Goal: Task Accomplishment & Management: Manage account settings

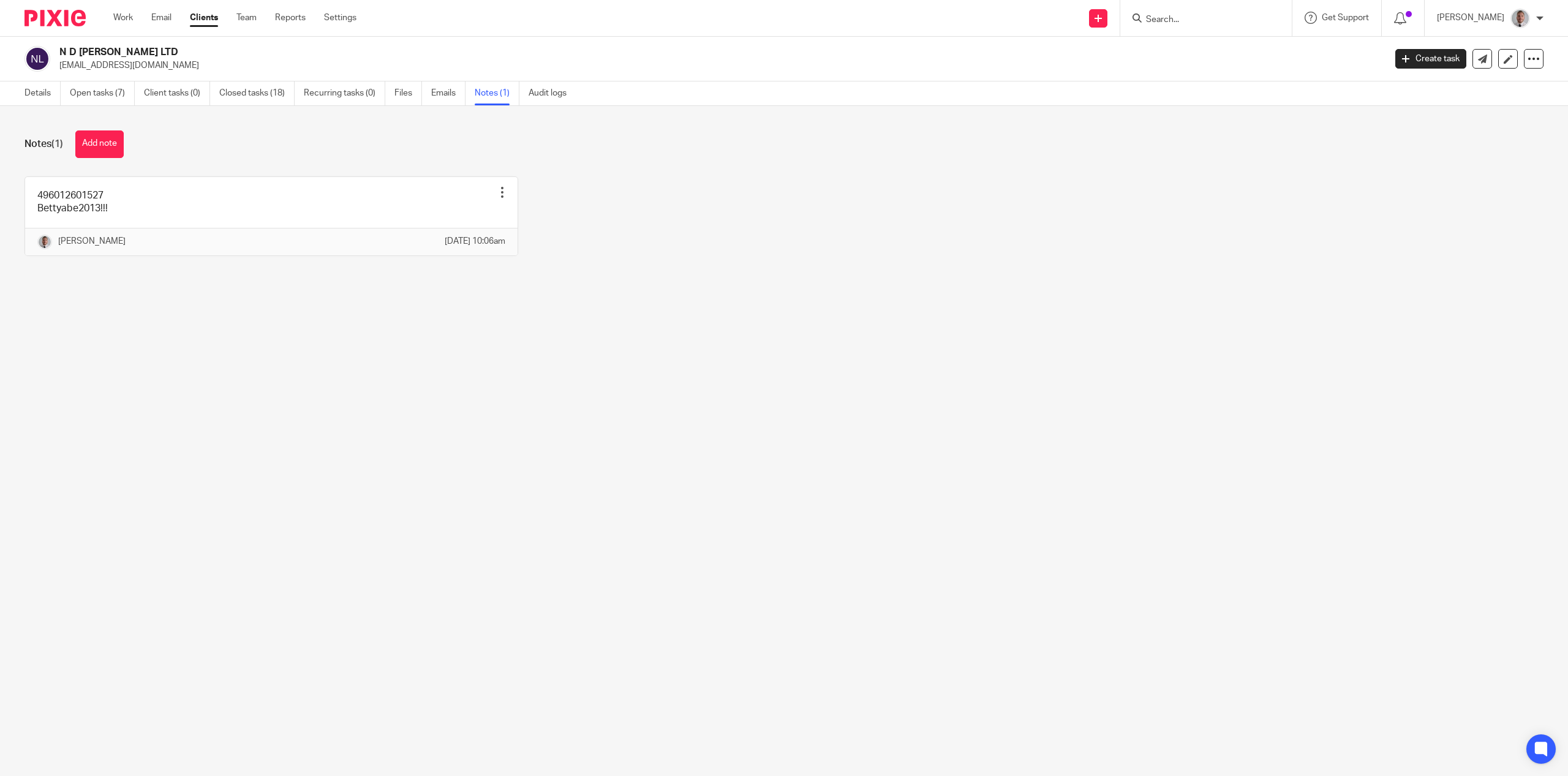
click at [1537, 20] on div at bounding box center [1540, 18] width 7 height 7
click at [1520, 21] on img at bounding box center [1520, 18] width 20 height 20
click at [344, 20] on link "Settings" at bounding box center [340, 18] width 32 height 12
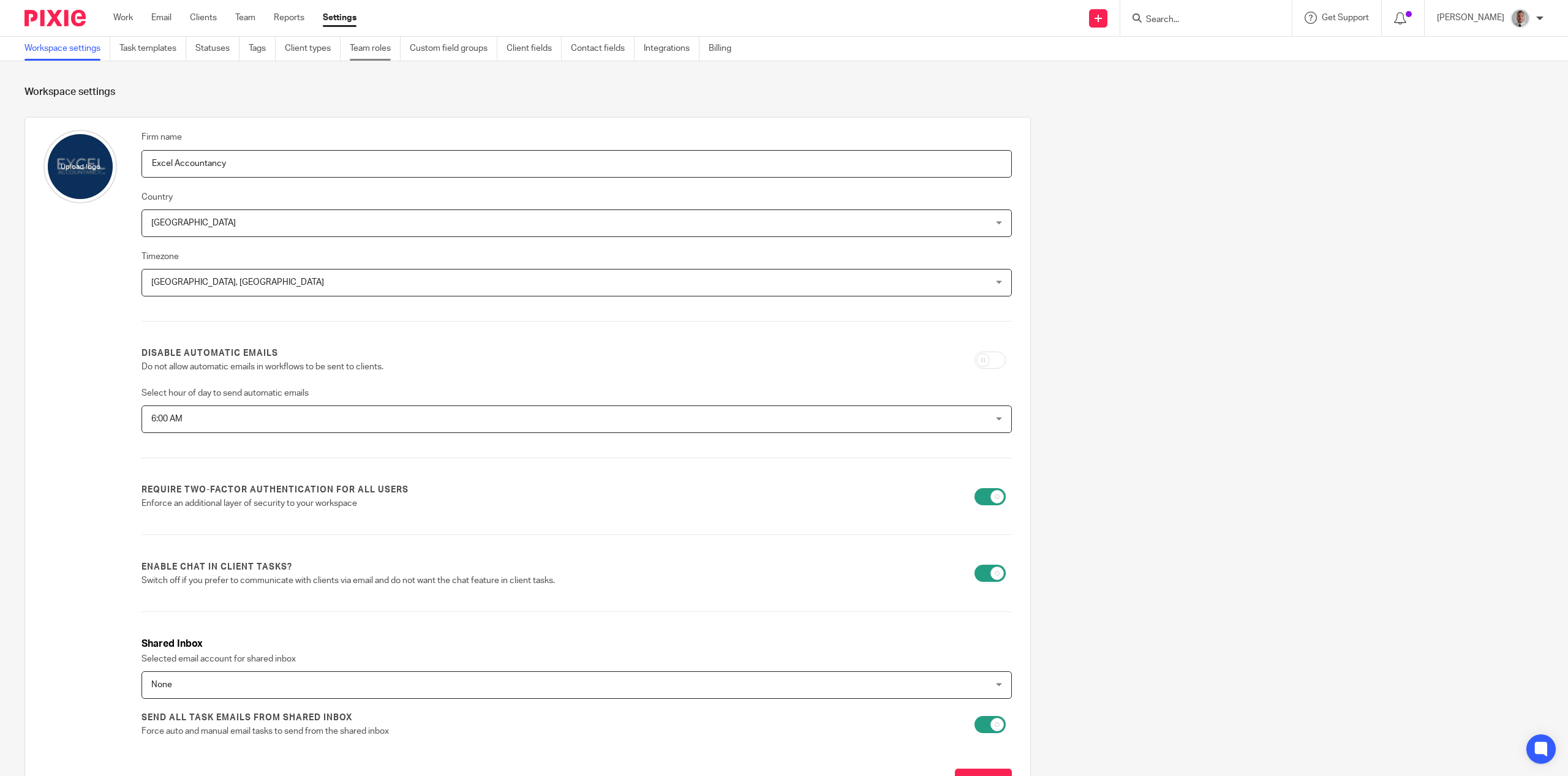
click at [358, 47] on link "Team roles" at bounding box center [375, 49] width 51 height 24
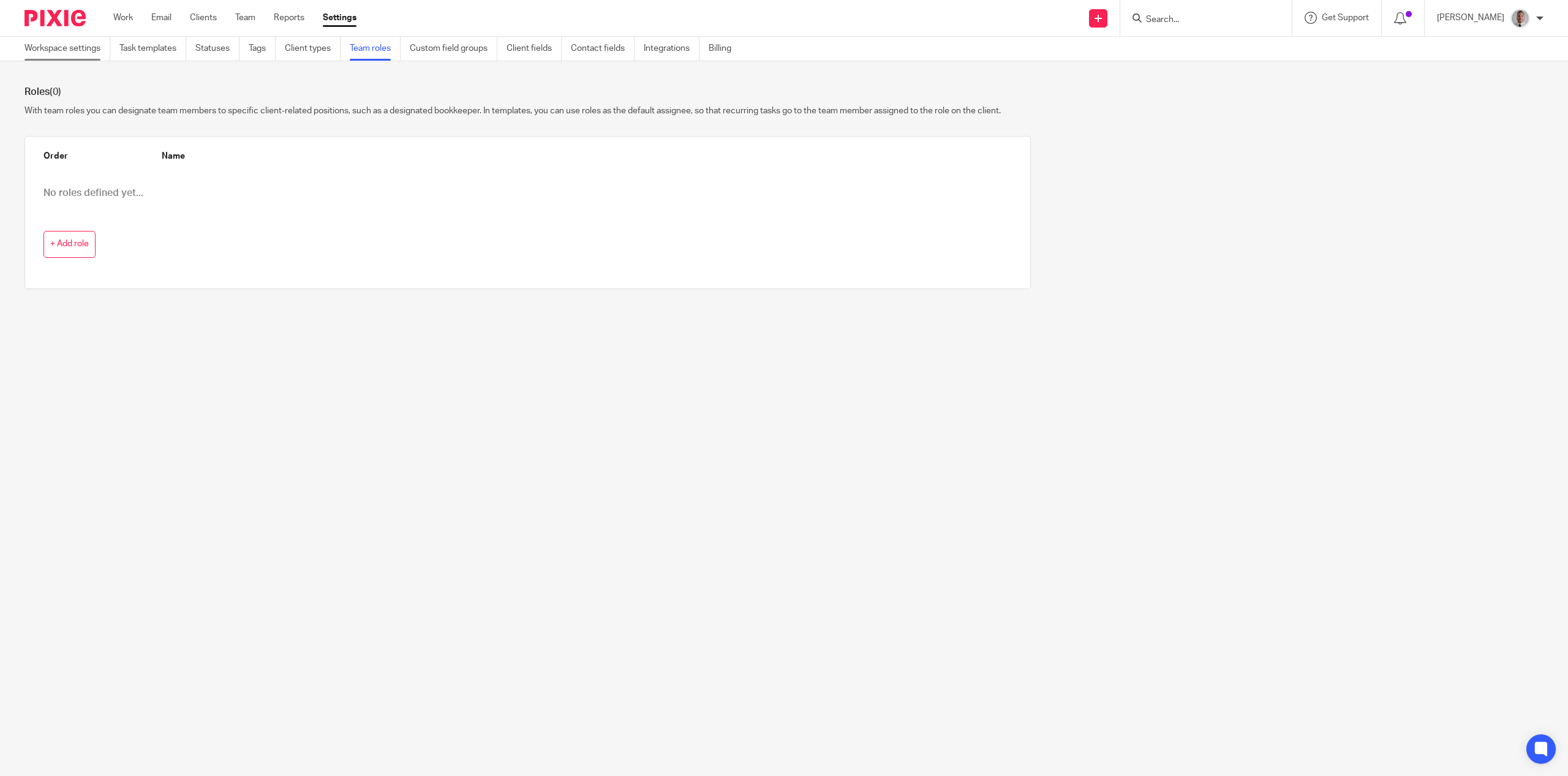
click at [77, 49] on link "Workspace settings" at bounding box center [67, 49] width 86 height 24
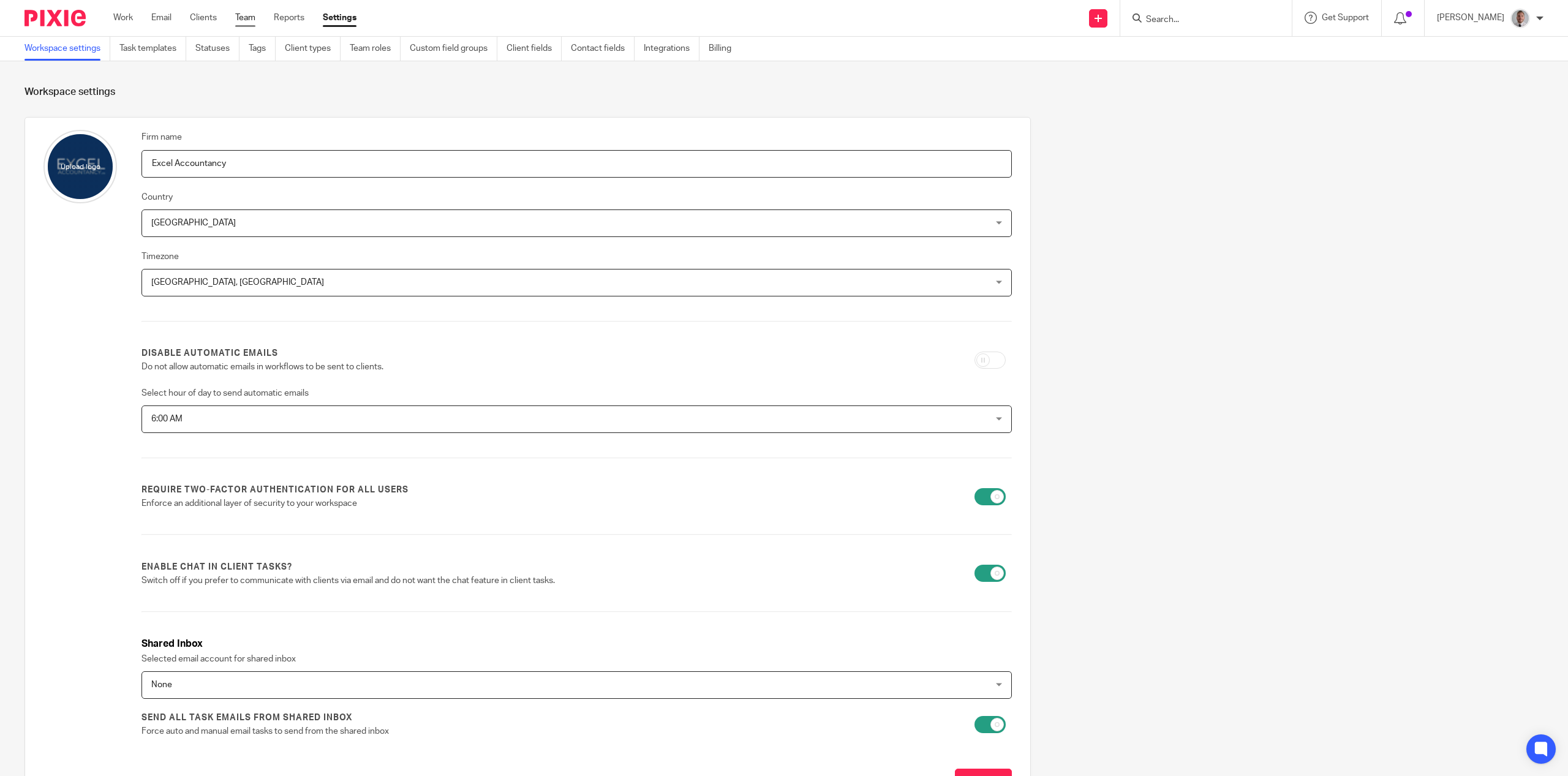
click at [254, 20] on link "Team" at bounding box center [245, 18] width 20 height 12
click at [245, 16] on link "Team" at bounding box center [245, 18] width 20 height 12
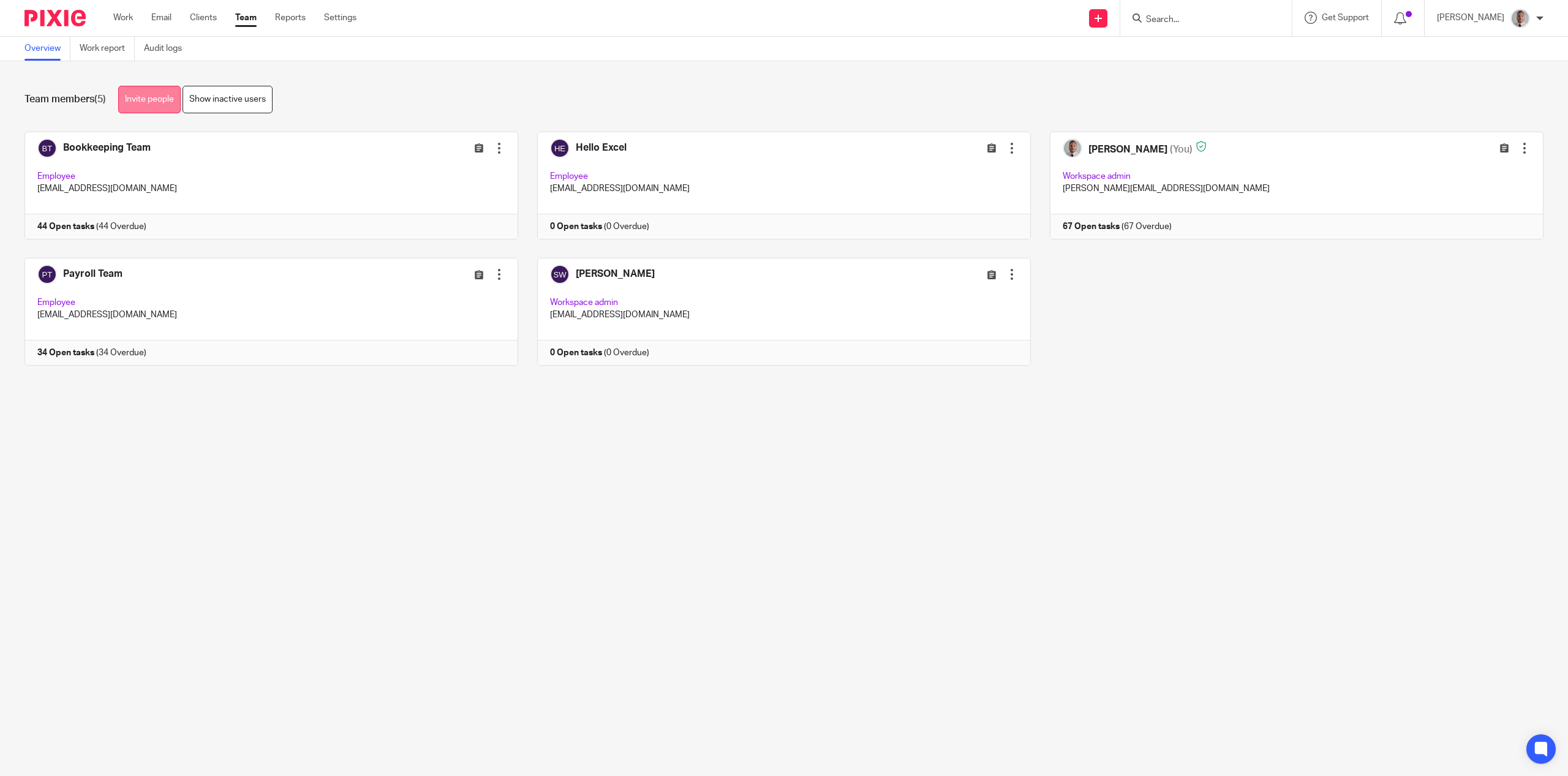
click at [159, 100] on link "Invite people" at bounding box center [149, 100] width 62 height 28
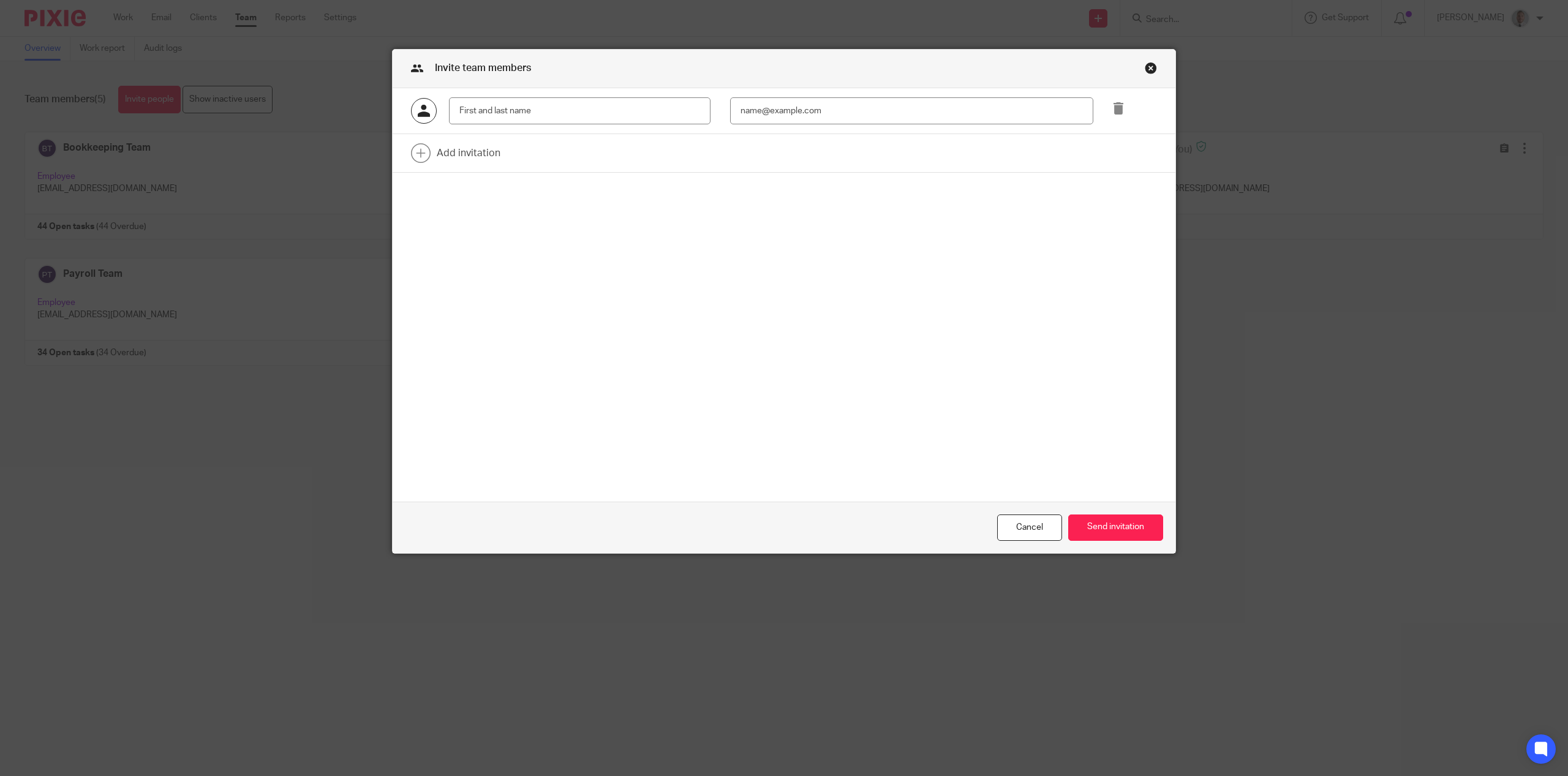
click at [558, 113] on input "text" at bounding box center [579, 111] width 262 height 28
type input "[PERSON_NAME]"
type input "[PERSON_NAME][EMAIL_ADDRESS][DOMAIN_NAME]"
click at [1089, 523] on button "Send invitation" at bounding box center [1115, 527] width 95 height 26
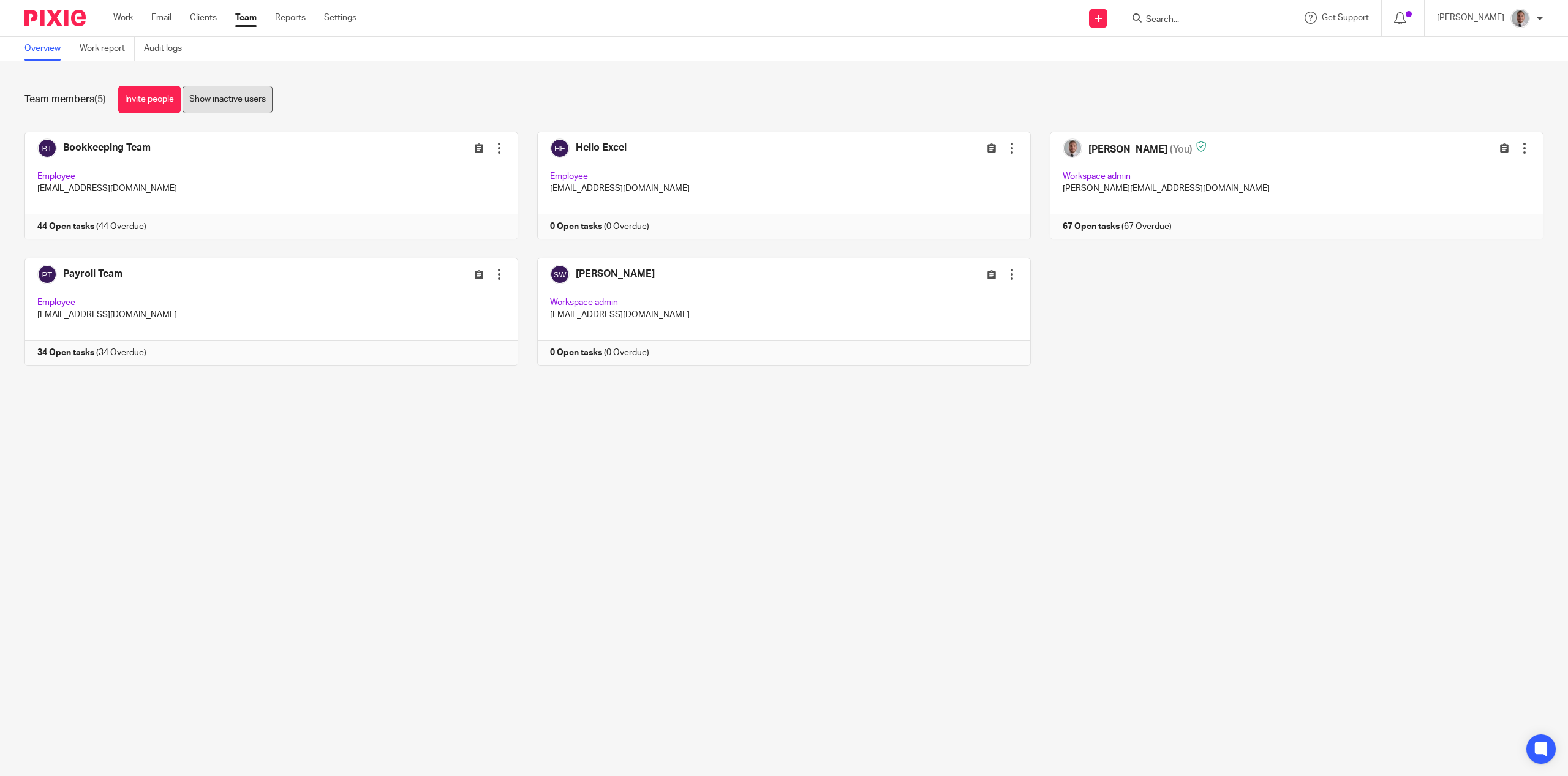
click at [213, 100] on link "Show inactive users" at bounding box center [227, 100] width 90 height 28
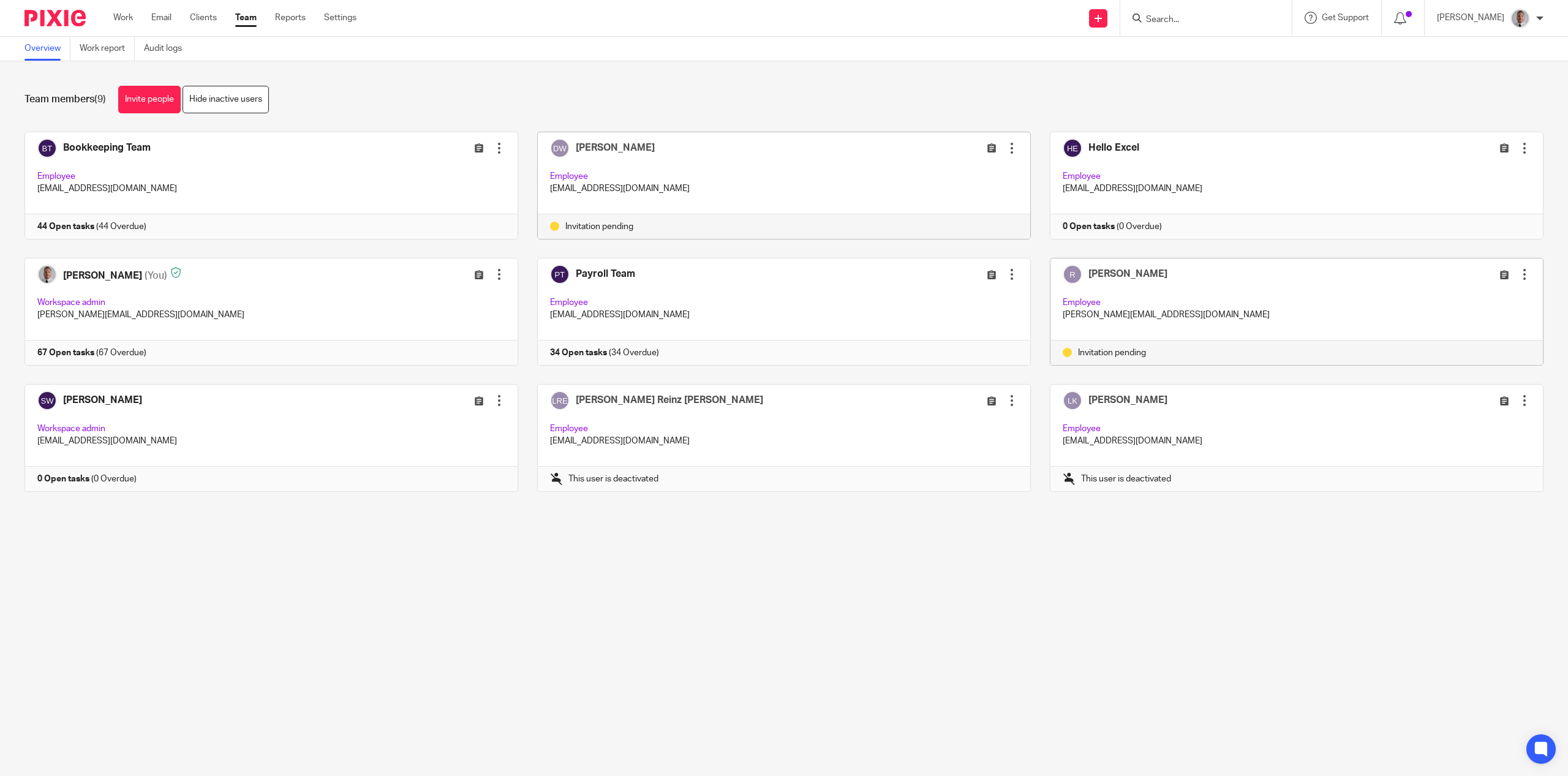
click at [1519, 274] on div at bounding box center [1525, 274] width 12 height 12
click at [1465, 297] on span "Edit user" at bounding box center [1462, 301] width 33 height 9
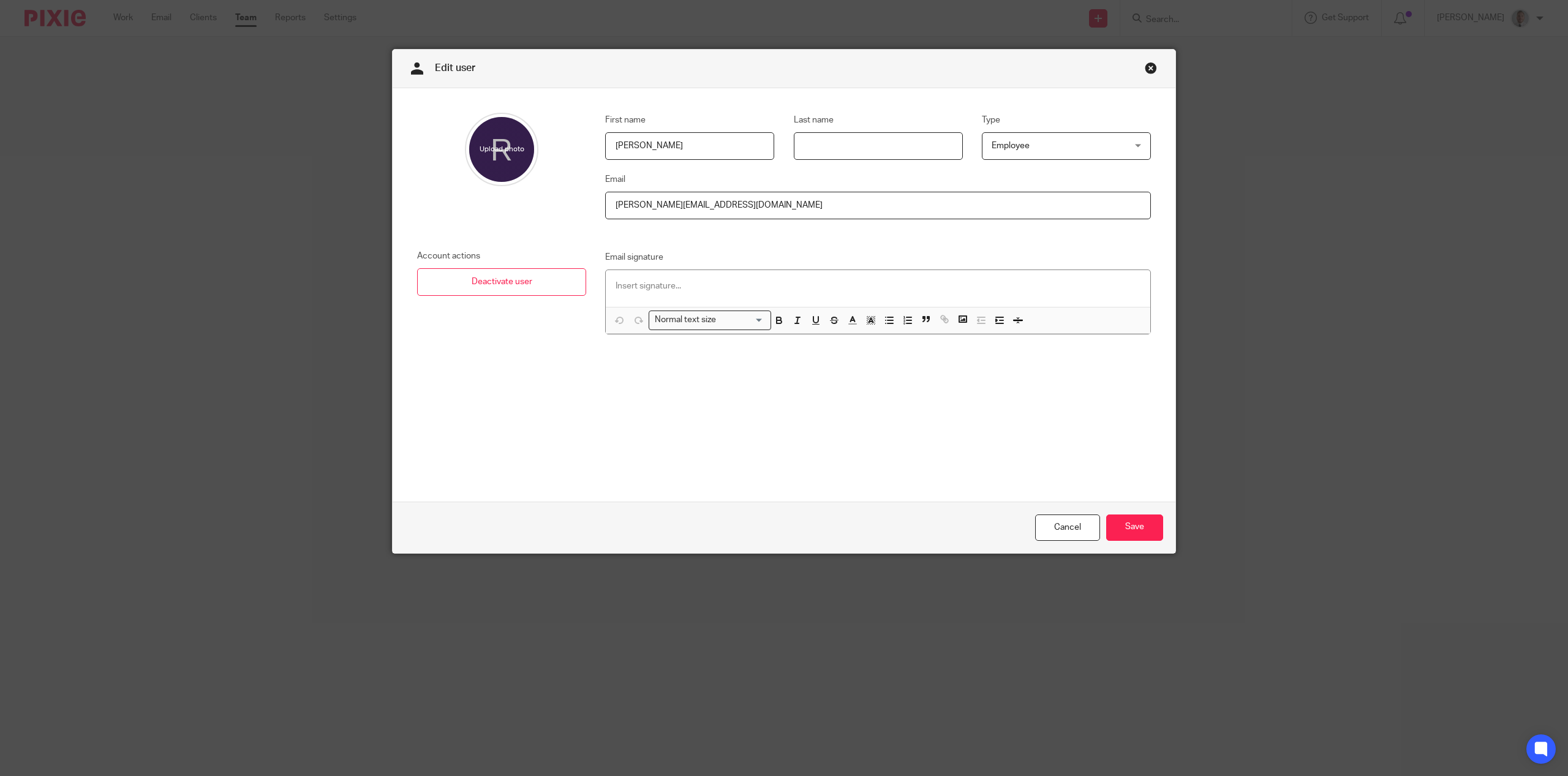
click at [856, 144] on input "Last name" at bounding box center [878, 146] width 169 height 28
type input "Hulme"
click at [1050, 150] on span "Employee" at bounding box center [1055, 146] width 127 height 26
click at [1066, 110] on div "First name [PERSON_NAME] Last name [PERSON_NAME] Type Employee Employee Employe…" at bounding box center [783, 295] width 783 height 413
click at [1128, 528] on input "Save" at bounding box center [1134, 527] width 57 height 26
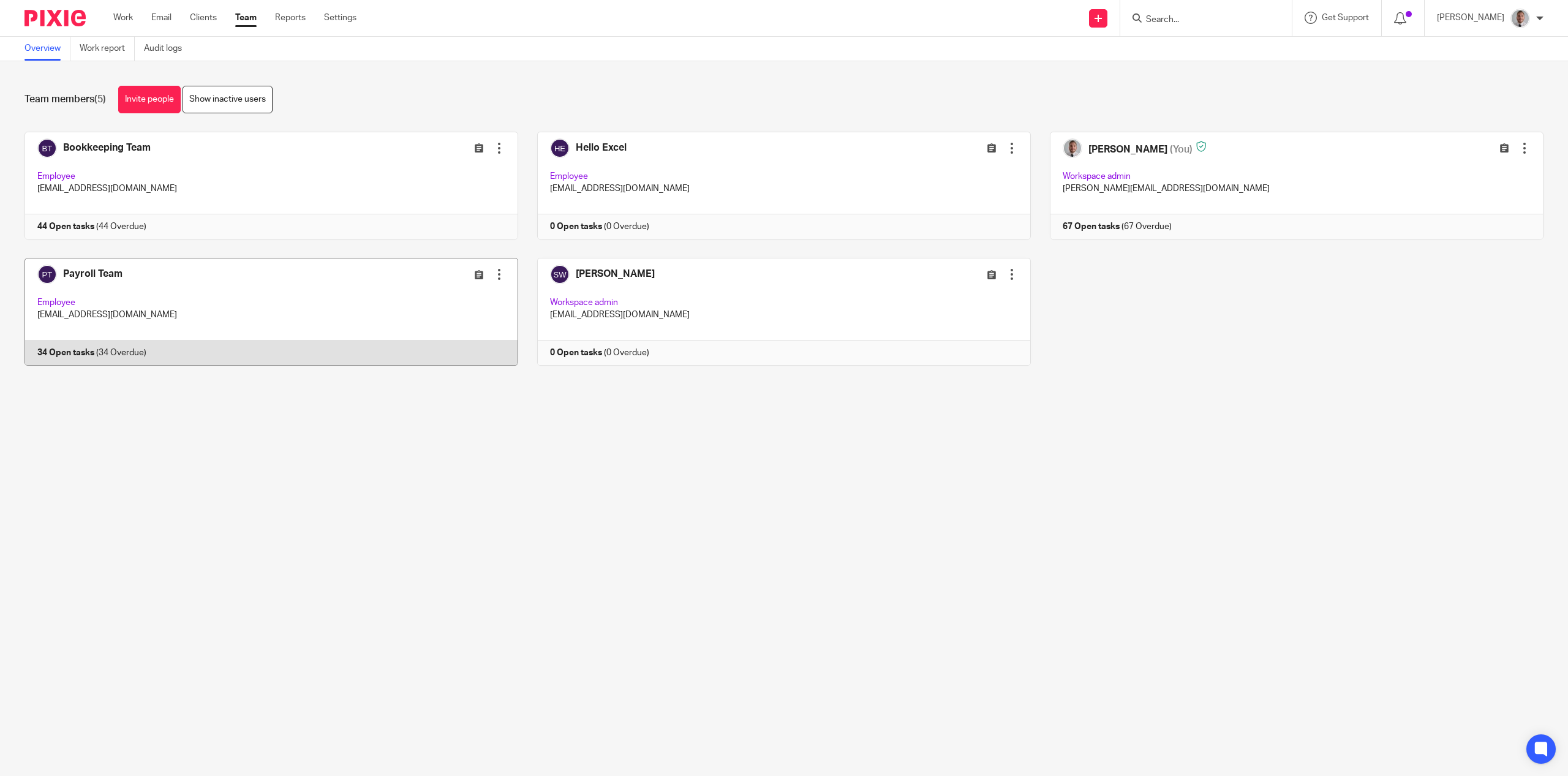
click at [493, 274] on div at bounding box center [499, 274] width 12 height 12
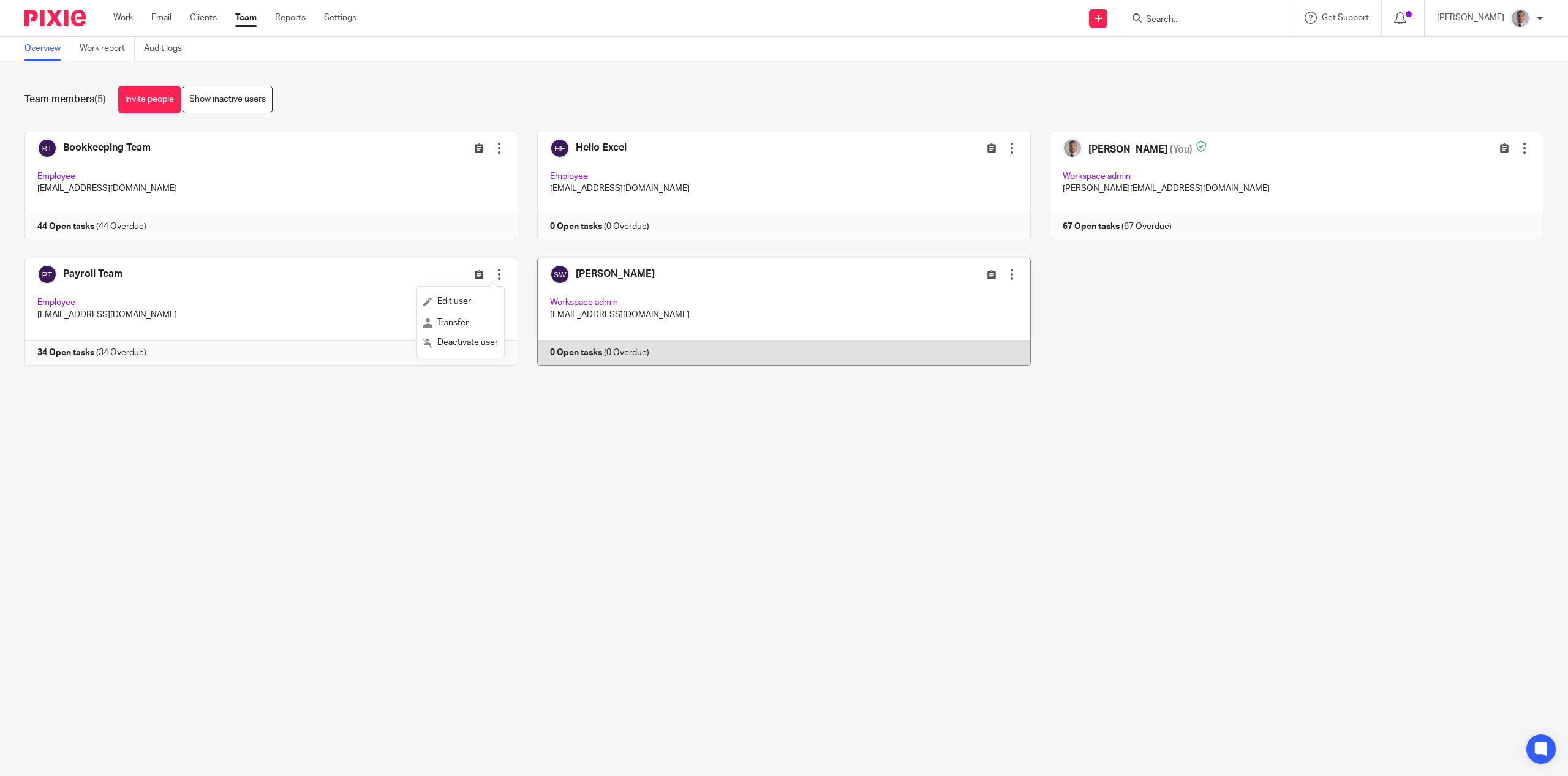
click at [1006, 270] on div at bounding box center [1012, 274] width 12 height 12
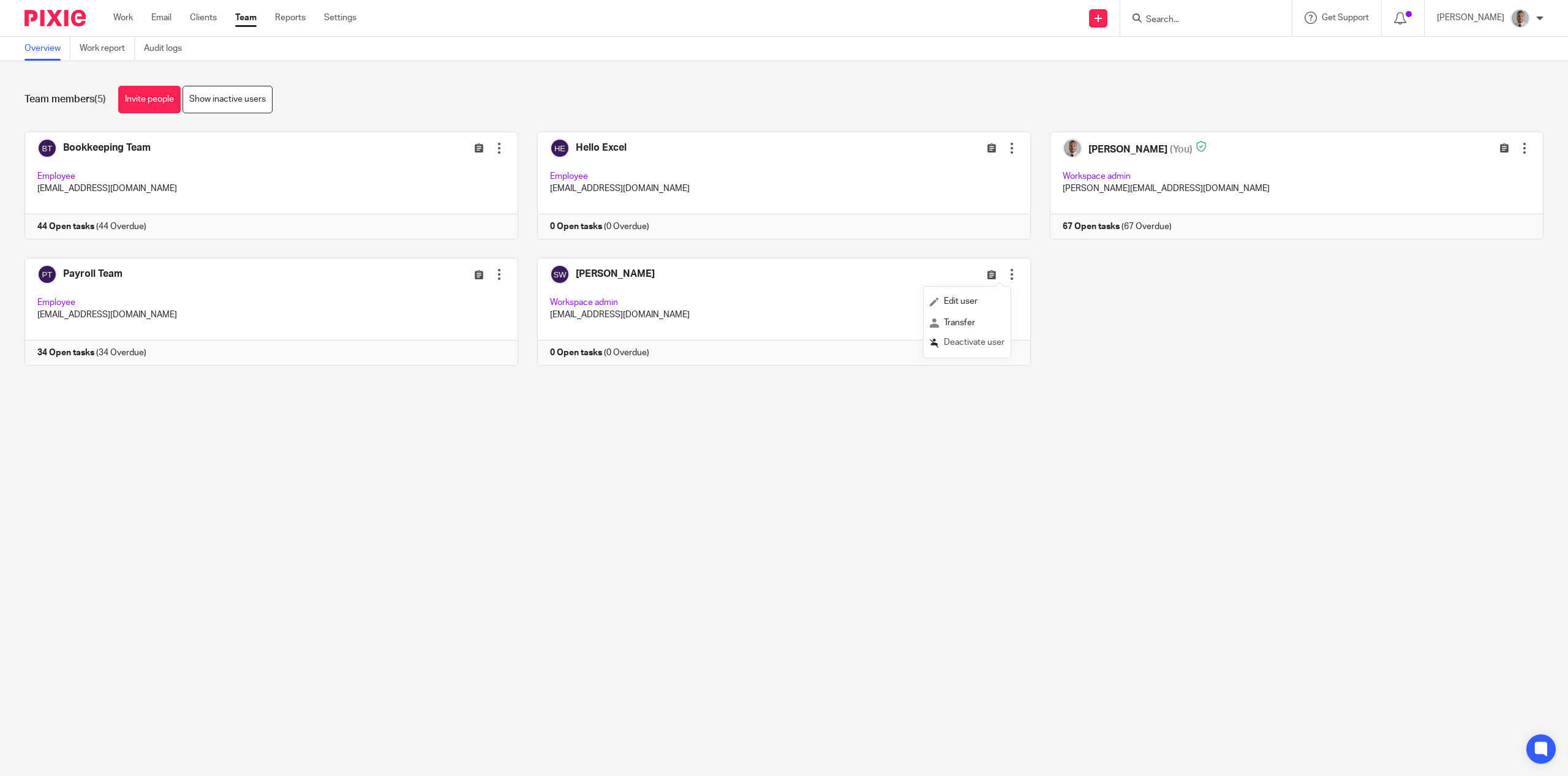
click at [965, 346] on span "Deactivate user" at bounding box center [974, 342] width 60 height 9
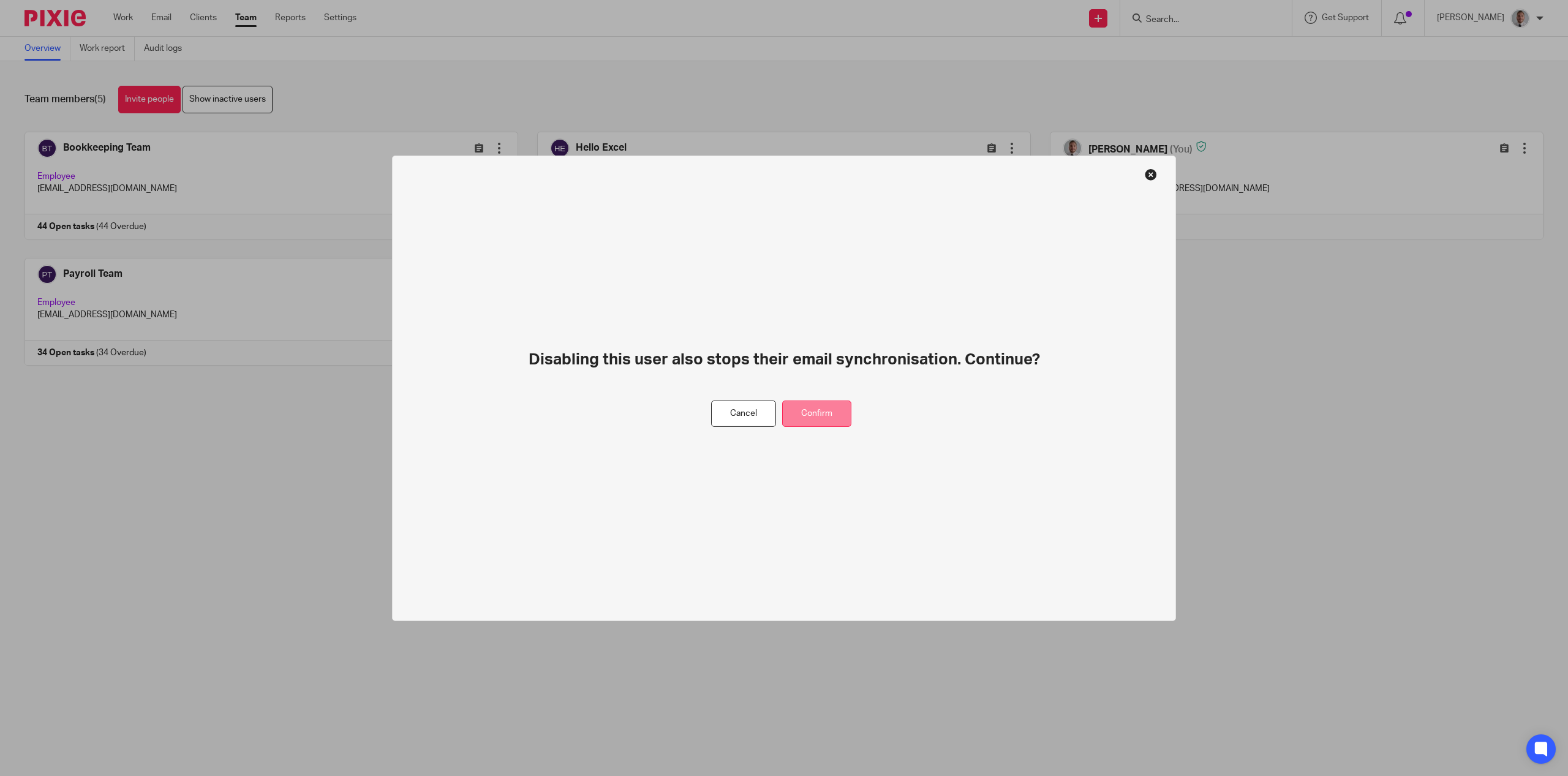
click at [825, 411] on button "Confirm" at bounding box center [817, 414] width 70 height 26
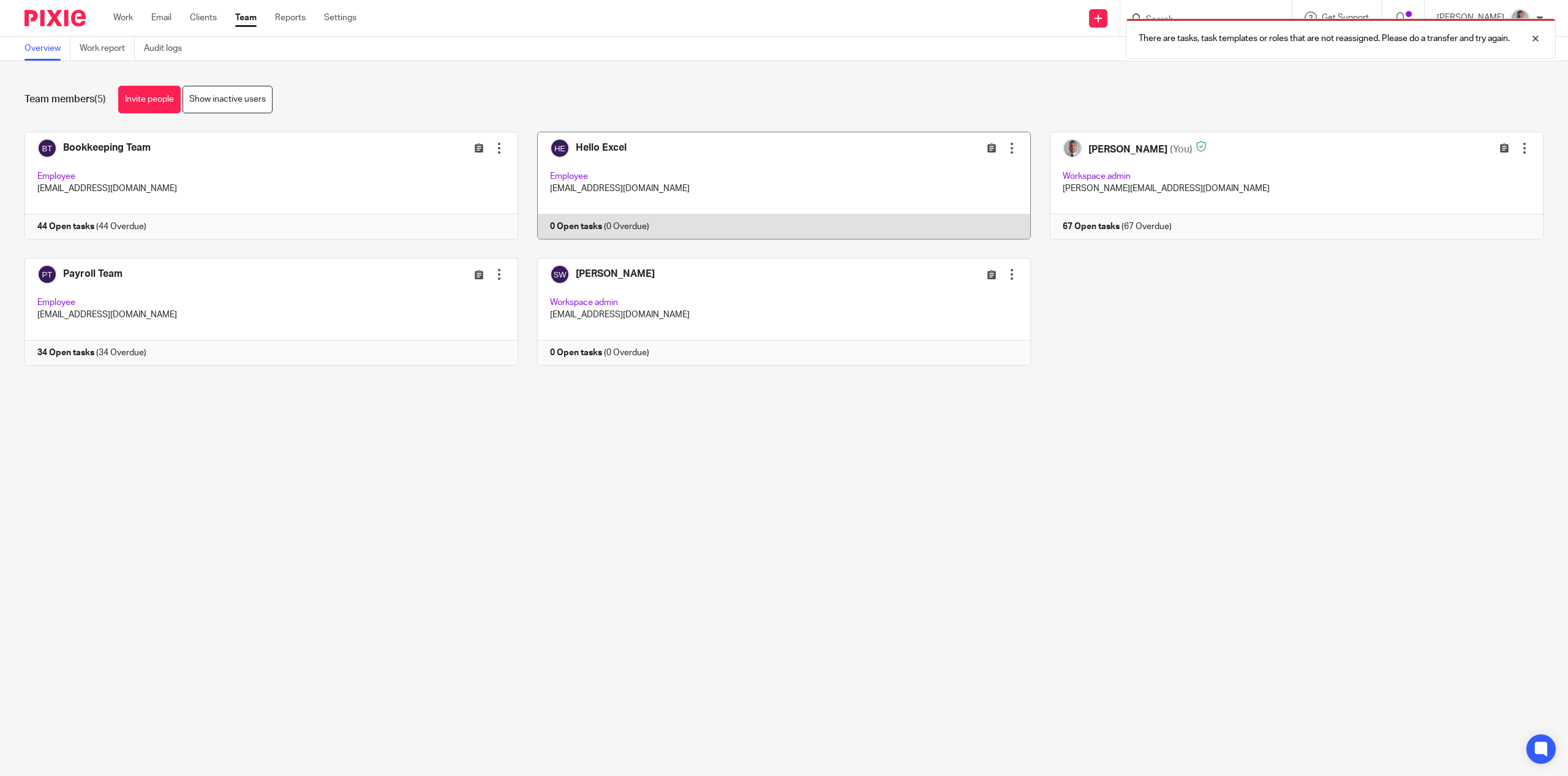
click at [1006, 144] on div at bounding box center [1012, 148] width 12 height 12
click at [959, 219] on span "Deactivate user" at bounding box center [974, 216] width 60 height 9
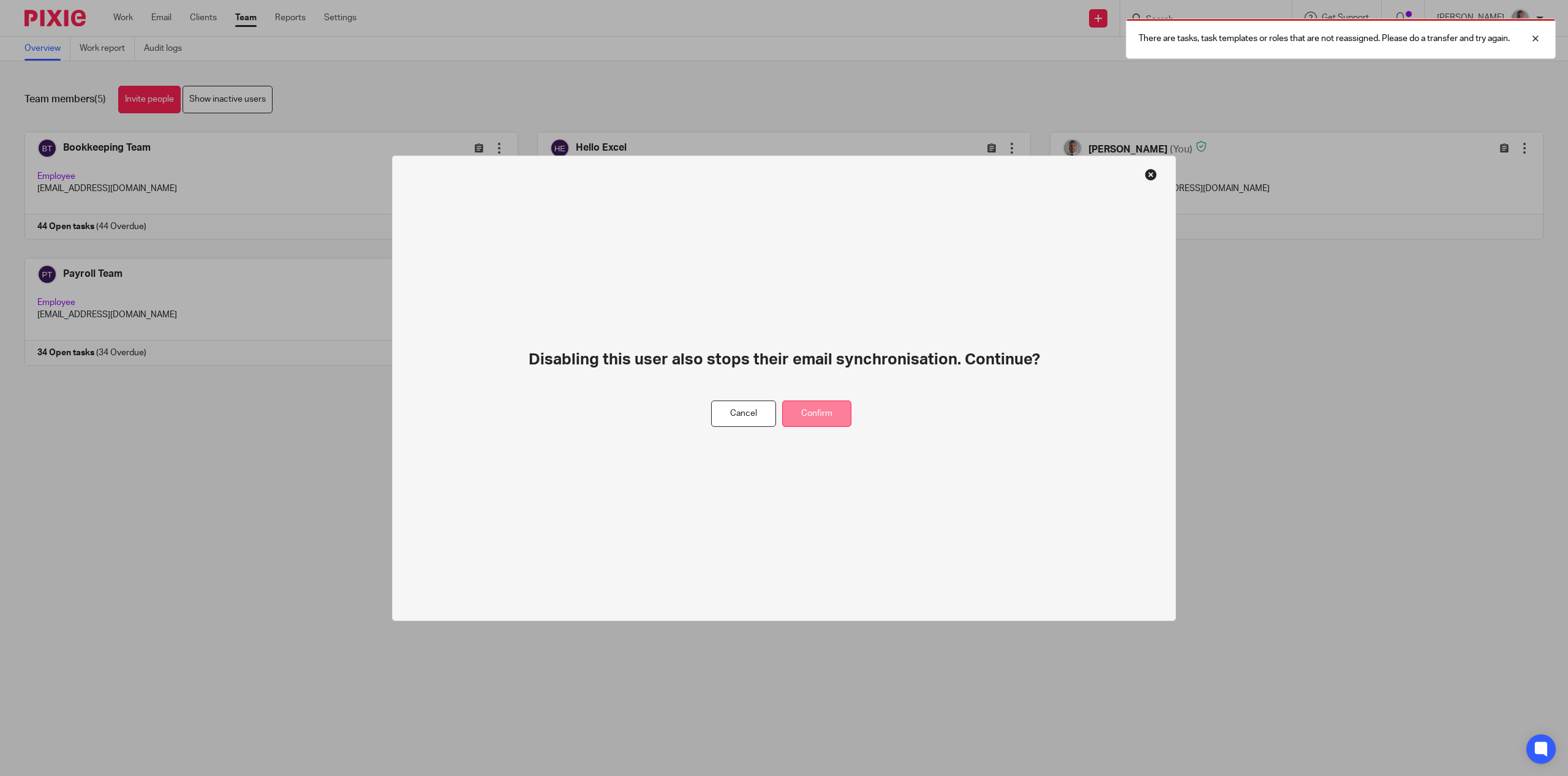
click at [836, 413] on button "Confirm" at bounding box center [817, 414] width 70 height 26
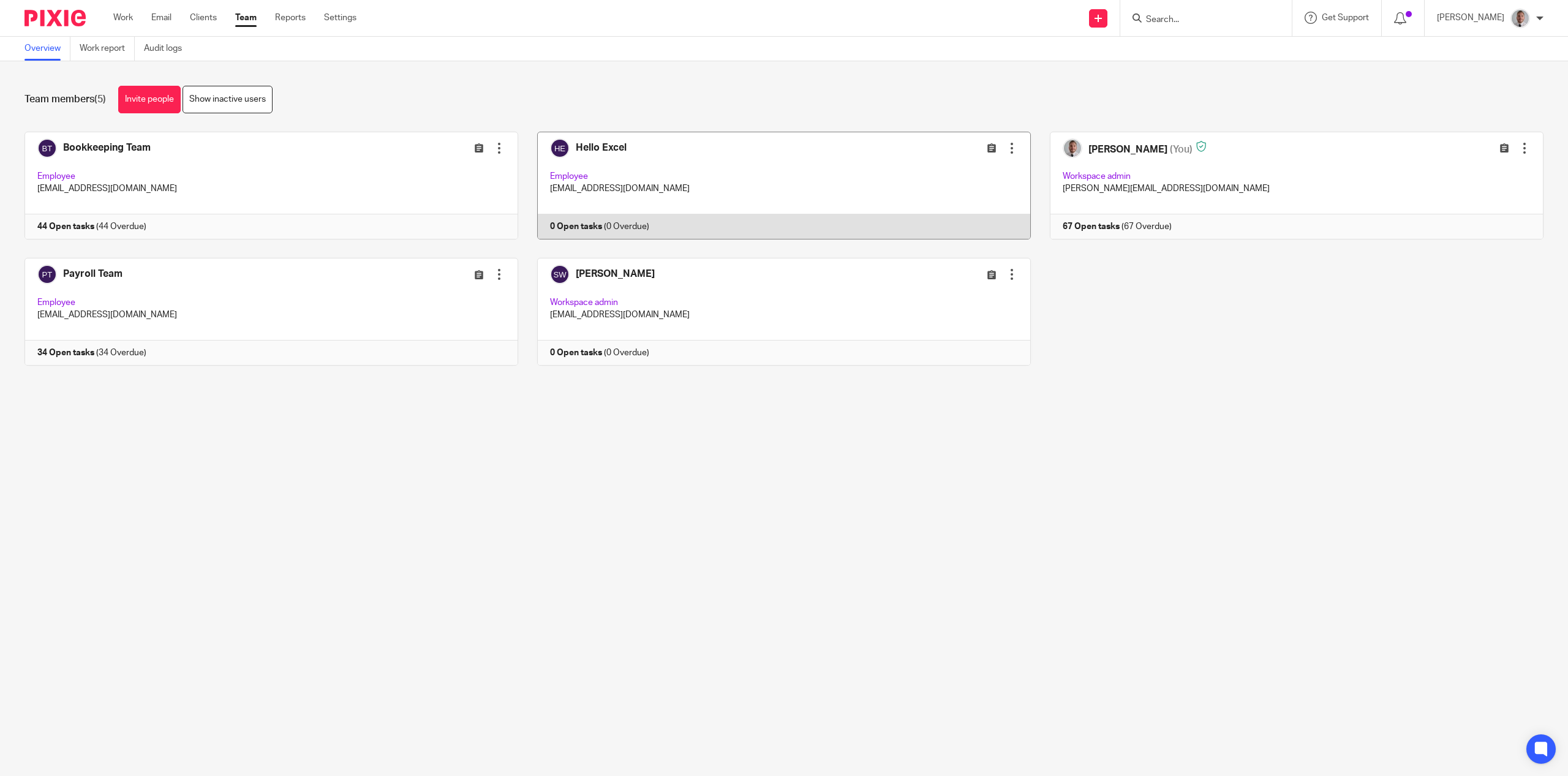
click at [1006, 147] on div at bounding box center [1012, 148] width 12 height 12
click at [960, 220] on span "Deactivate user" at bounding box center [974, 216] width 60 height 9
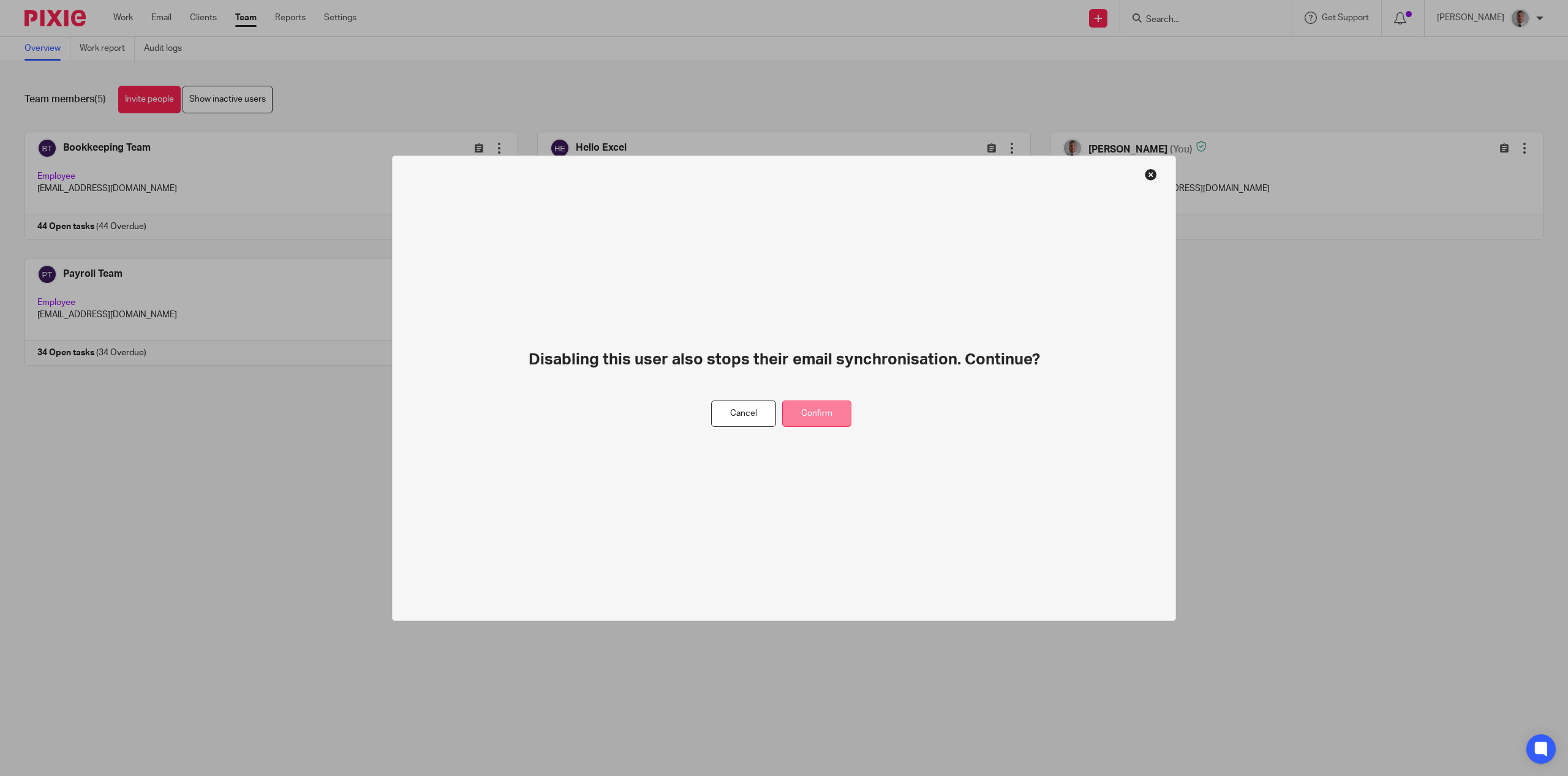
click at [811, 417] on button "Confirm" at bounding box center [817, 414] width 70 height 26
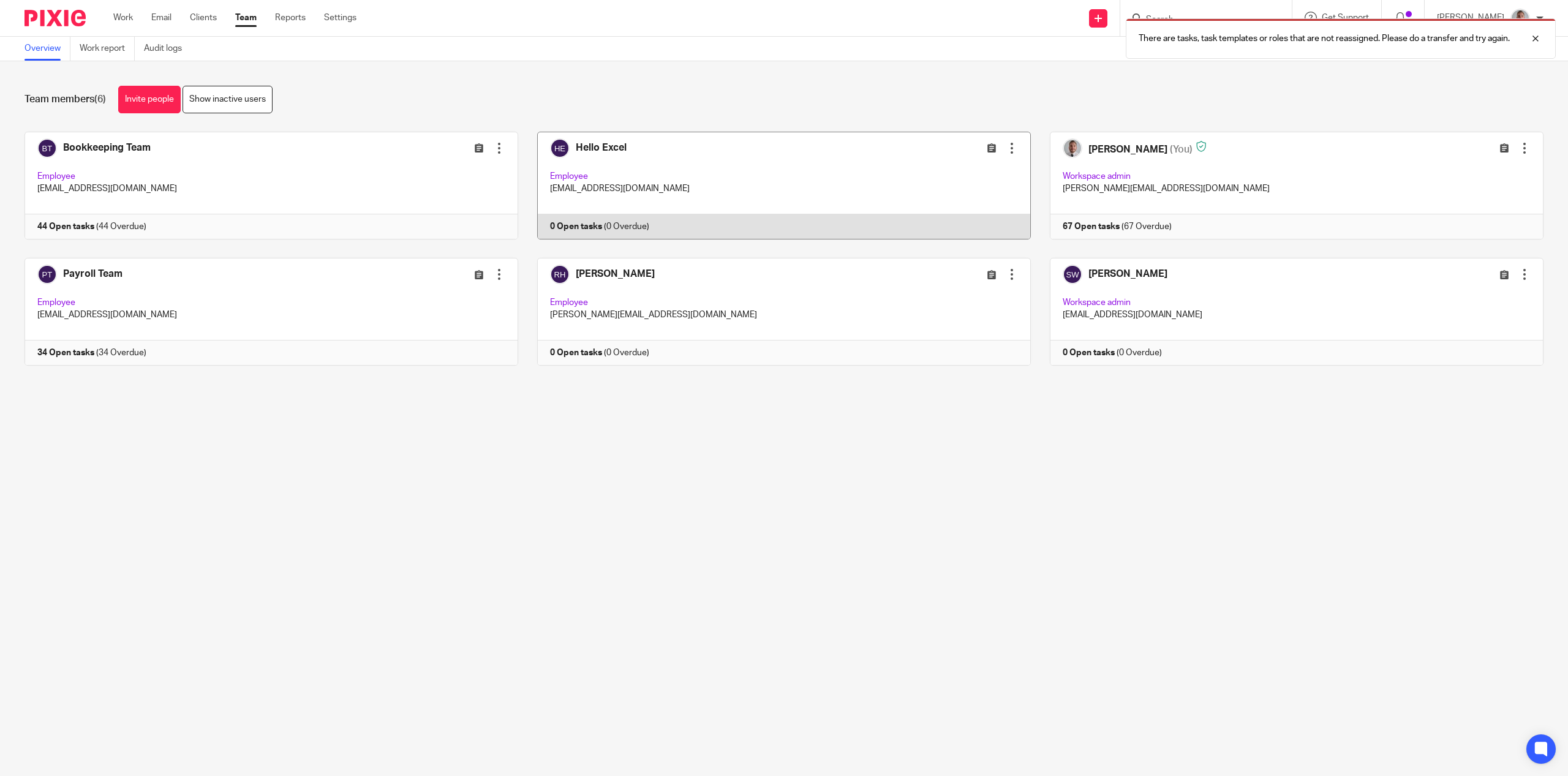
click at [1006, 150] on div at bounding box center [1012, 148] width 12 height 12
click at [966, 197] on span "Transfer" at bounding box center [960, 196] width 31 height 9
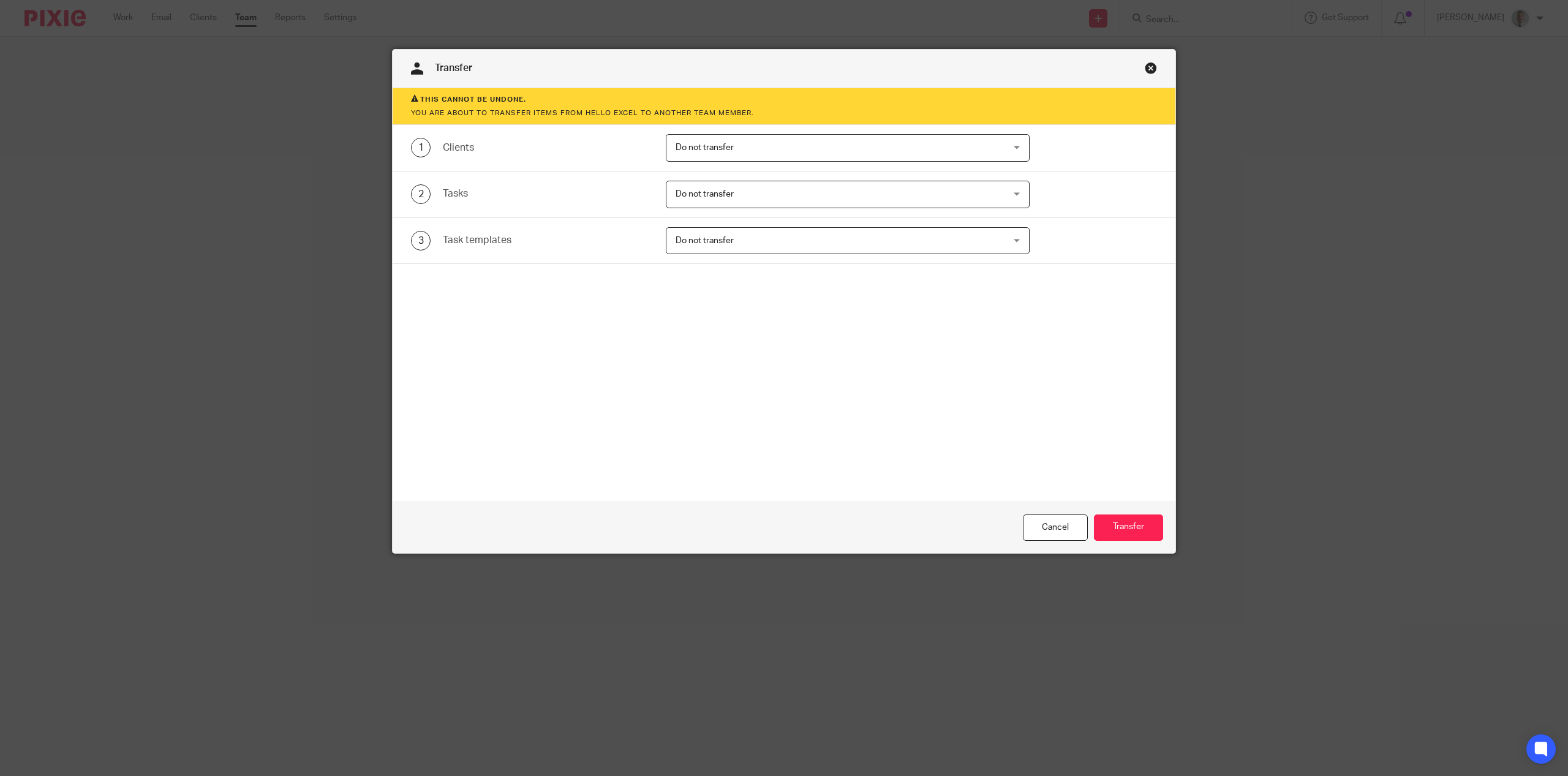
click at [754, 235] on span "Do not transfer" at bounding box center [817, 240] width 282 height 26
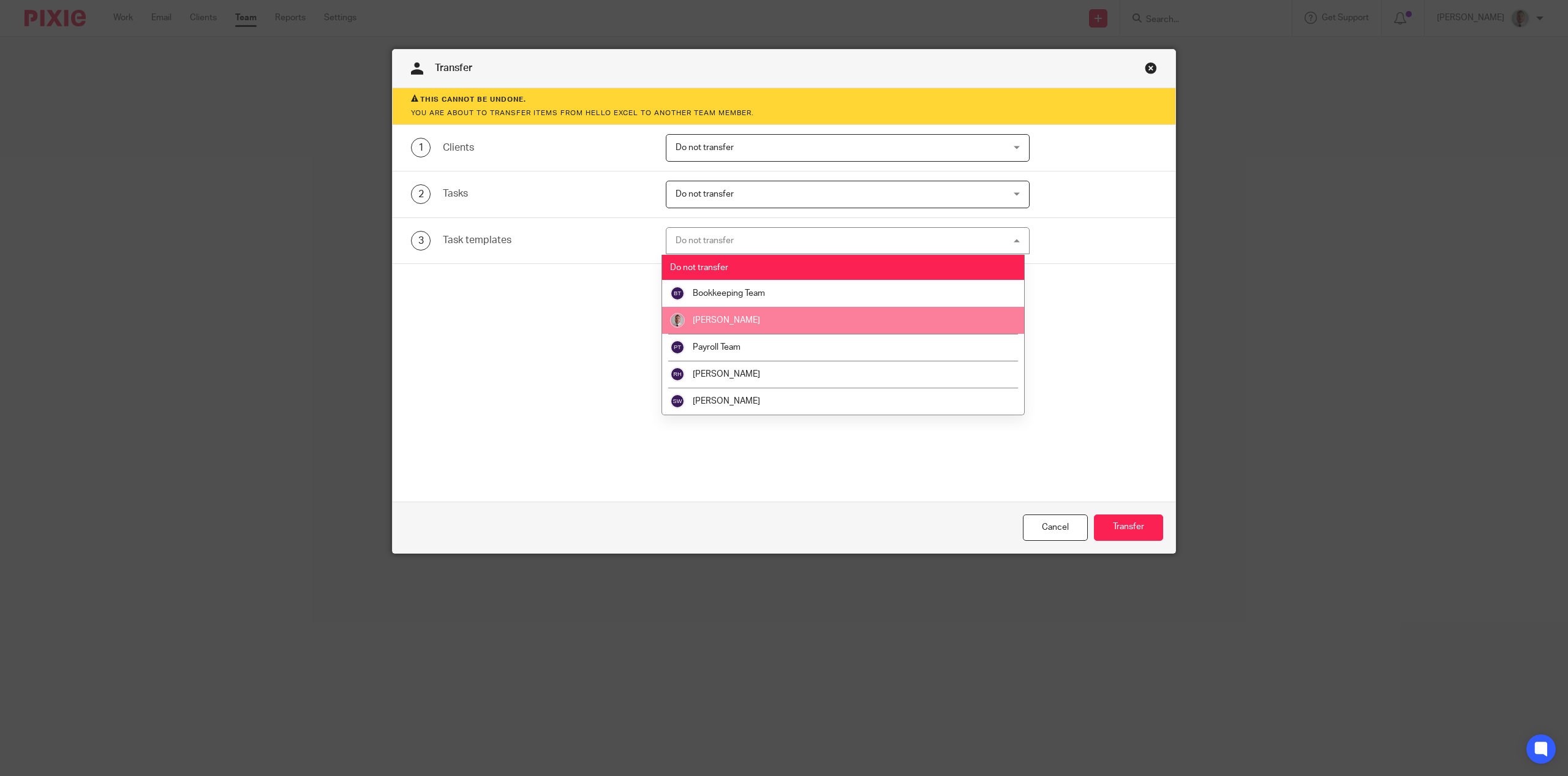
click at [727, 323] on span "[PERSON_NAME]" at bounding box center [726, 320] width 68 height 9
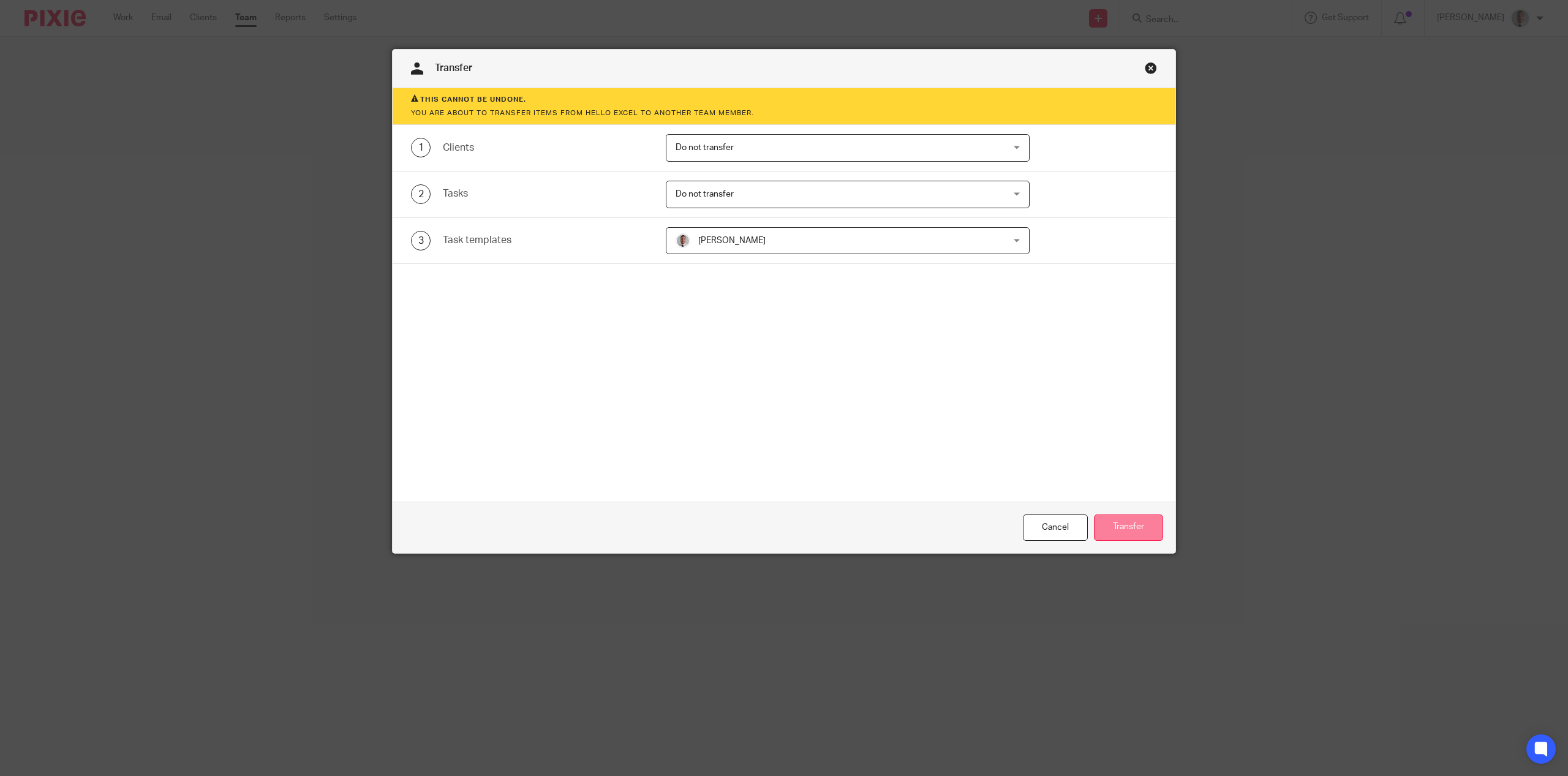
click at [1130, 528] on button "Transfer" at bounding box center [1129, 527] width 70 height 26
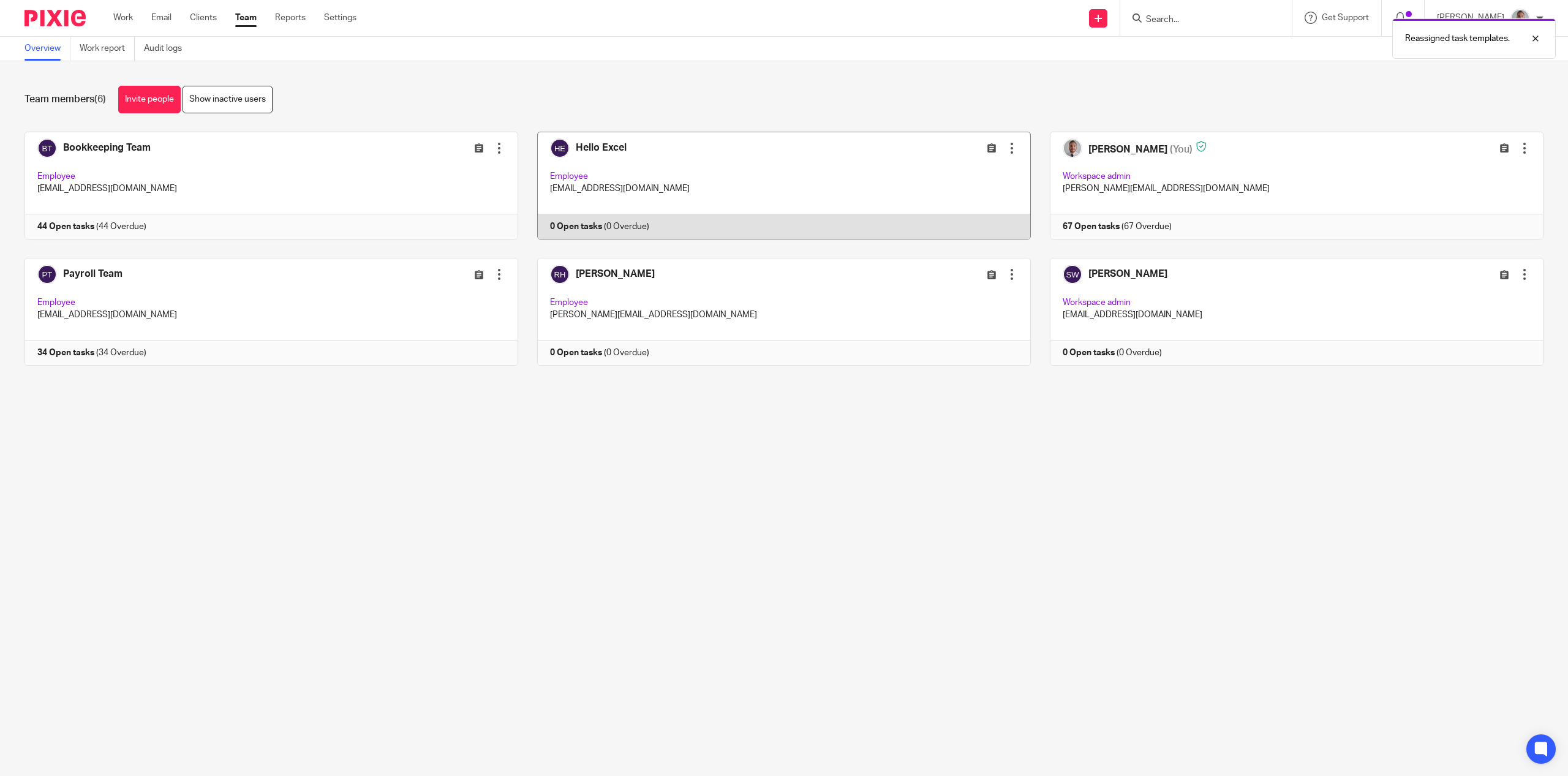
click at [1006, 146] on div at bounding box center [1012, 148] width 12 height 12
click at [966, 216] on span "Deactivate user" at bounding box center [974, 216] width 60 height 9
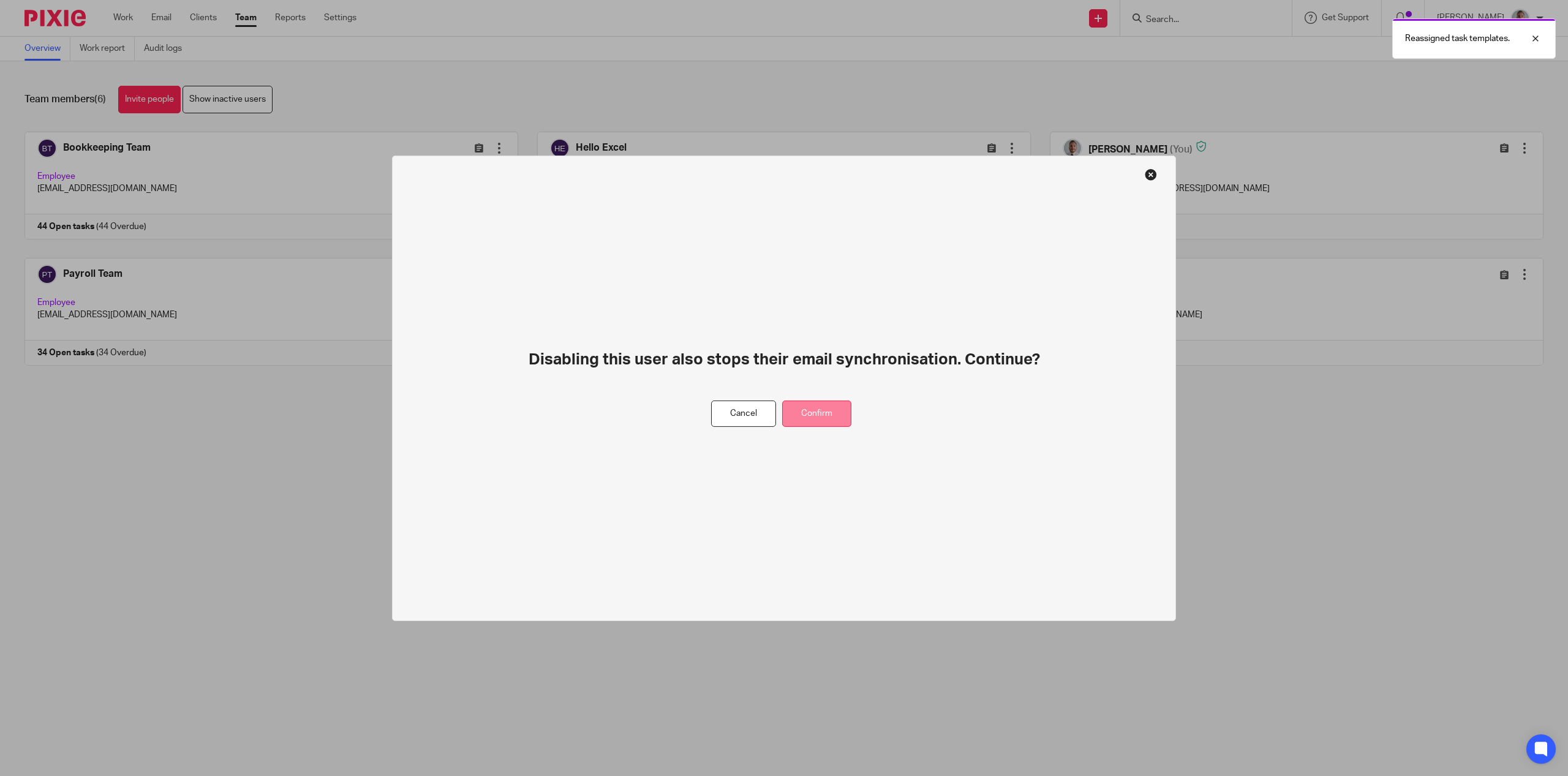
click at [833, 419] on button "Confirm" at bounding box center [817, 414] width 70 height 26
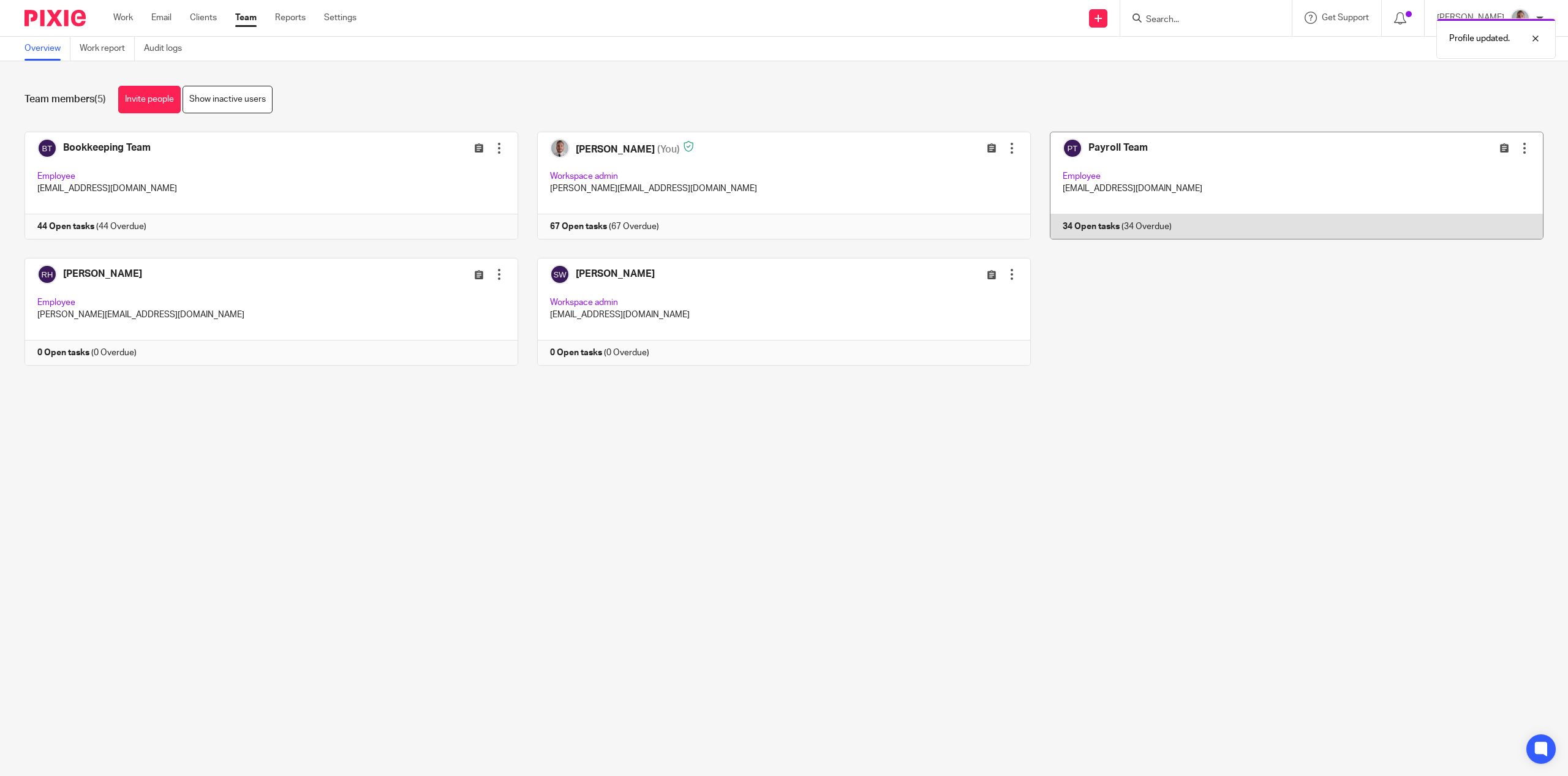
click at [1519, 144] on div at bounding box center [1525, 148] width 12 height 12
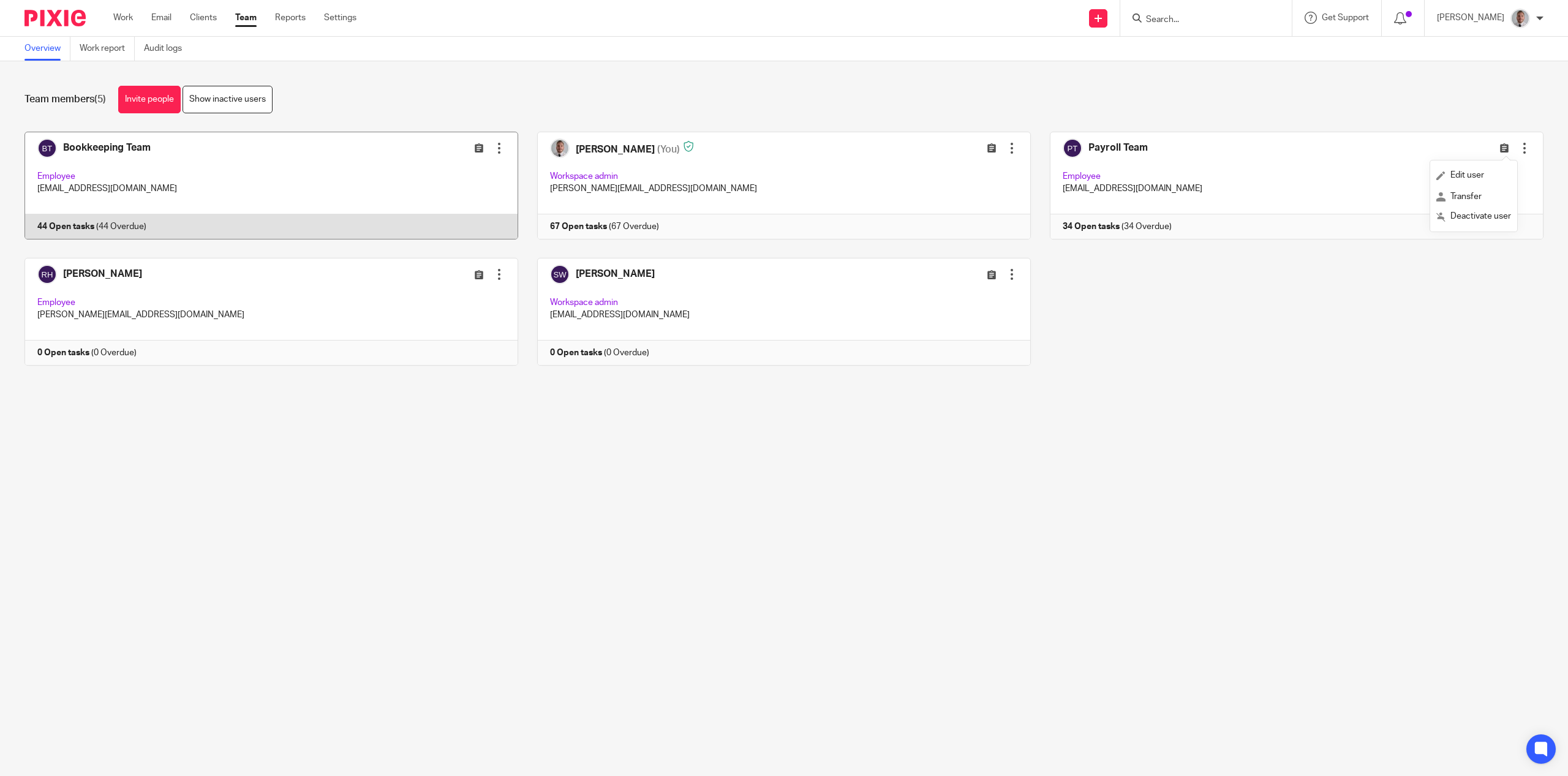
click at [493, 146] on div at bounding box center [499, 148] width 12 height 12
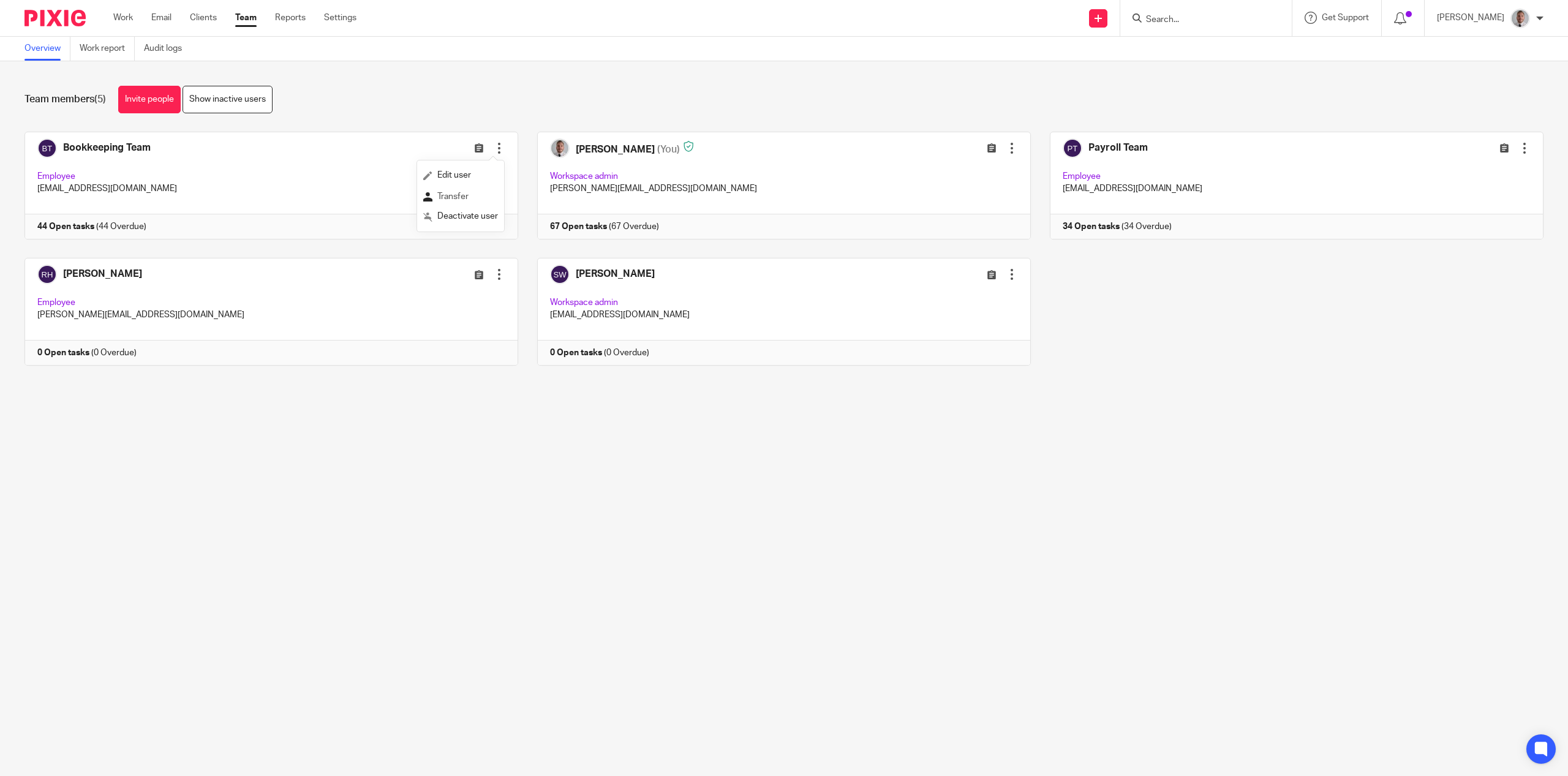
click at [462, 198] on span "Transfer" at bounding box center [453, 196] width 31 height 9
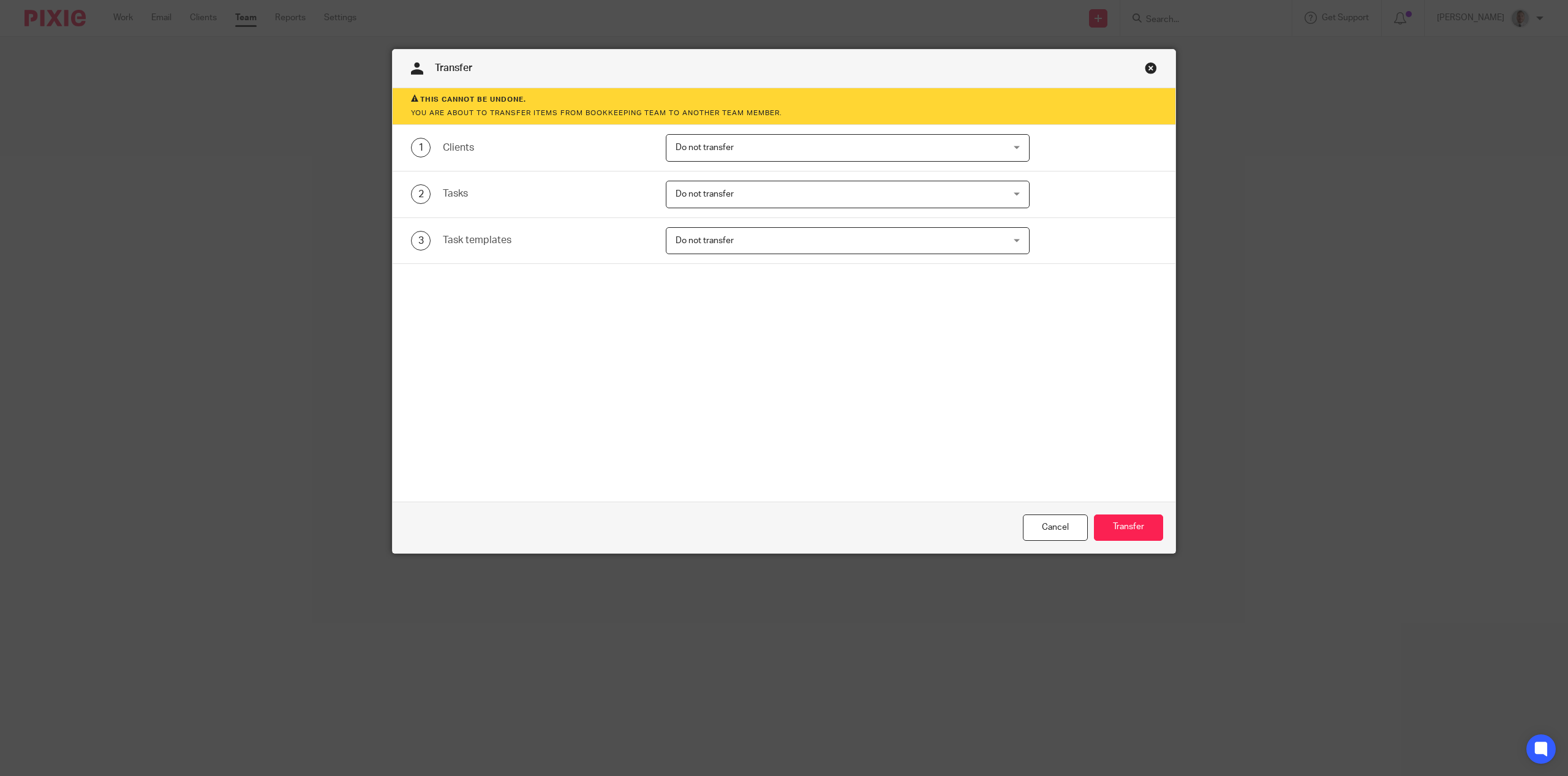
click at [702, 244] on span "Do not transfer" at bounding box center [705, 240] width 58 height 9
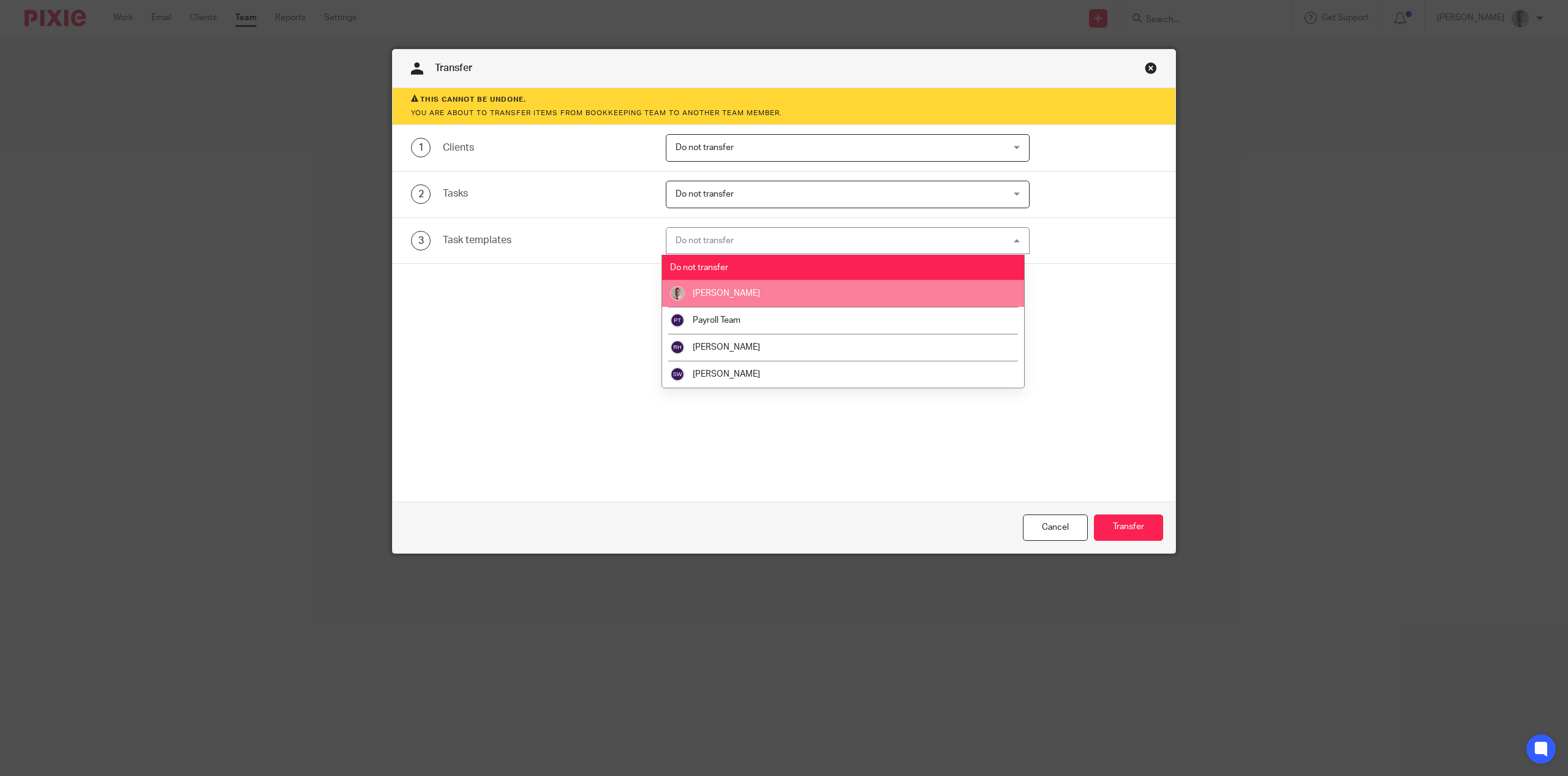
click at [721, 300] on li "[PERSON_NAME]" at bounding box center [843, 293] width 362 height 27
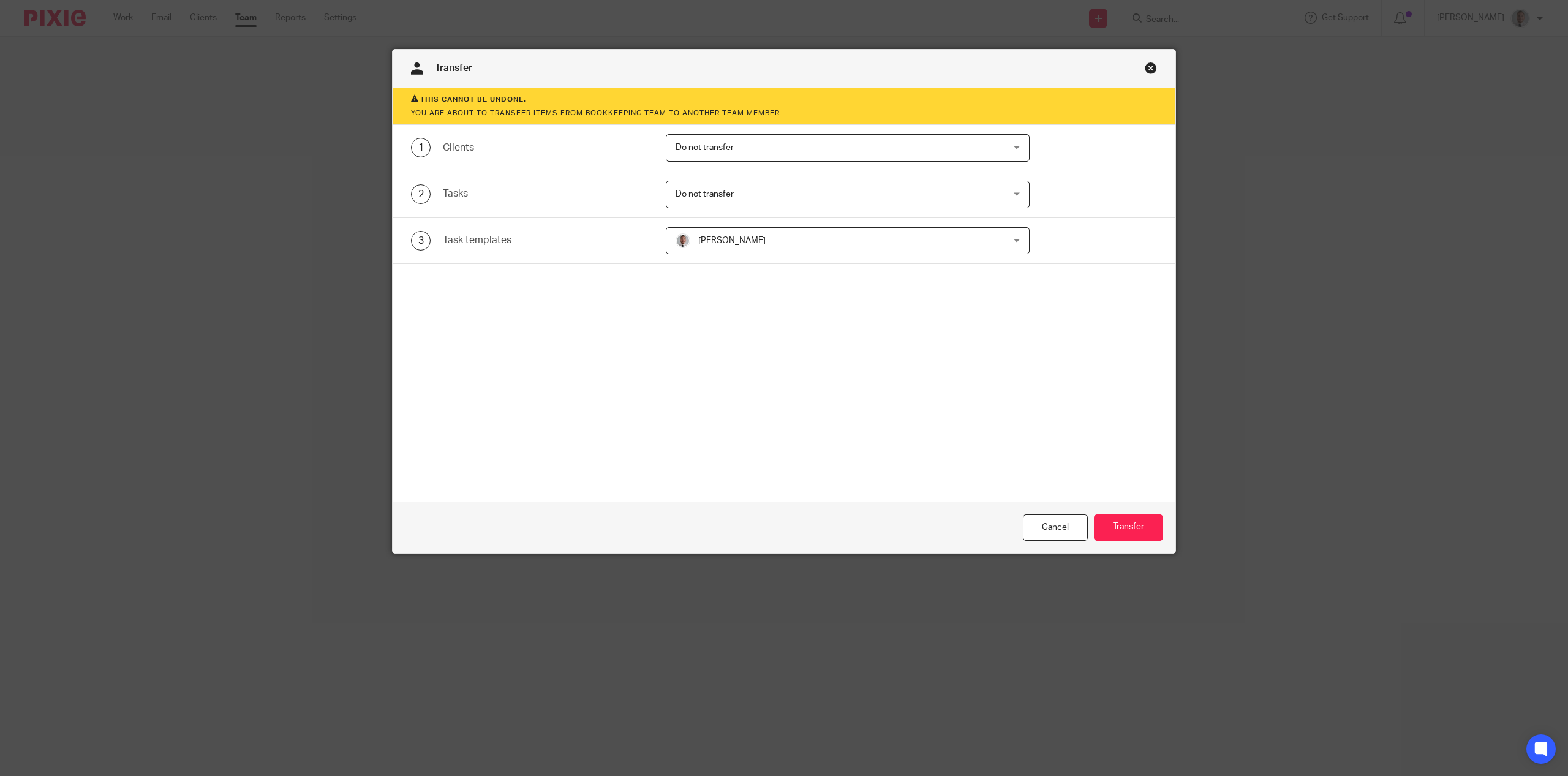
click at [1131, 541] on div "Cancel Transfer" at bounding box center [783, 527] width 783 height 51
click at [1128, 525] on button "Transfer" at bounding box center [1129, 527] width 70 height 26
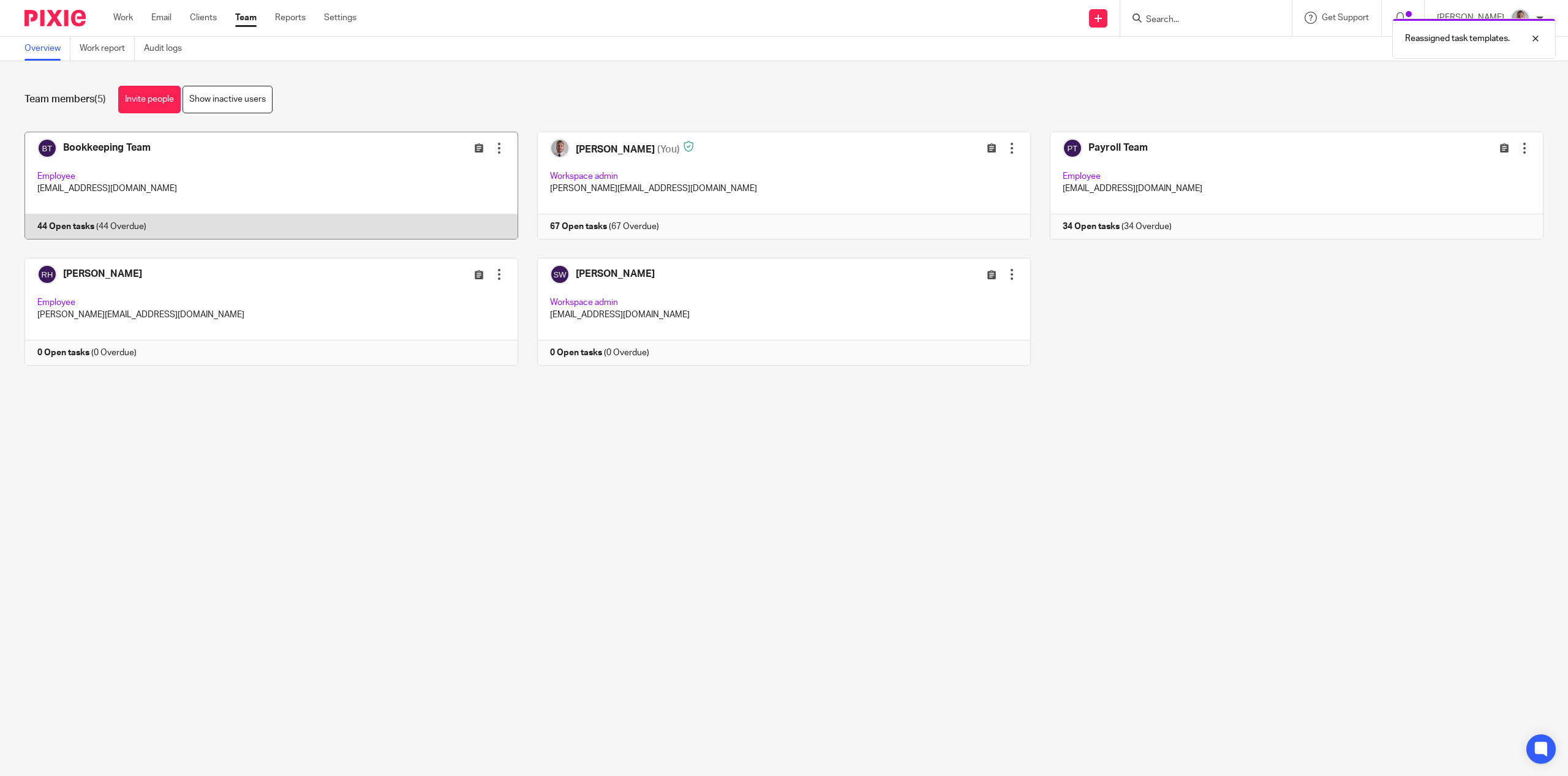
click at [497, 144] on div at bounding box center [499, 148] width 12 height 12
click at [462, 214] on span "Deactivate user" at bounding box center [468, 216] width 60 height 9
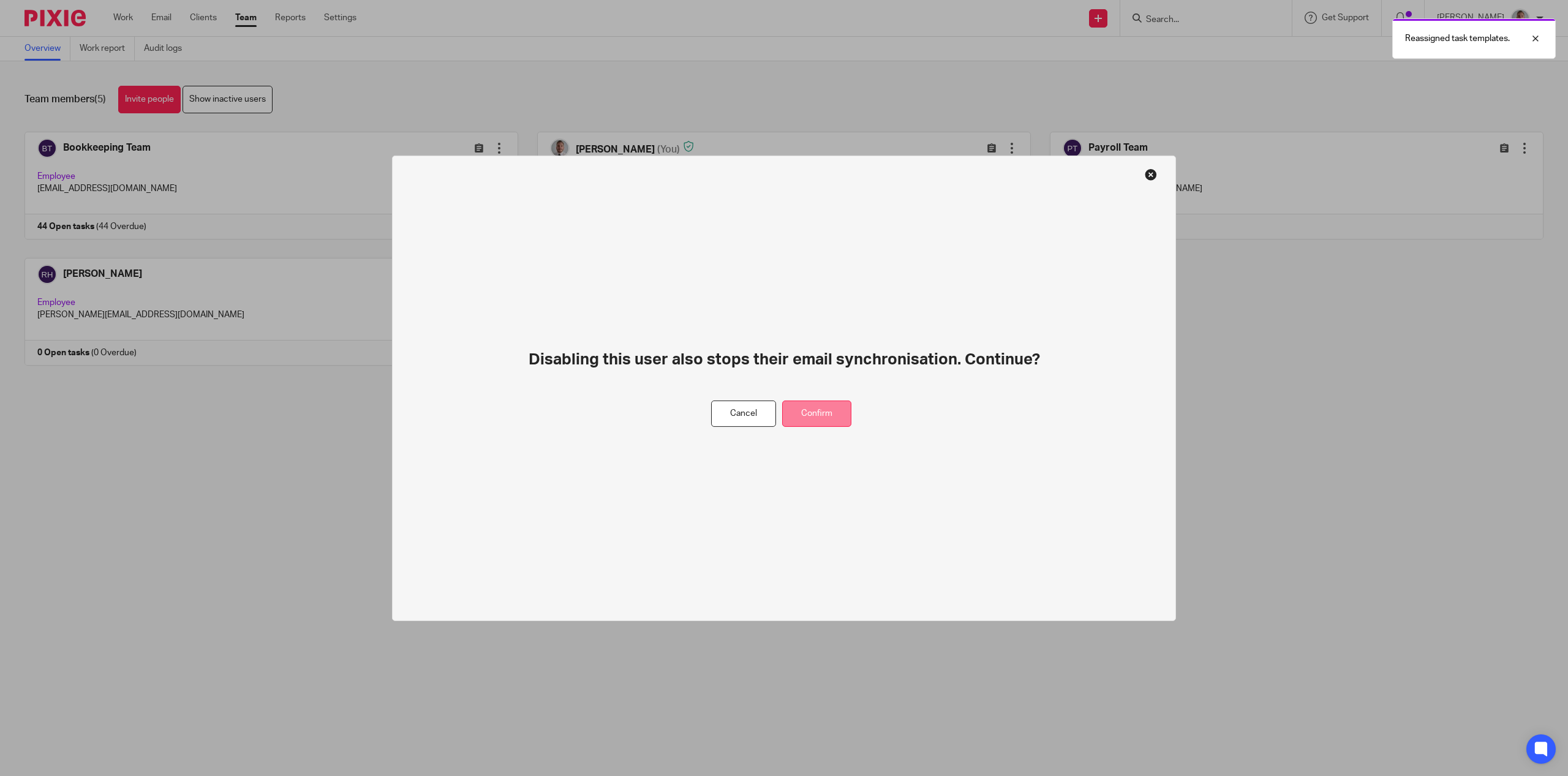
click at [818, 407] on button "Confirm" at bounding box center [817, 414] width 70 height 26
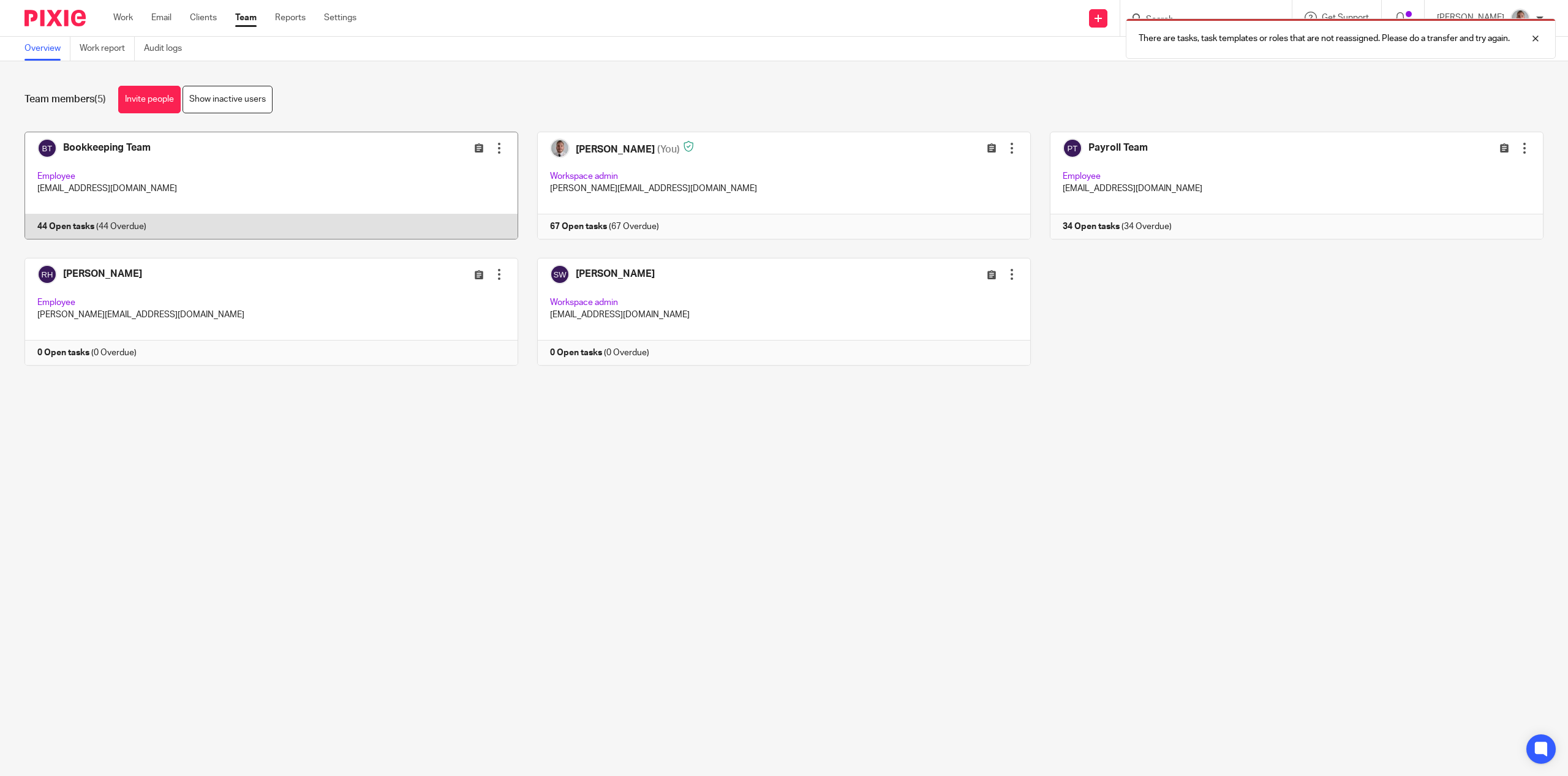
click at [493, 147] on div at bounding box center [499, 148] width 12 height 12
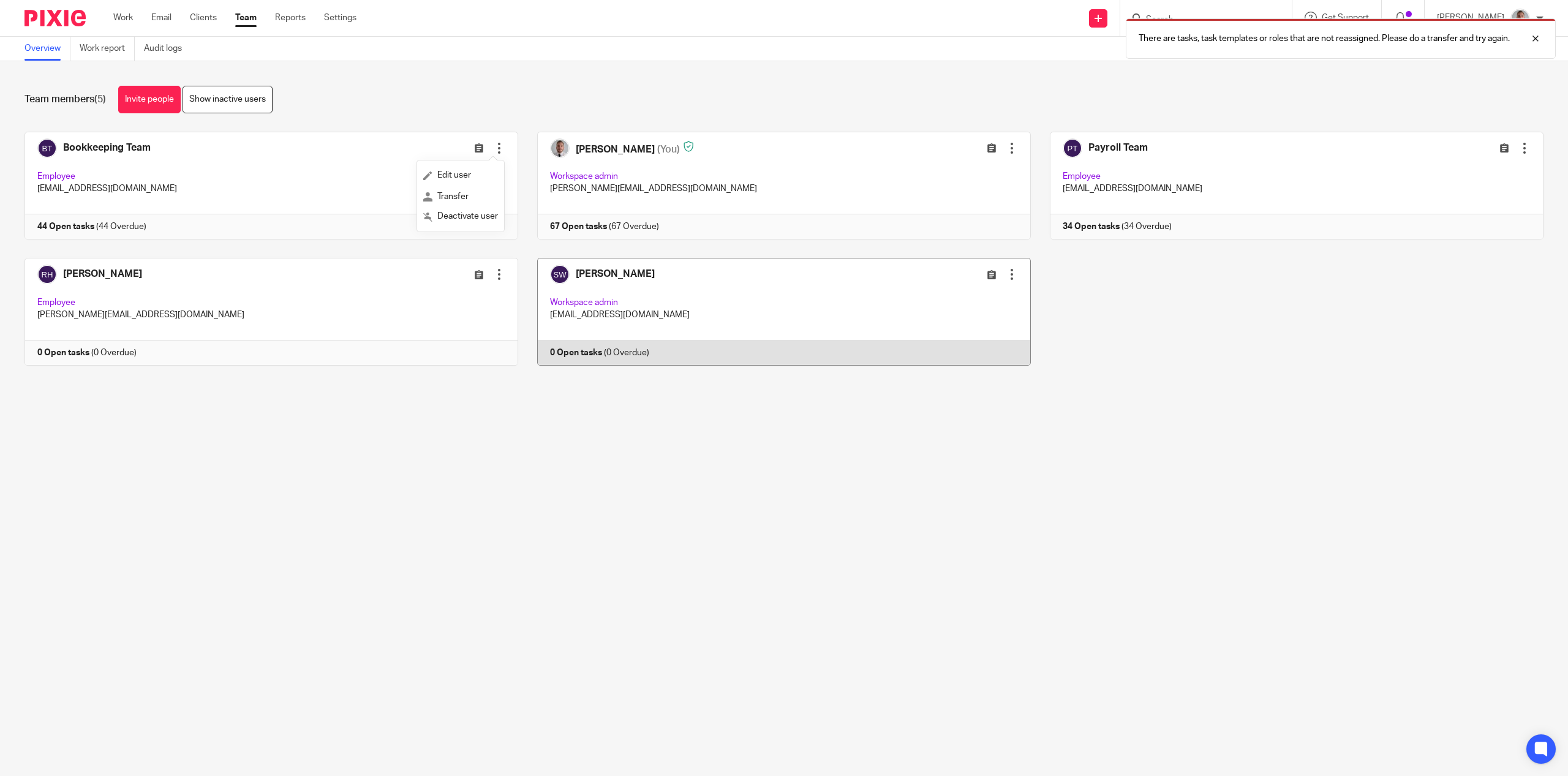
click at [1006, 271] on div at bounding box center [1012, 274] width 12 height 12
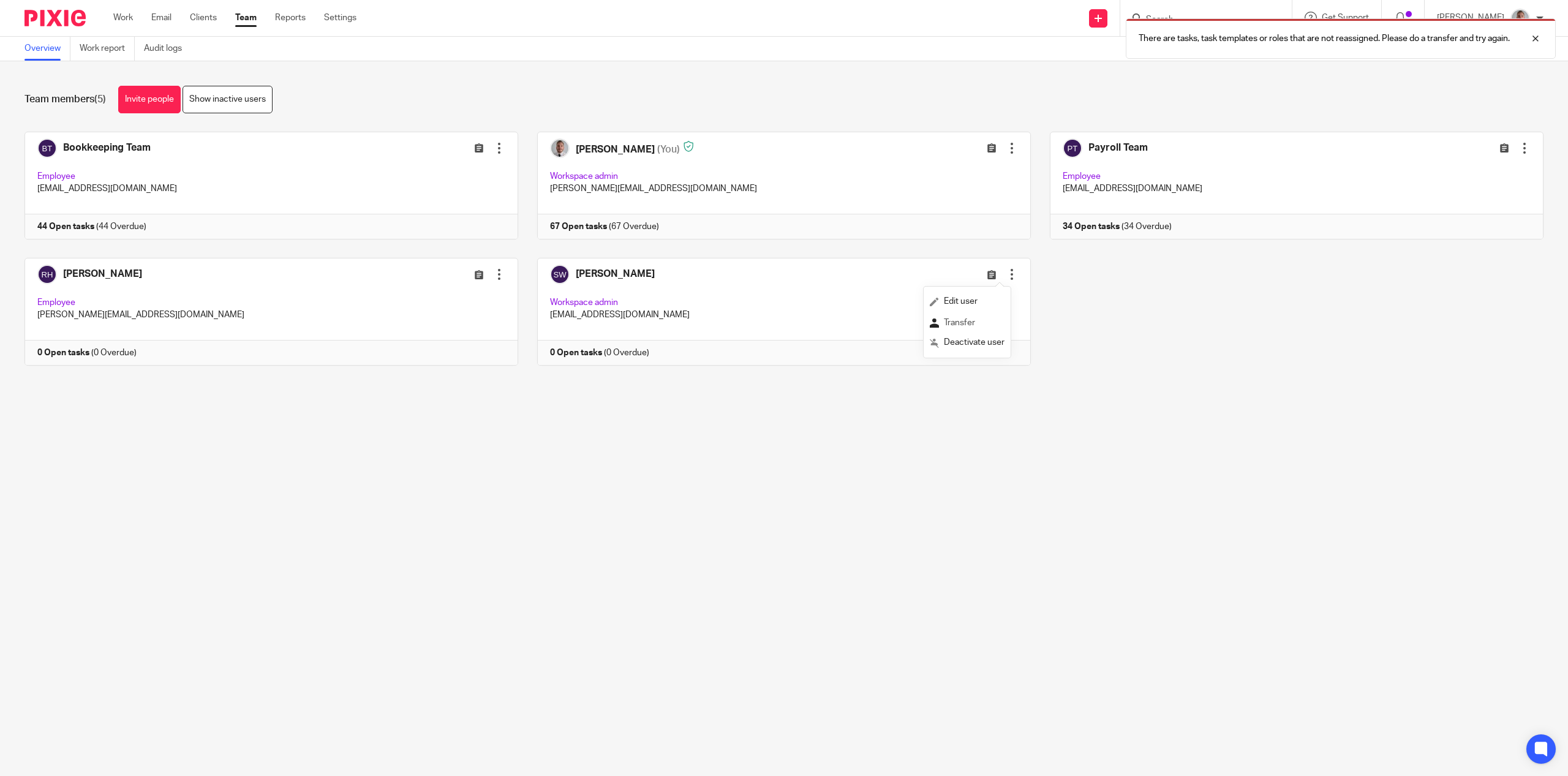
click at [956, 327] on span "Transfer" at bounding box center [960, 323] width 31 height 9
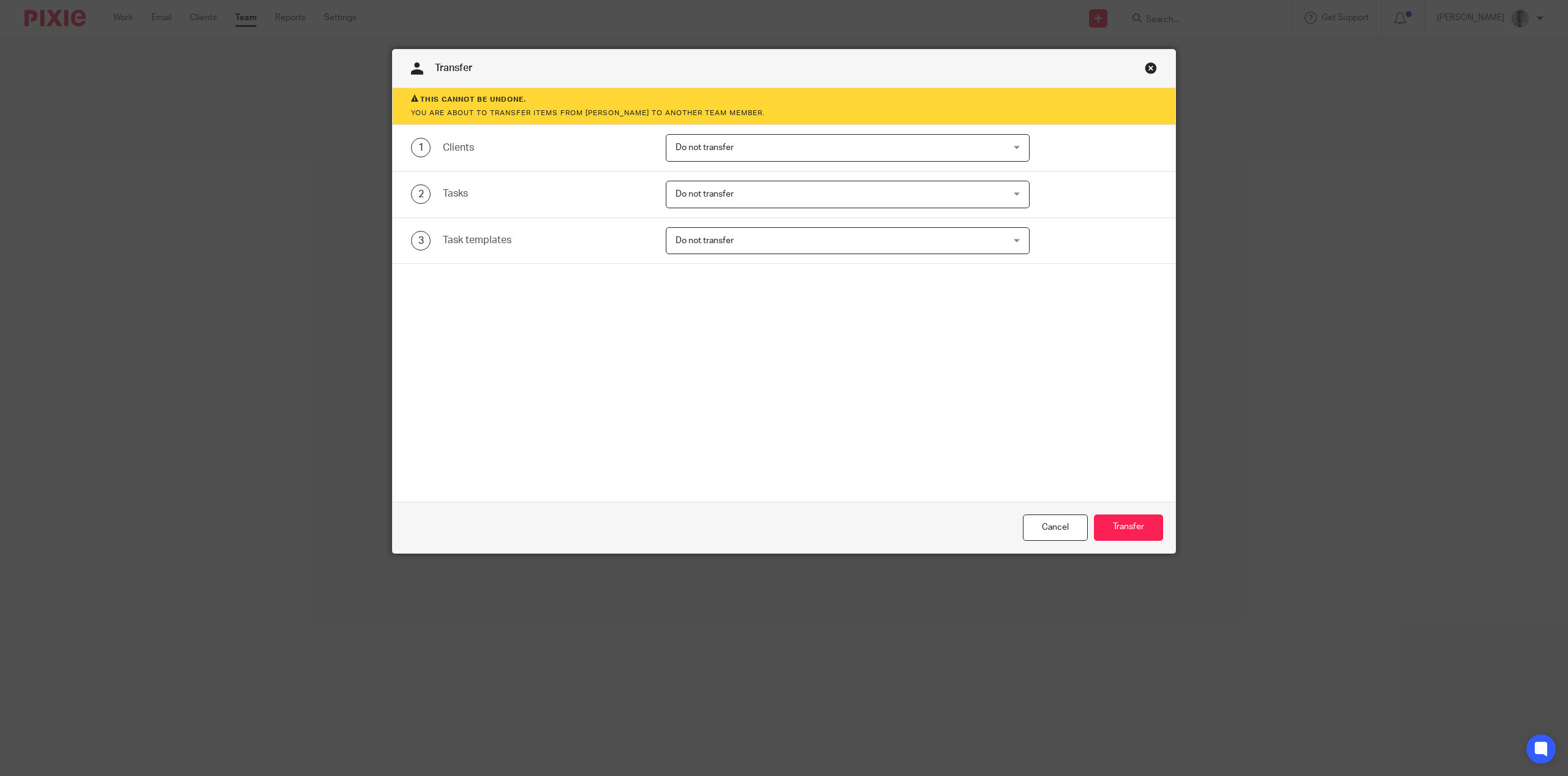
click at [714, 243] on span "Do not transfer" at bounding box center [705, 240] width 58 height 9
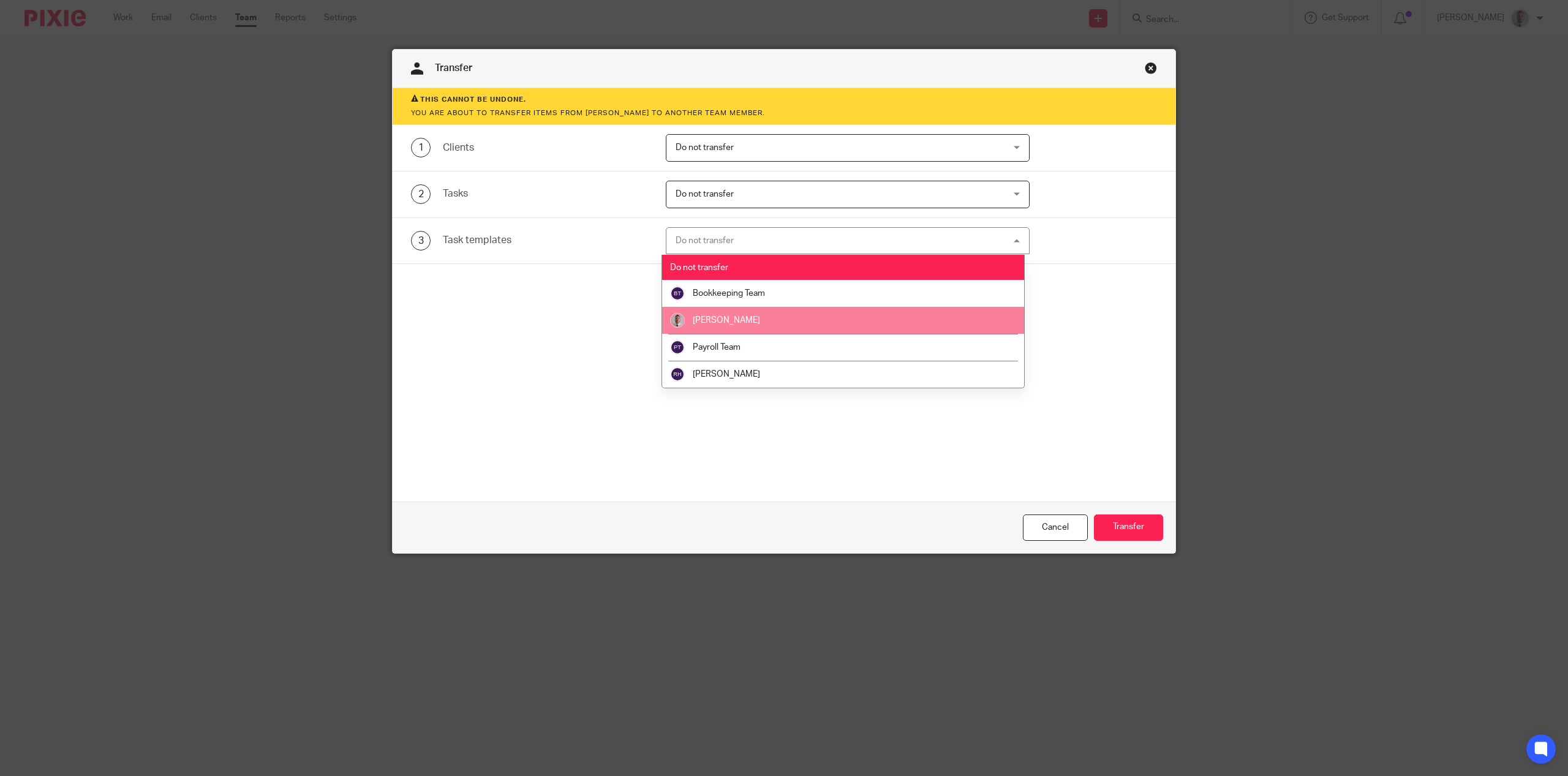
click at [719, 323] on span "[PERSON_NAME]" at bounding box center [726, 320] width 68 height 9
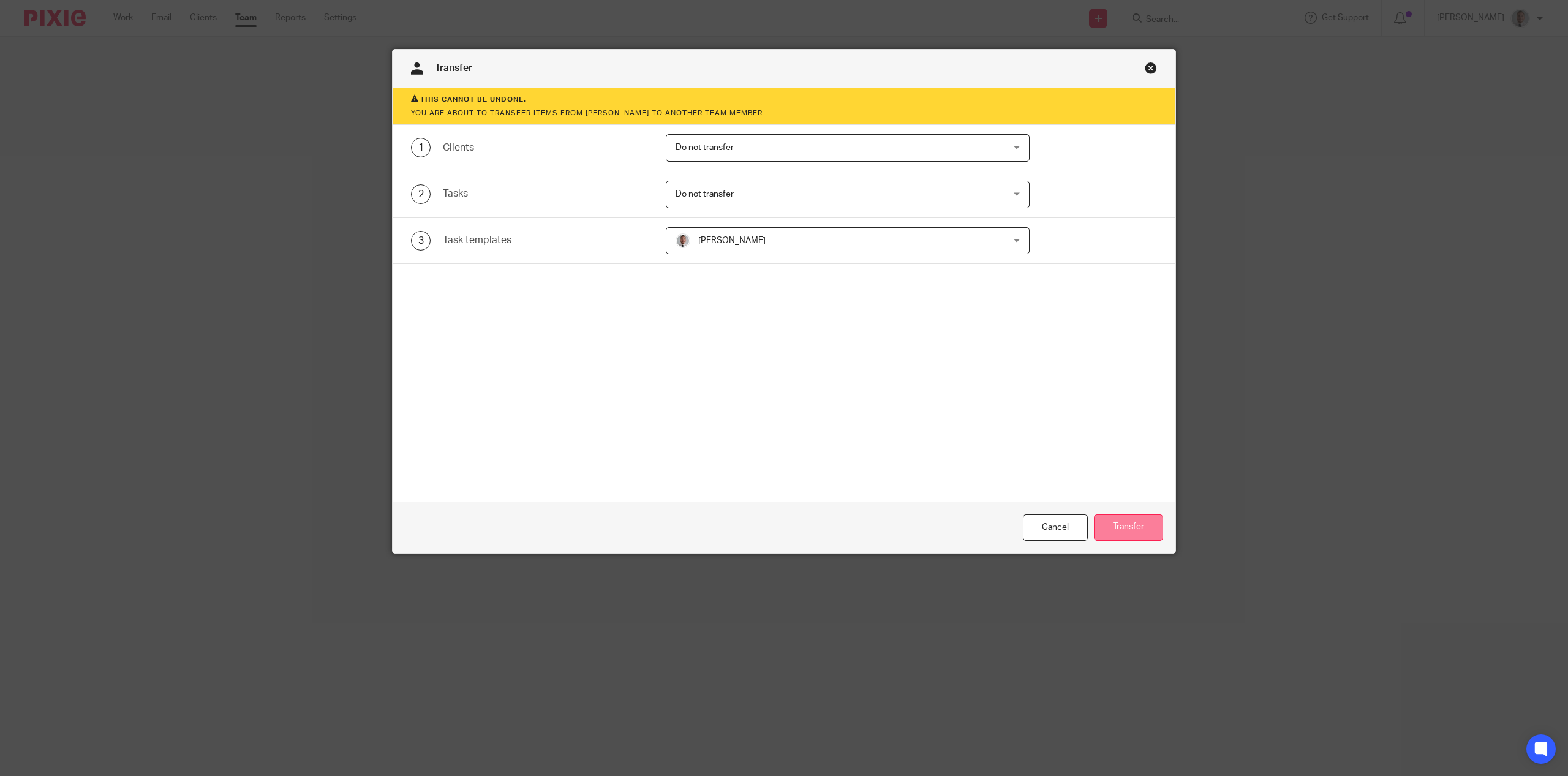
drag, startPoint x: 1115, startPoint y: 520, endPoint x: 1111, endPoint y: 514, distance: 7.2
click at [1116, 520] on button "Transfer" at bounding box center [1129, 527] width 70 height 26
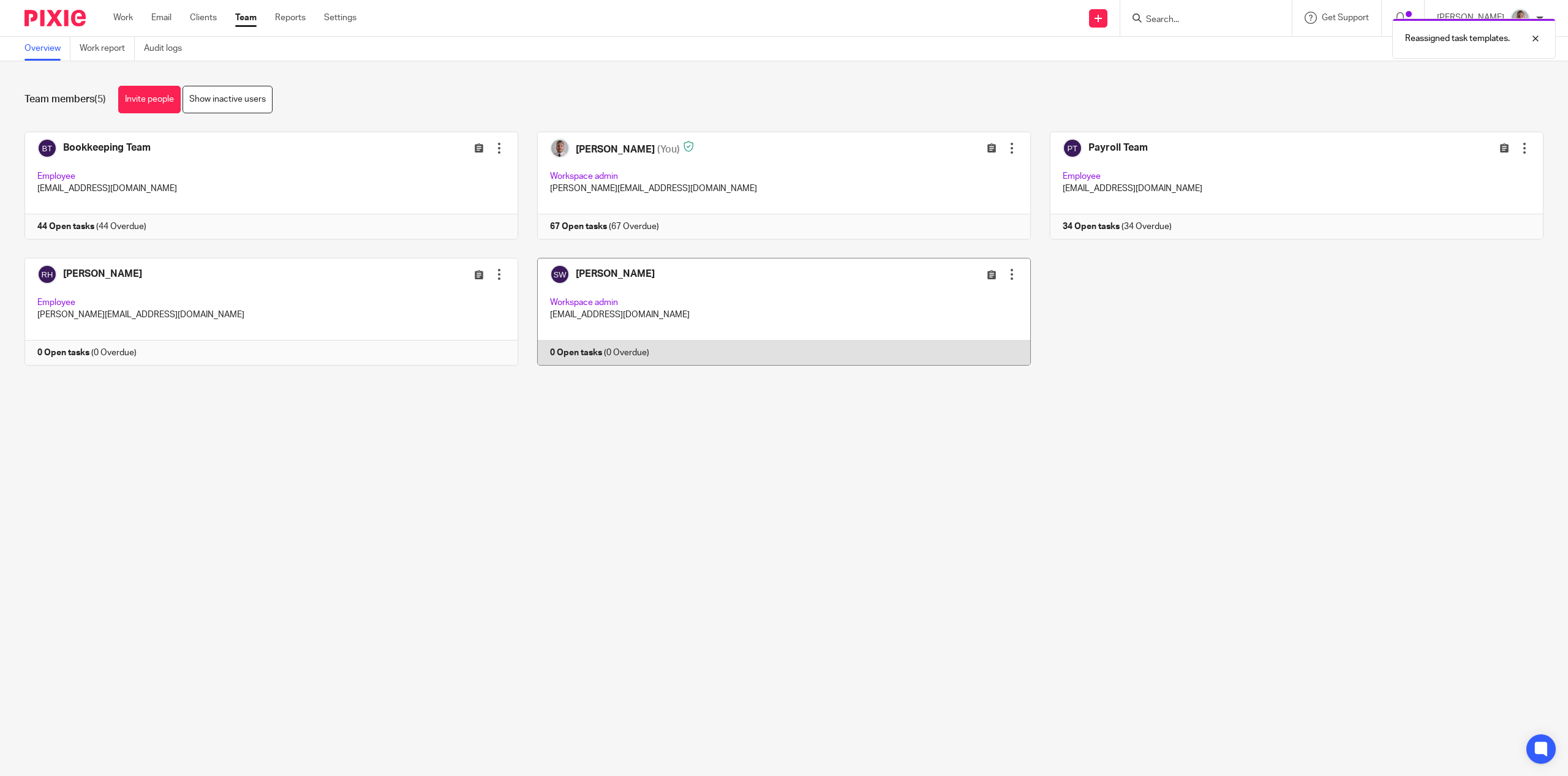
click at [1006, 275] on div at bounding box center [1012, 274] width 12 height 12
click at [959, 345] on span "Deactivate user" at bounding box center [974, 342] width 60 height 9
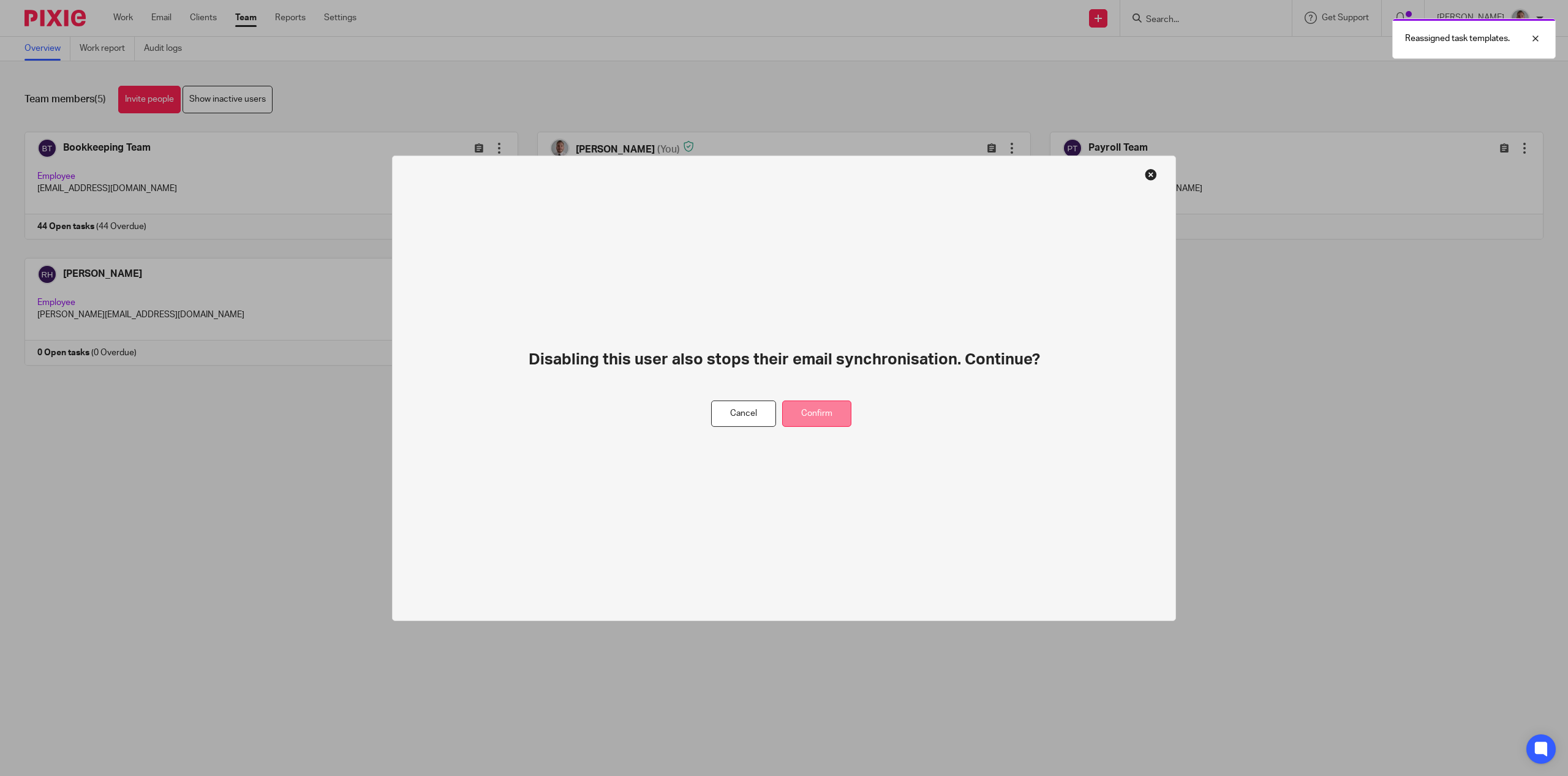
click at [833, 409] on button "Confirm" at bounding box center [817, 414] width 70 height 26
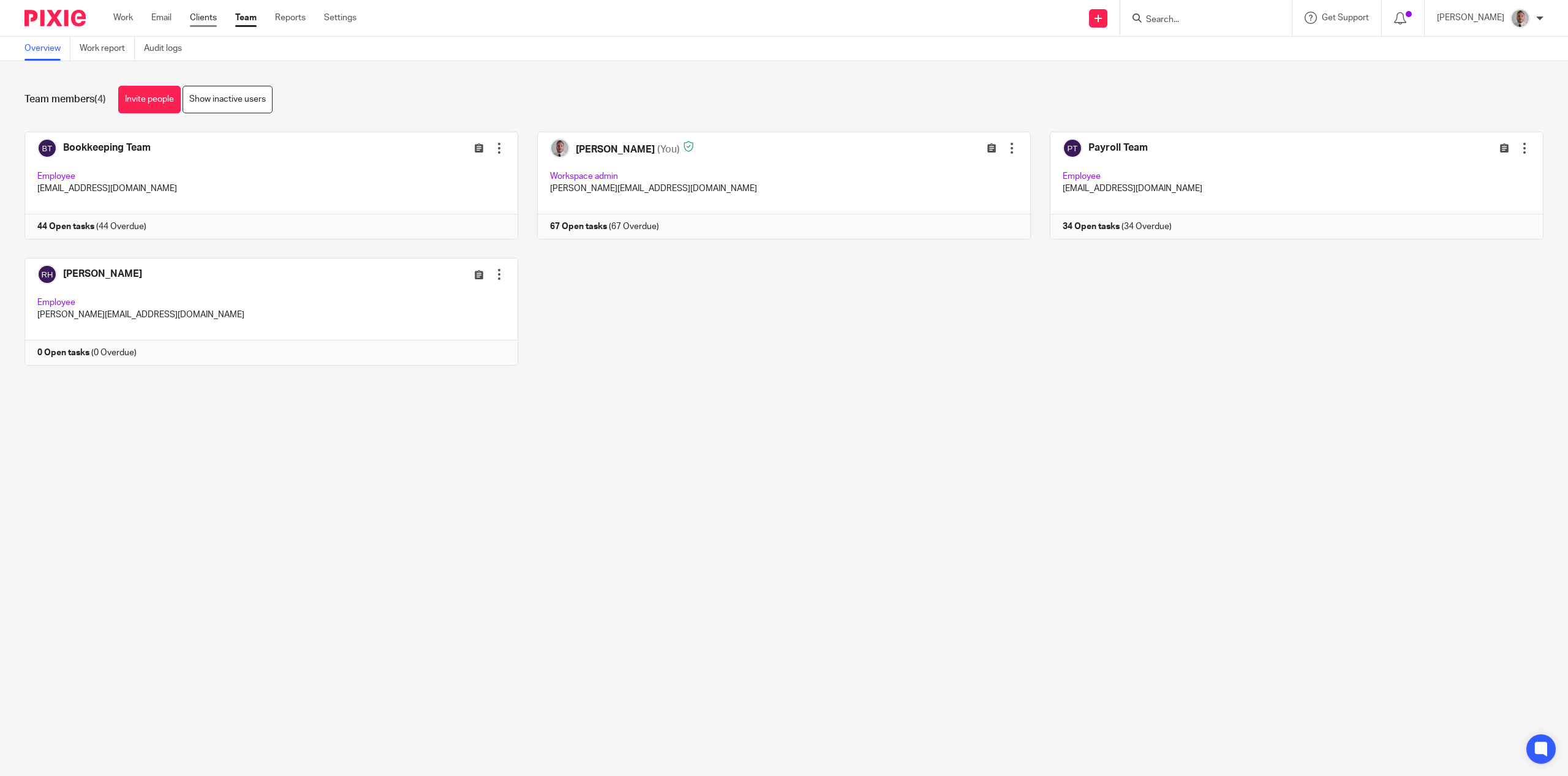
click at [205, 14] on link "Clients" at bounding box center [203, 18] width 27 height 12
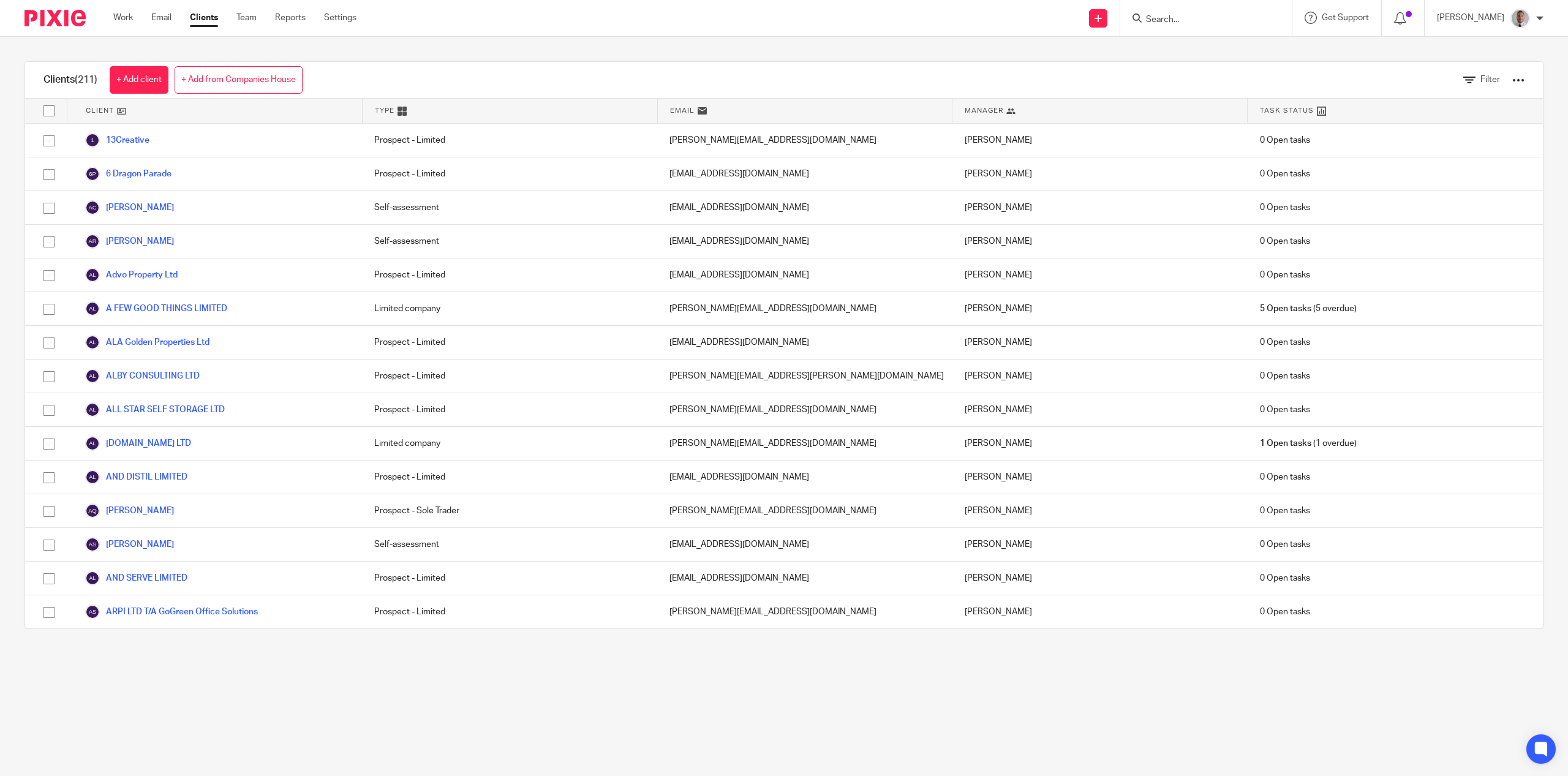
click at [1512, 77] on div at bounding box center [1518, 80] width 12 height 12
click at [1409, 143] on link "Export clients to CSV file" at bounding box center [1420, 144] width 171 height 18
click at [1481, 78] on span "Filter" at bounding box center [1491, 79] width 20 height 9
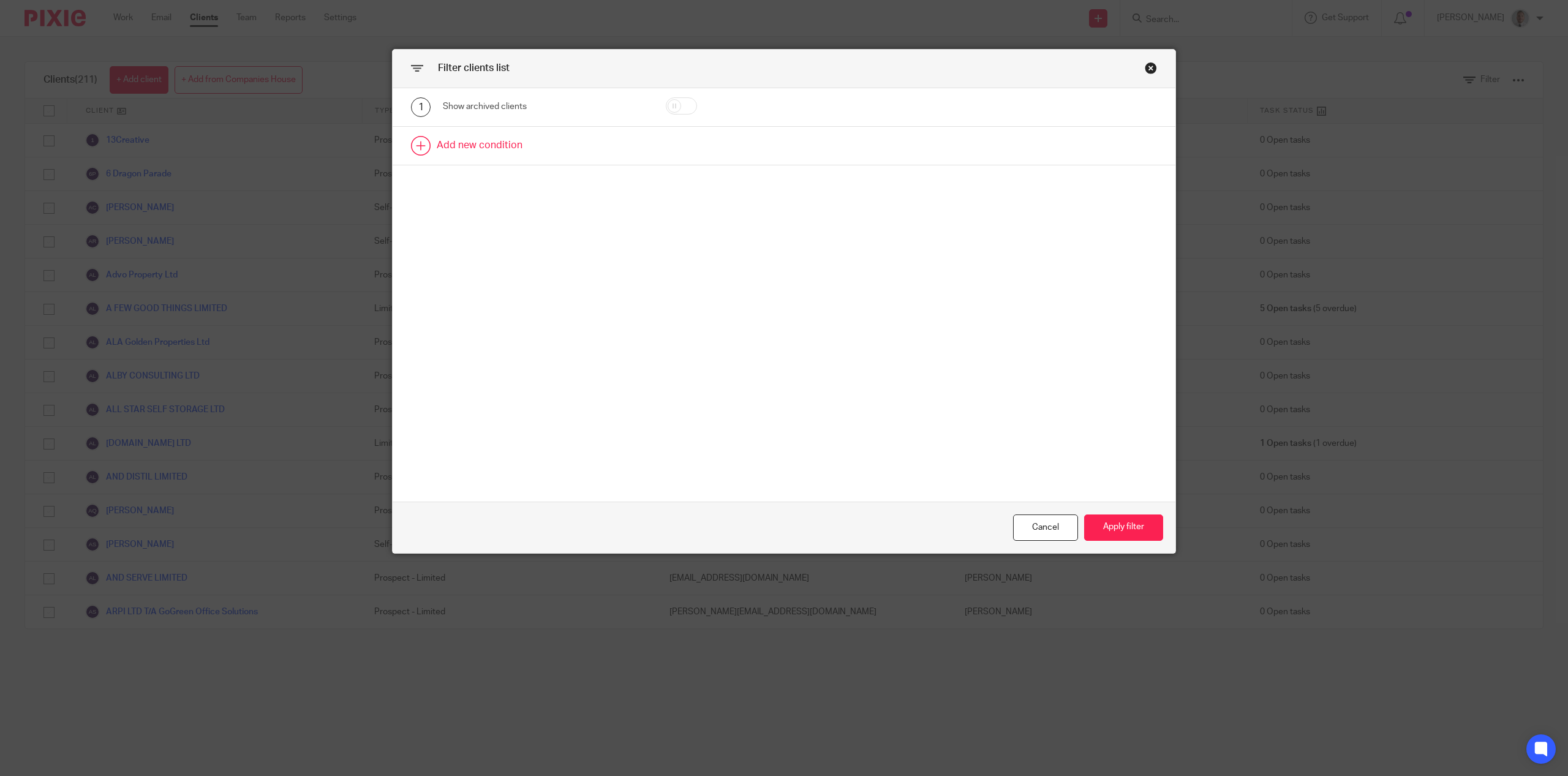
click at [467, 144] on link at bounding box center [783, 146] width 783 height 38
drag, startPoint x: 478, startPoint y: 154, endPoint x: 499, endPoint y: 171, distance: 27.0
click at [478, 153] on div "Field" at bounding box center [530, 149] width 155 height 26
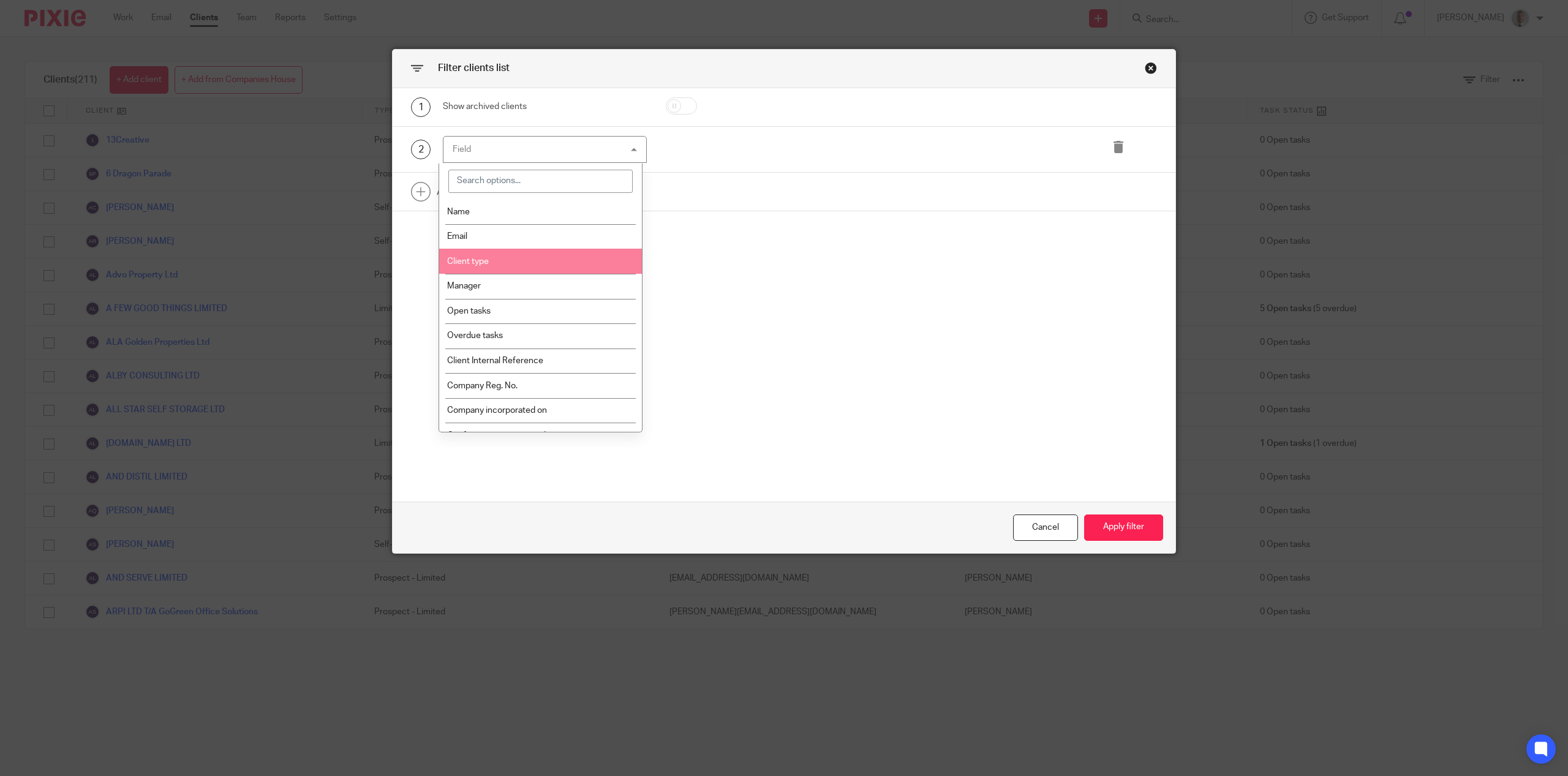
click at [506, 258] on li "Client type" at bounding box center [540, 261] width 203 height 25
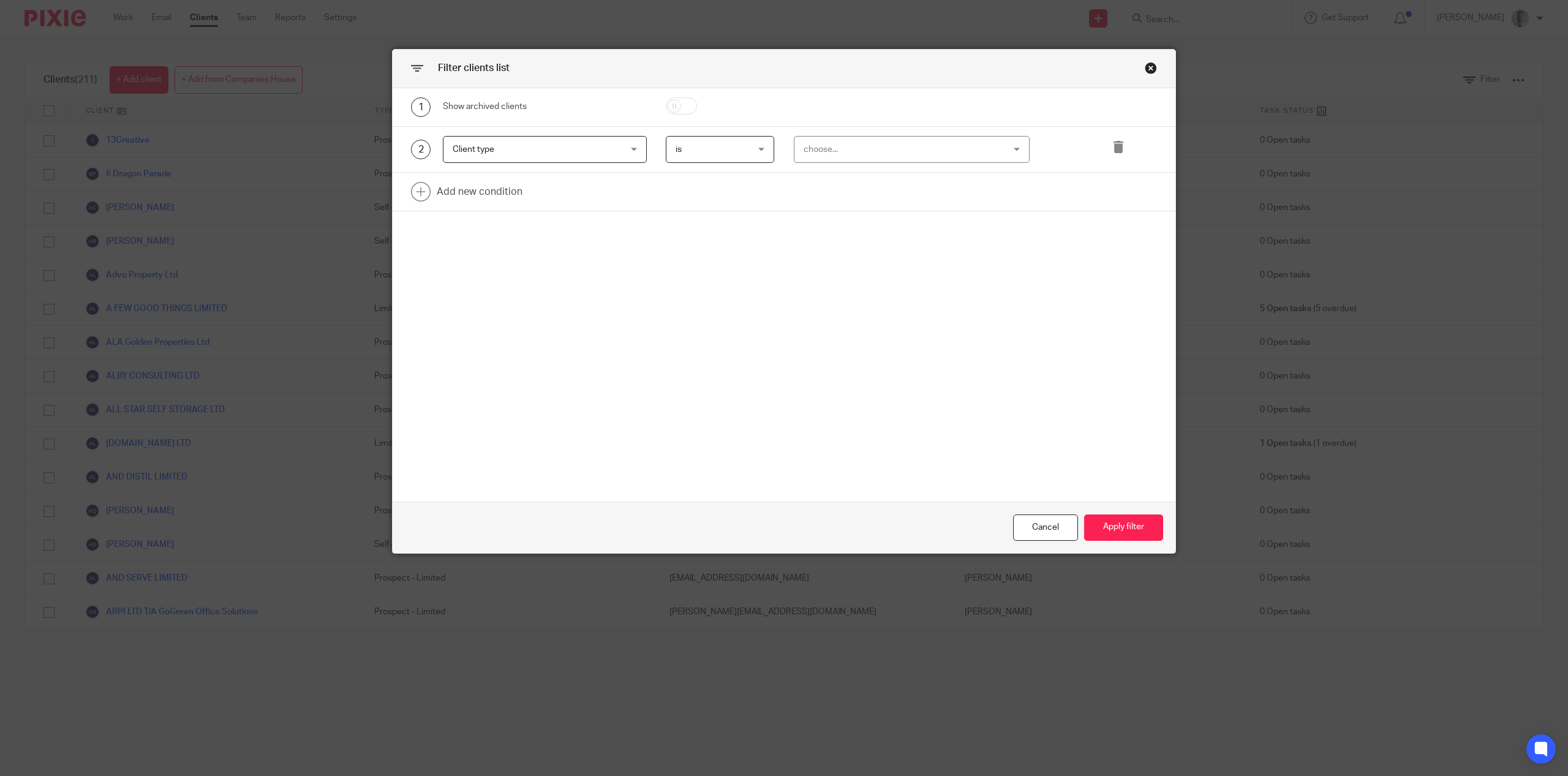
click at [859, 158] on div "choose..." at bounding box center [894, 149] width 180 height 26
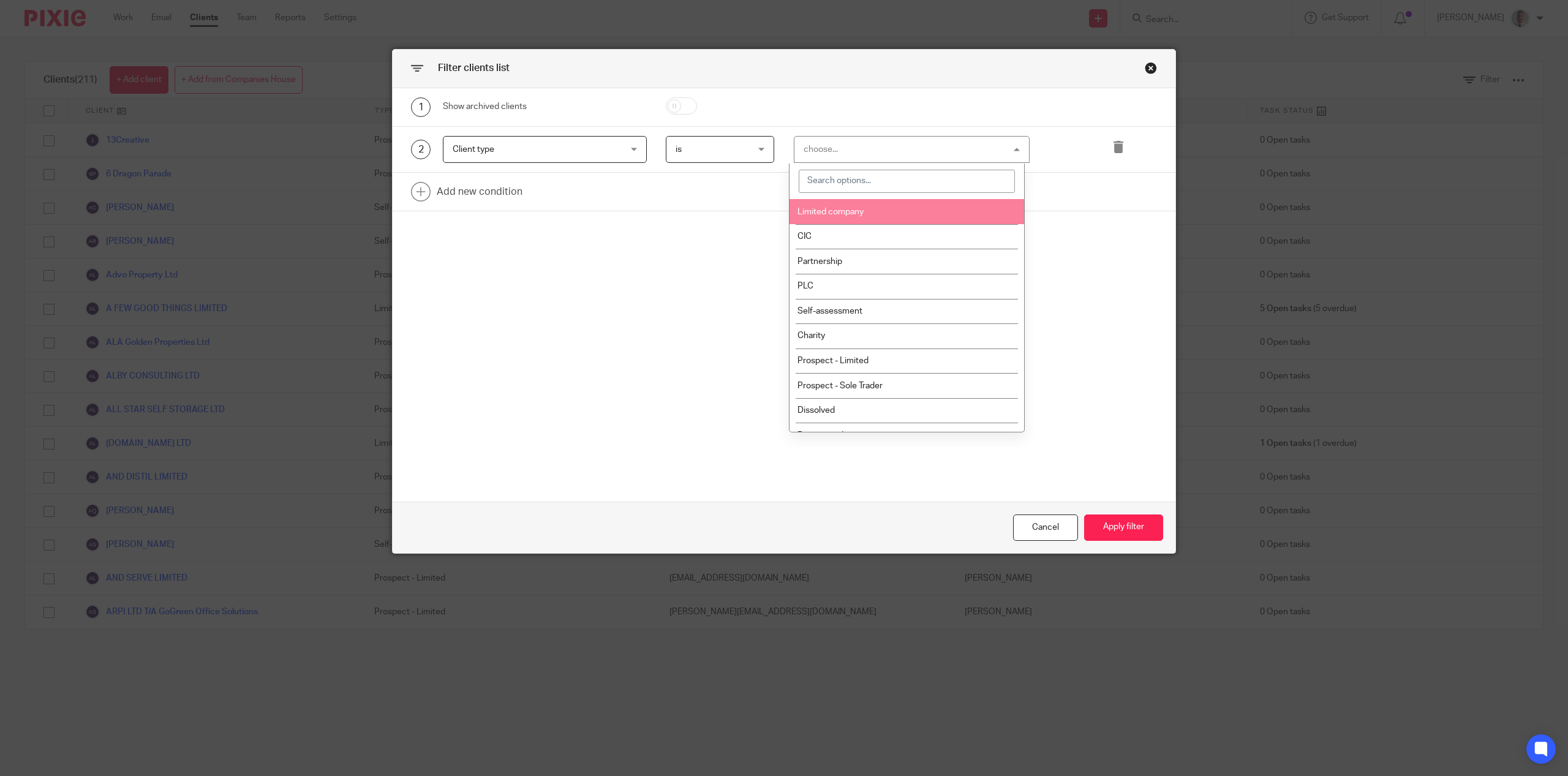
click at [837, 213] on span "Limited company" at bounding box center [831, 212] width 66 height 9
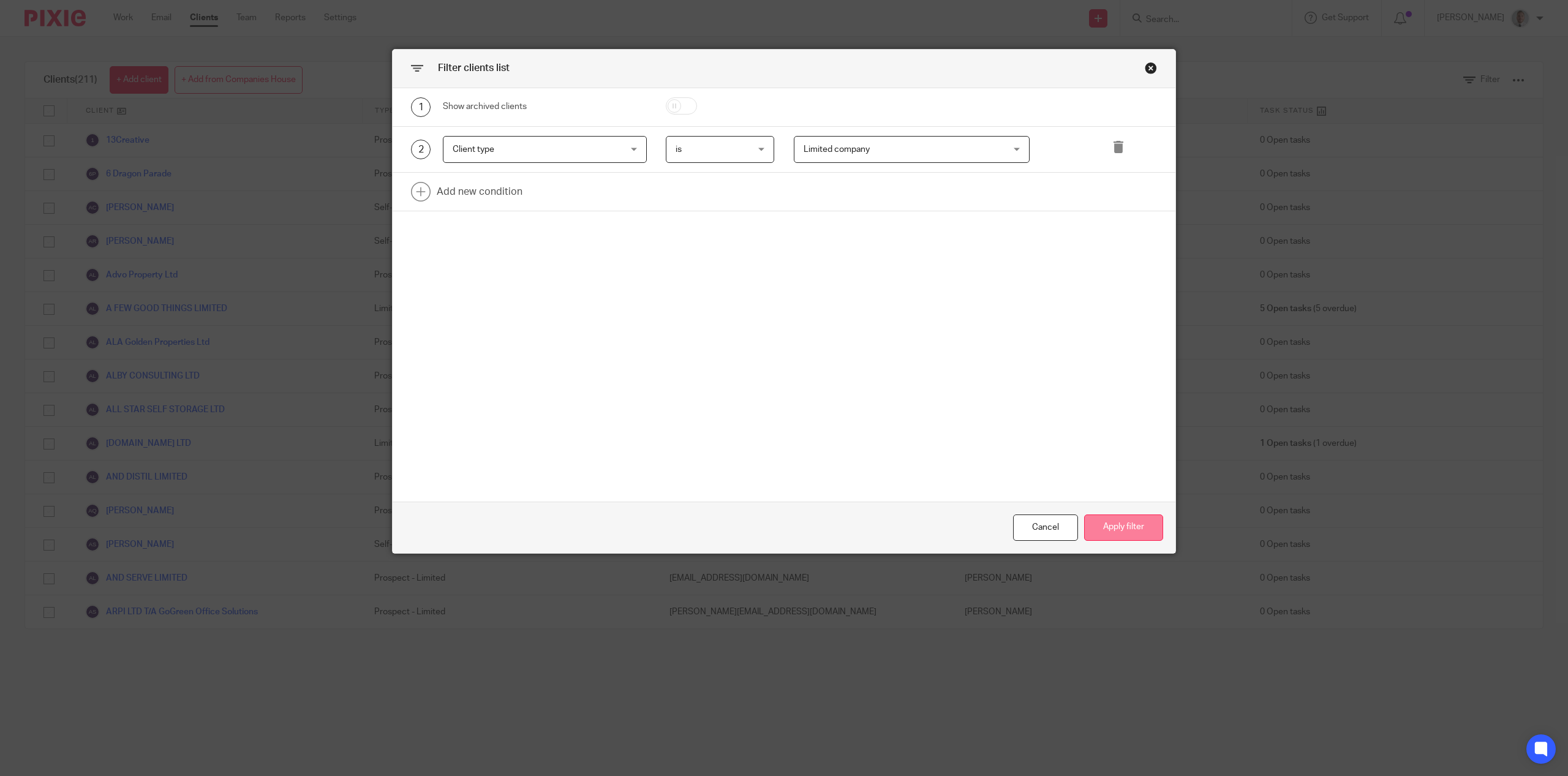
drag, startPoint x: 1113, startPoint y: 533, endPoint x: 1107, endPoint y: 521, distance: 13.4
click at [1113, 533] on button "Apply filter" at bounding box center [1124, 527] width 79 height 26
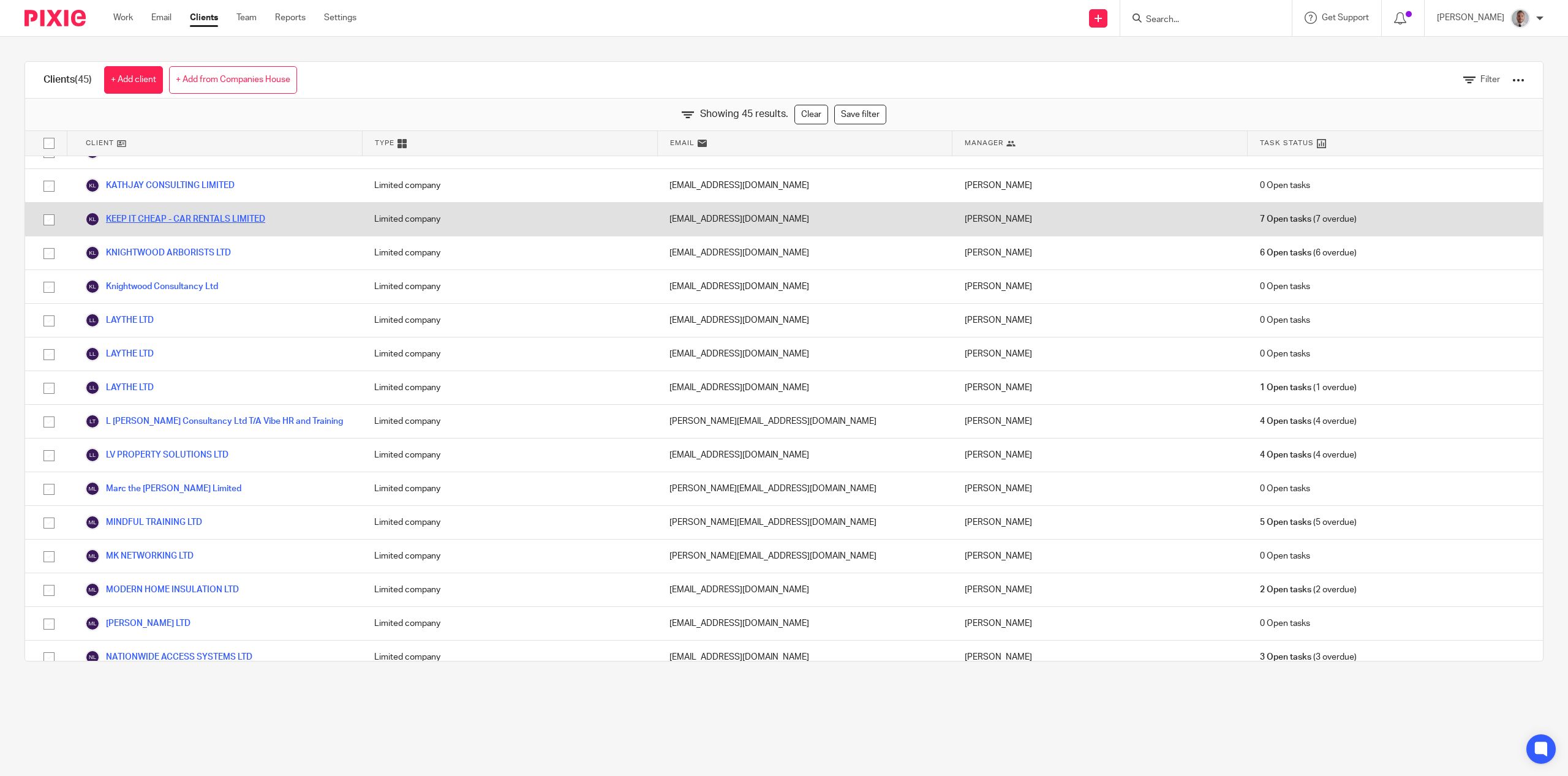
scroll to position [586, 0]
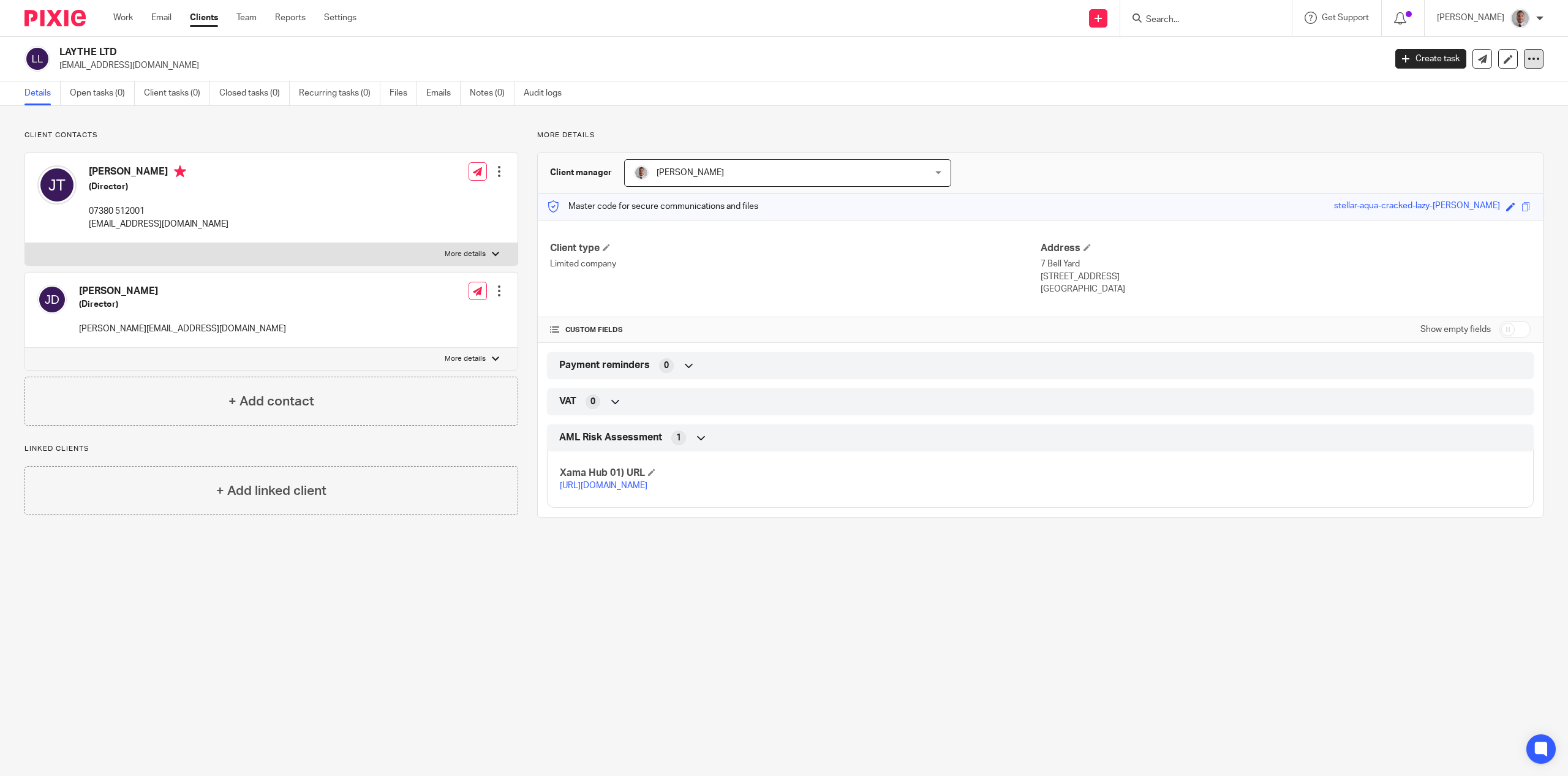
click at [1528, 52] on icon at bounding box center [1534, 58] width 12 height 12
click at [1432, 143] on button "Archive client" at bounding box center [1457, 142] width 135 height 16
click at [1513, 52] on div "Create task Update from Companies House Export data Merge Archive client Delete…" at bounding box center [1470, 59] width 148 height 20
click at [1524, 56] on div at bounding box center [1534, 59] width 20 height 20
click at [1441, 143] on button "Archive client" at bounding box center [1457, 142] width 135 height 16
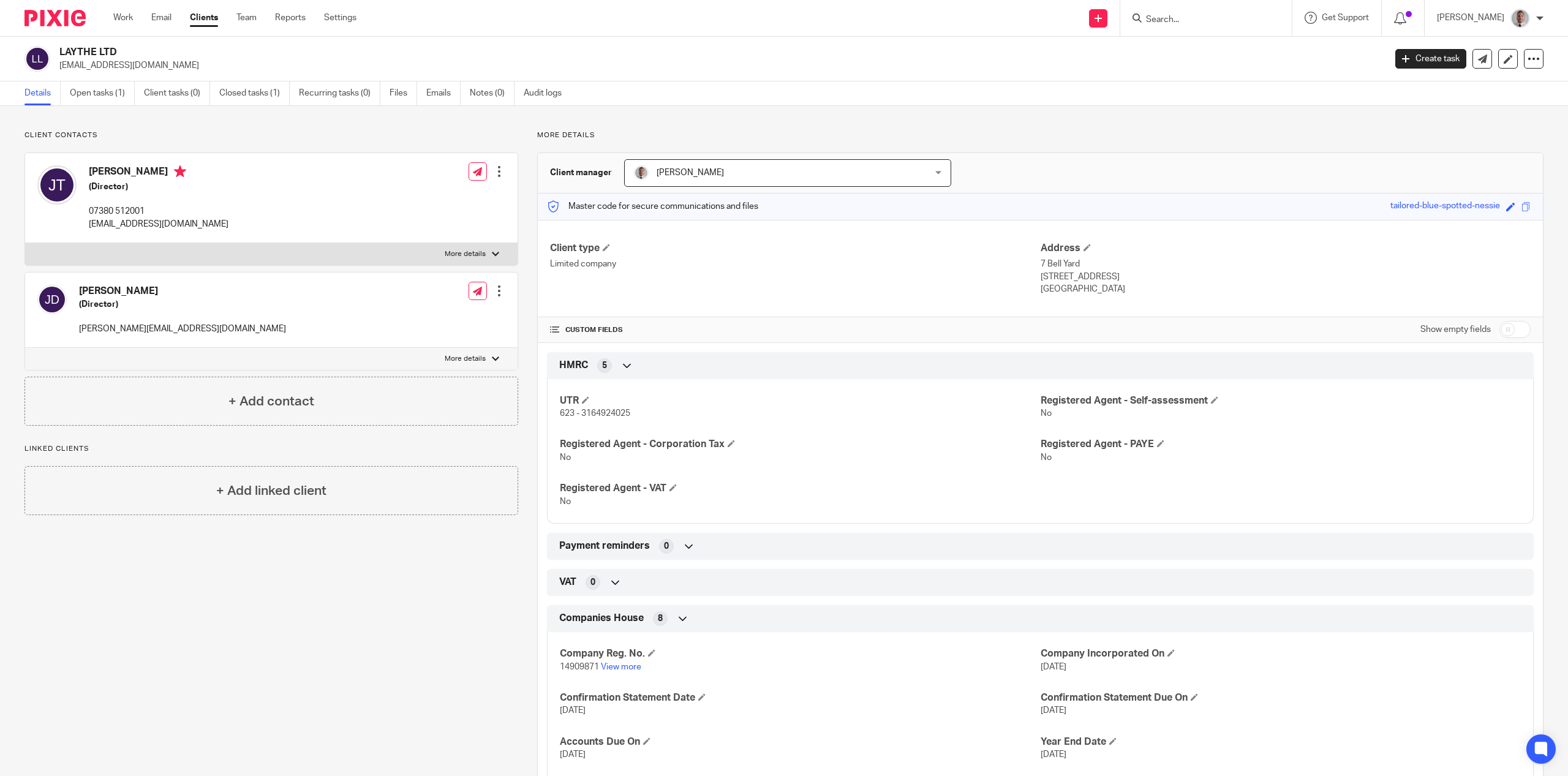
click at [1182, 24] on form at bounding box center [1210, 18] width 131 height 15
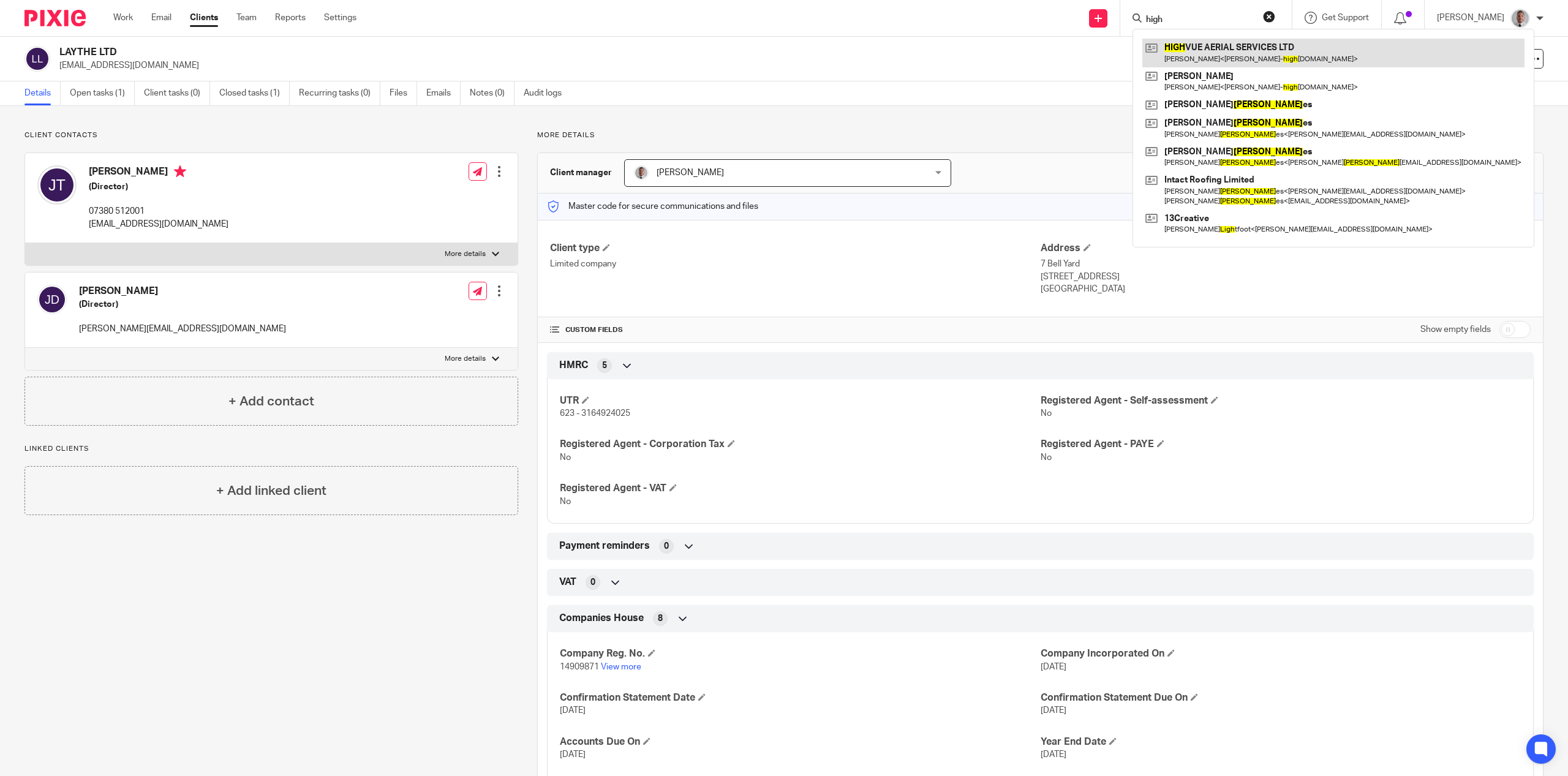
type input "high"
click at [1229, 49] on link at bounding box center [1333, 52] width 382 height 28
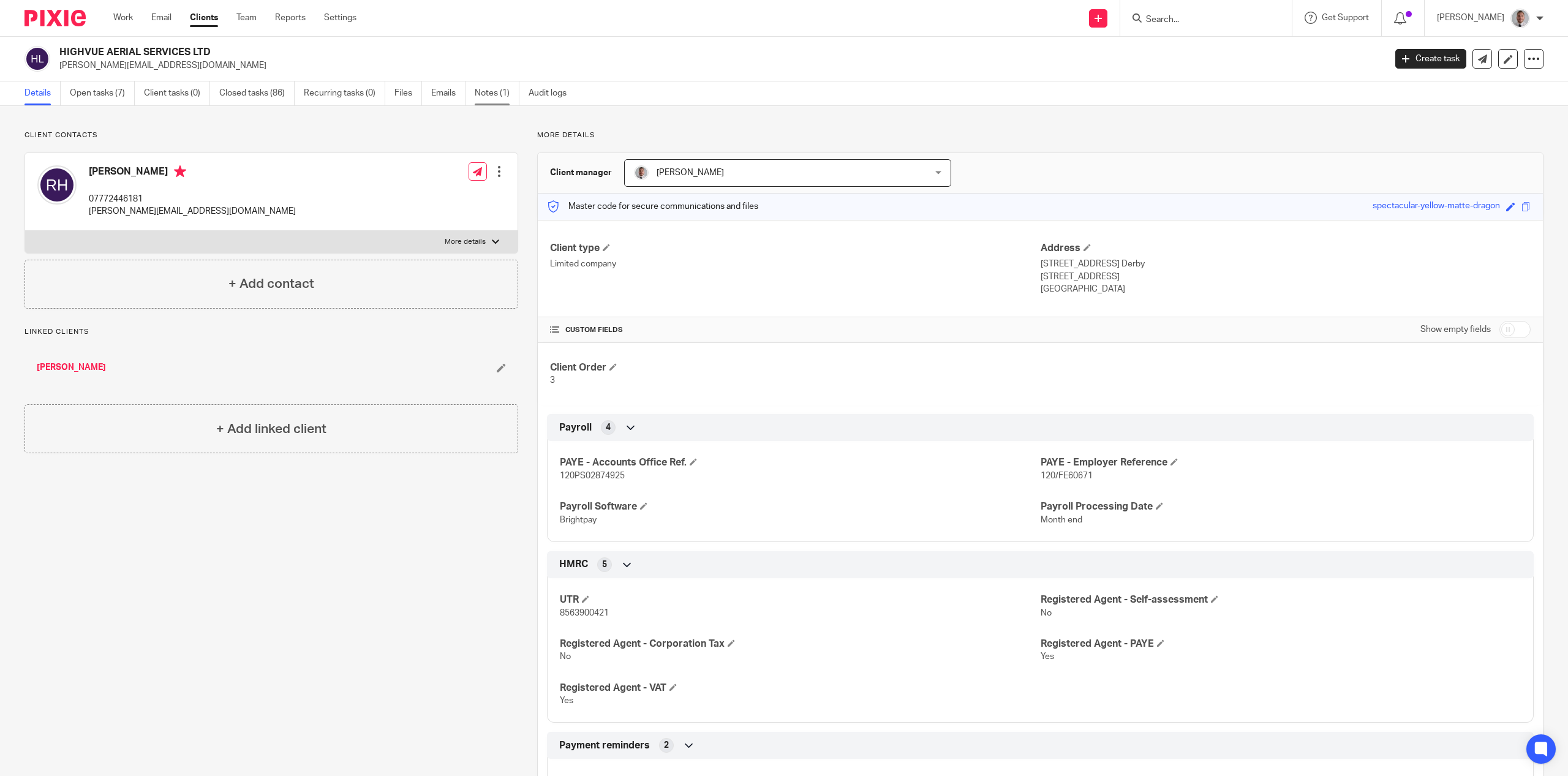
click at [503, 92] on link "Notes (1)" at bounding box center [497, 93] width 45 height 24
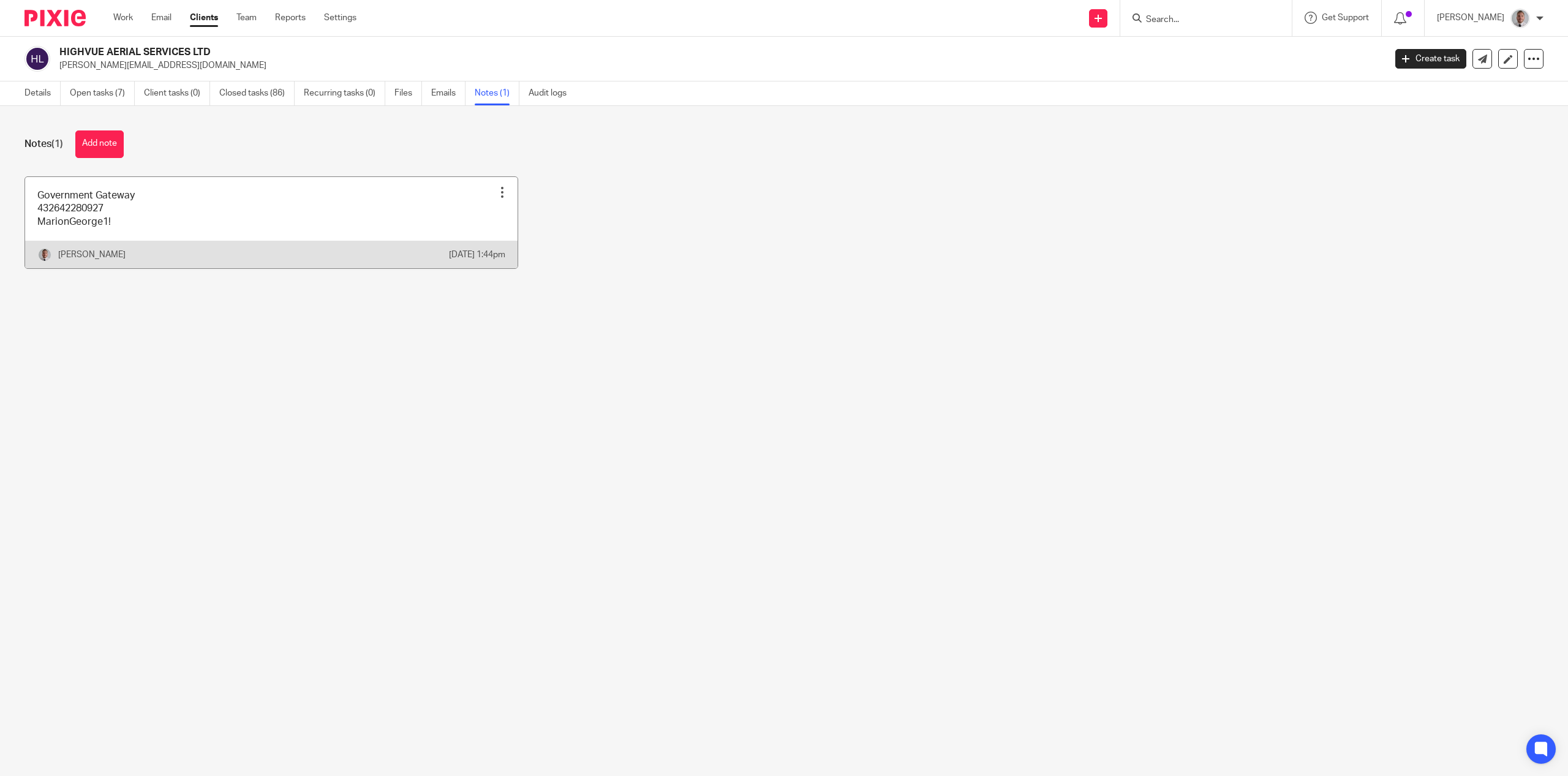
click at [90, 216] on link at bounding box center [271, 222] width 493 height 91
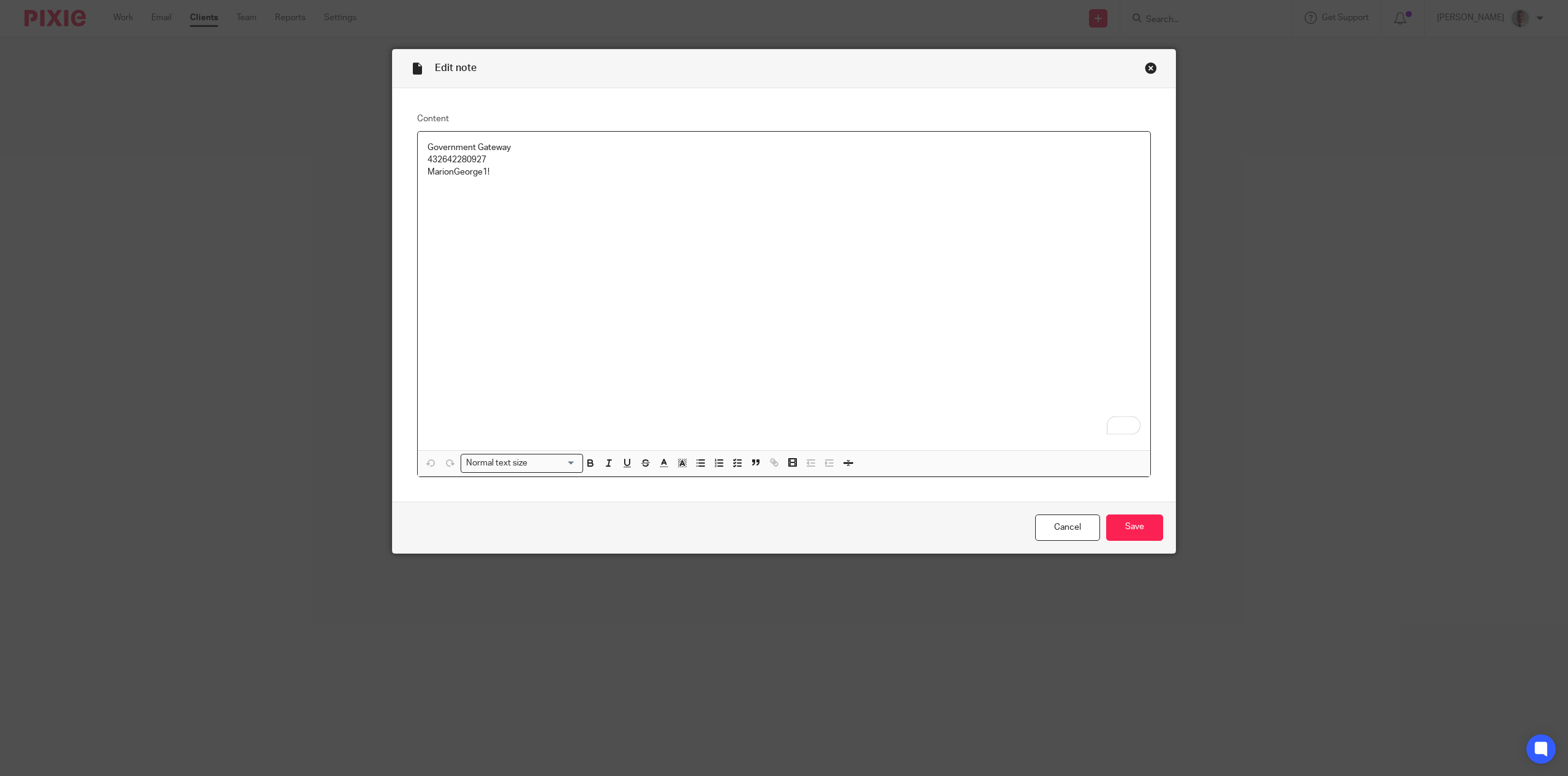
click at [470, 159] on p "432642280927" at bounding box center [784, 159] width 713 height 12
copy p "432642280927"
click at [459, 170] on p "MarionGeorge1!" at bounding box center [784, 172] width 713 height 12
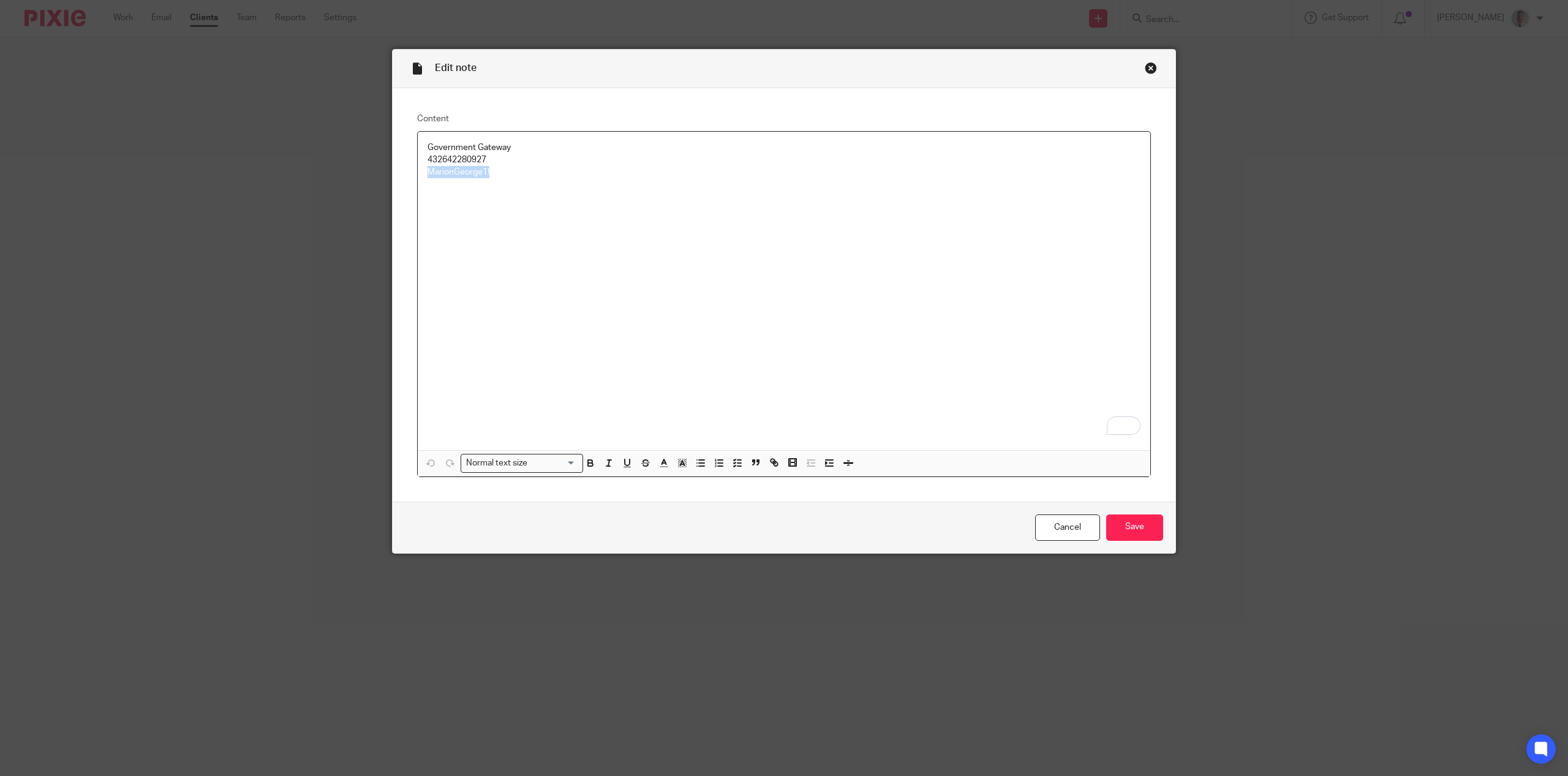
click at [459, 170] on p "MarionGeorge1!" at bounding box center [784, 172] width 713 height 12
copy p "MarionGeorge1!"
click at [1149, 65] on div "Close this dialog window" at bounding box center [1151, 68] width 12 height 12
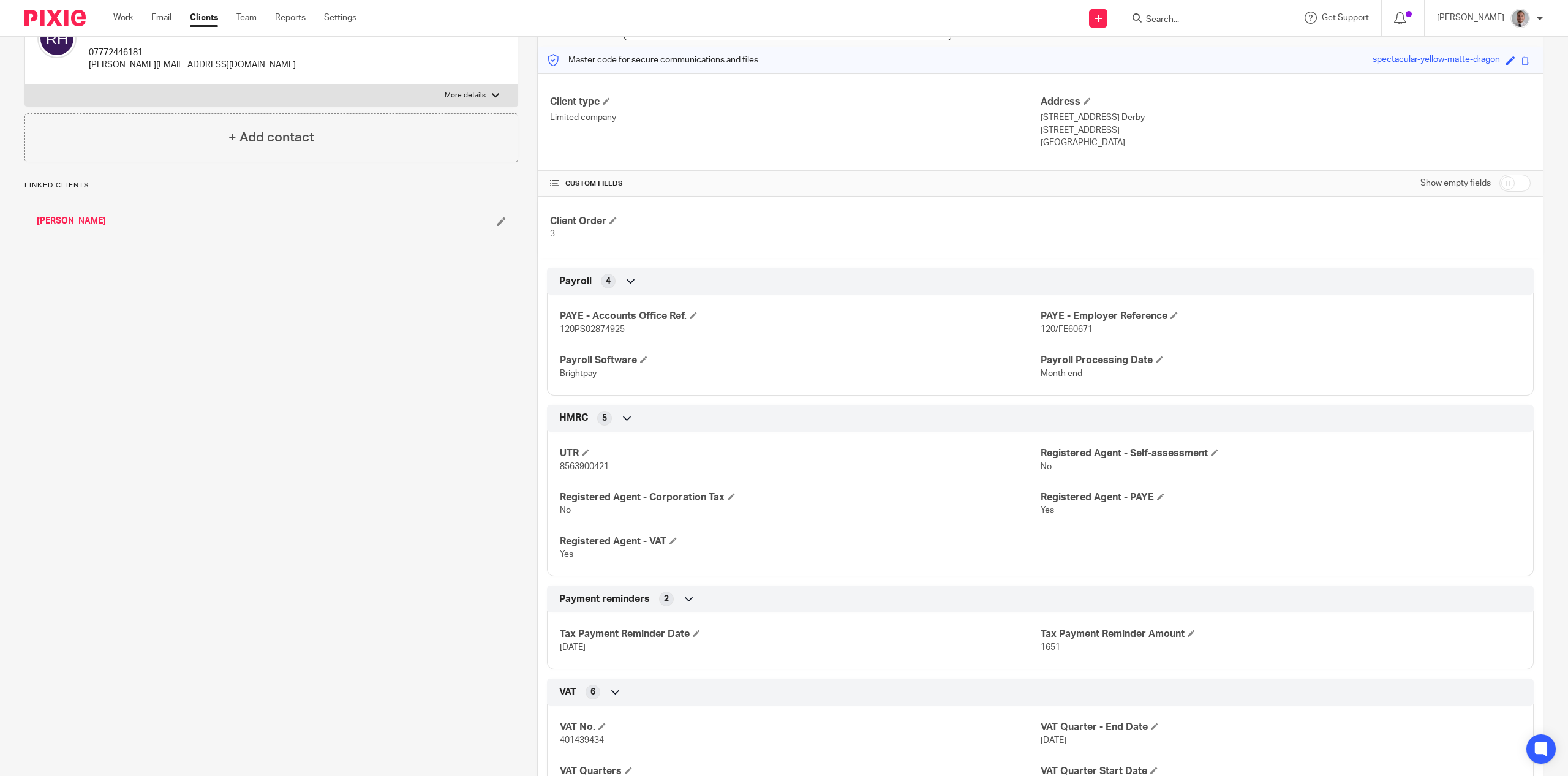
scroll to position [149, 0]
click at [592, 463] on span "8563900421" at bounding box center [584, 464] width 49 height 9
copy span "8563900421"
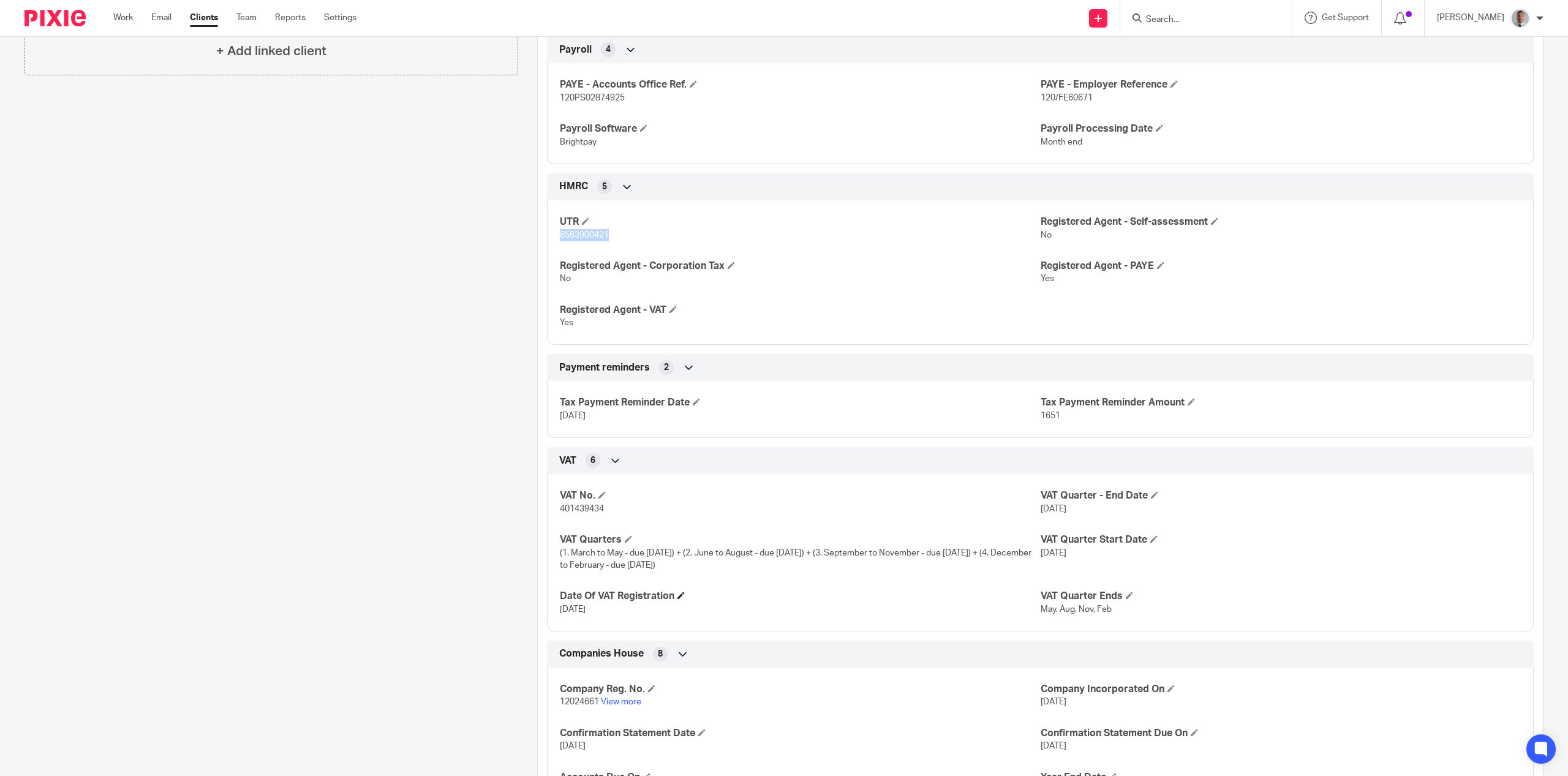
scroll to position [378, 0]
click at [577, 702] on span "12024661" at bounding box center [579, 701] width 39 height 9
copy span "12024661"
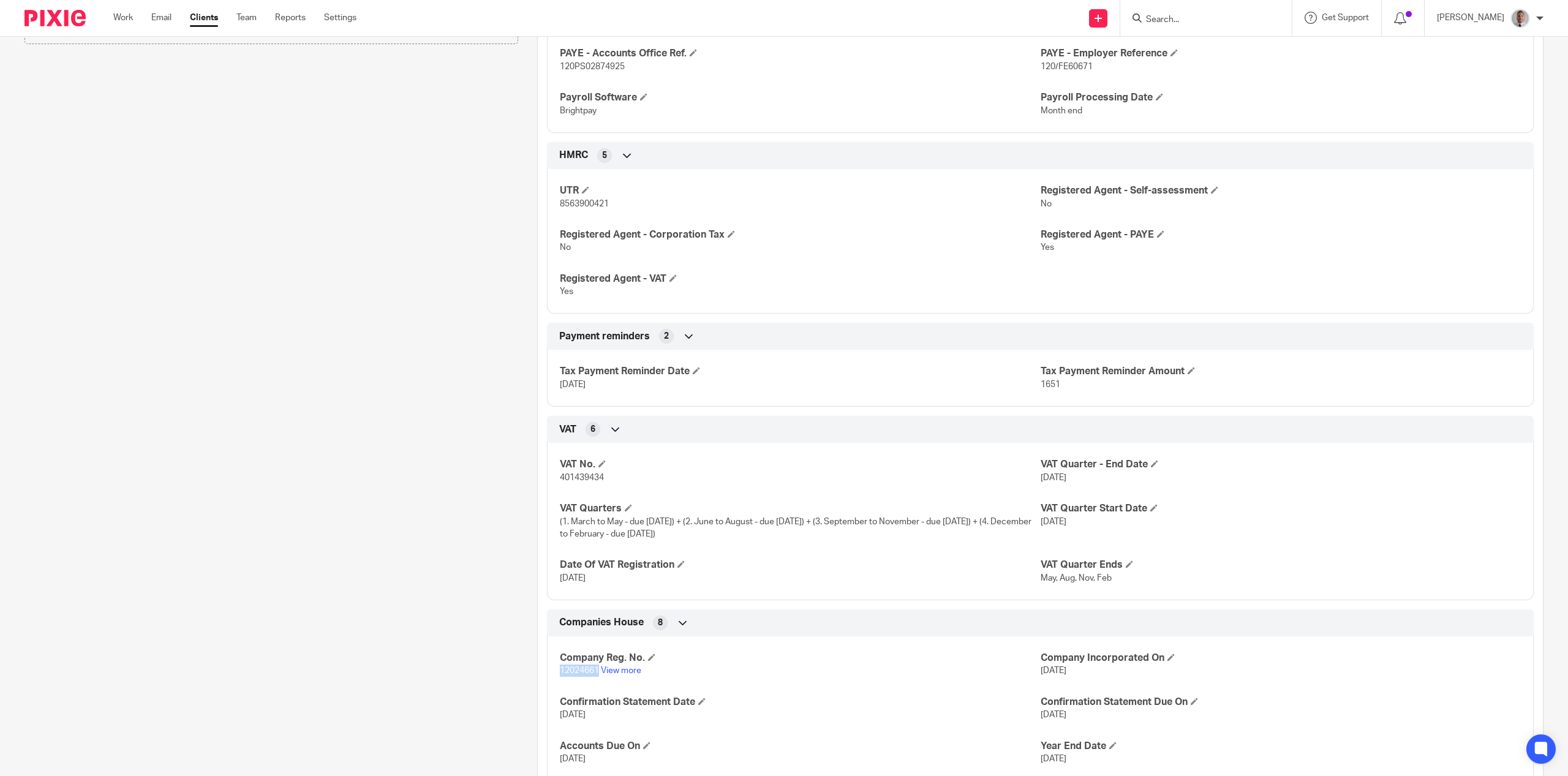
scroll to position [407, 0]
click at [579, 211] on span "8563900421" at bounding box center [584, 206] width 49 height 9
copy span "8563900421"
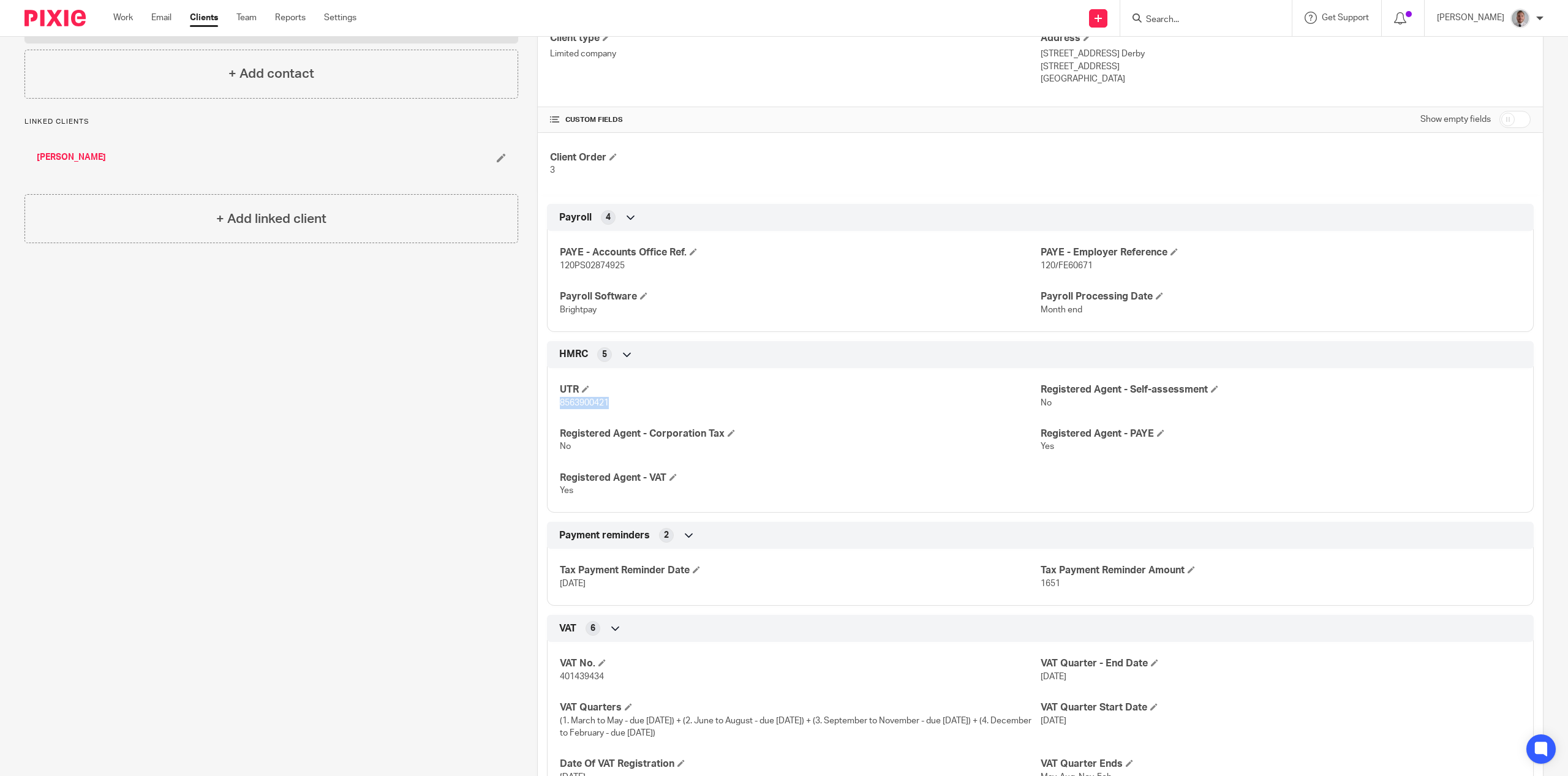
scroll to position [0, 0]
